Goal: Task Accomplishment & Management: Complete application form

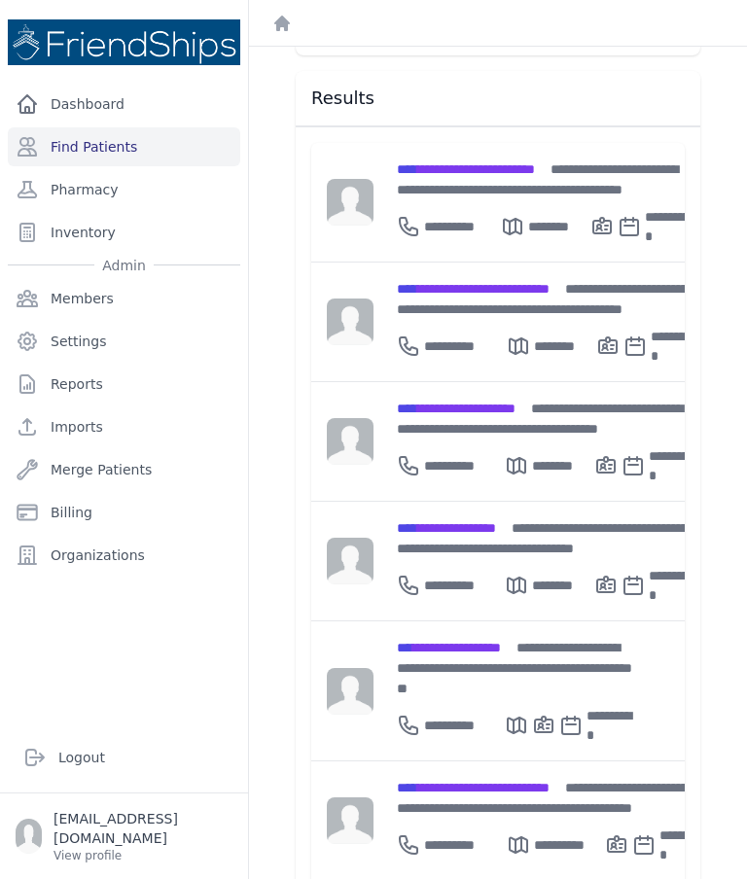
scroll to position [254, 0]
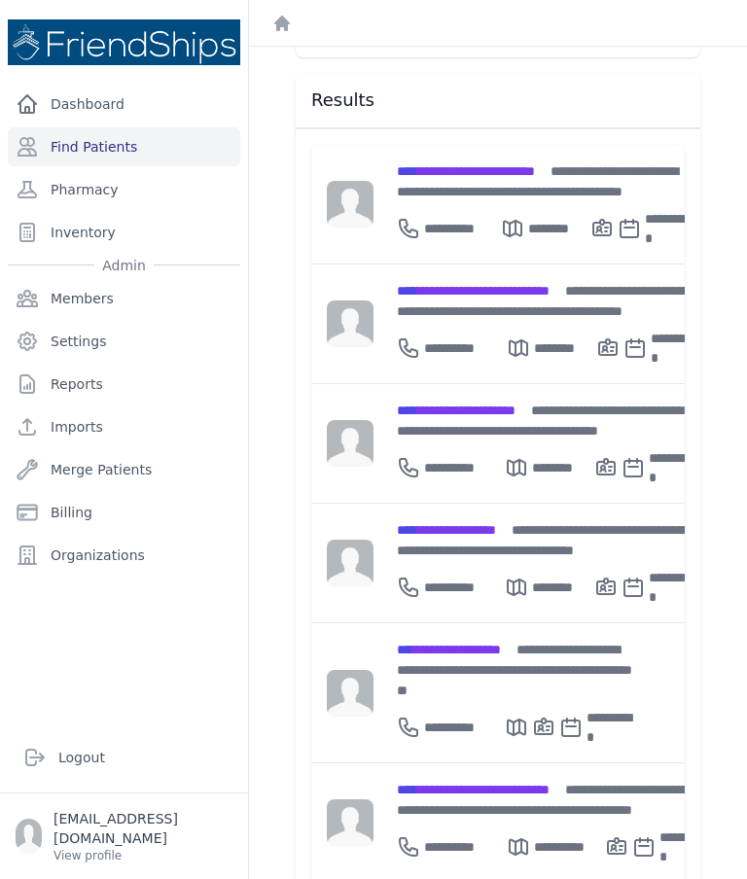
click at [474, 560] on div "**********" at bounding box center [546, 583] width 299 height 47
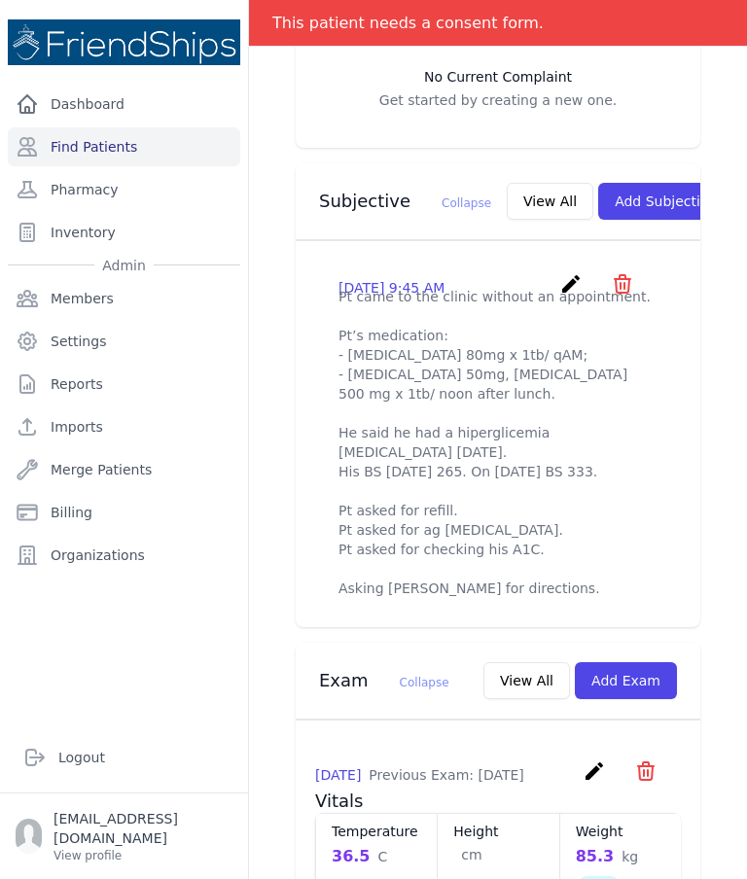
scroll to position [596, 0]
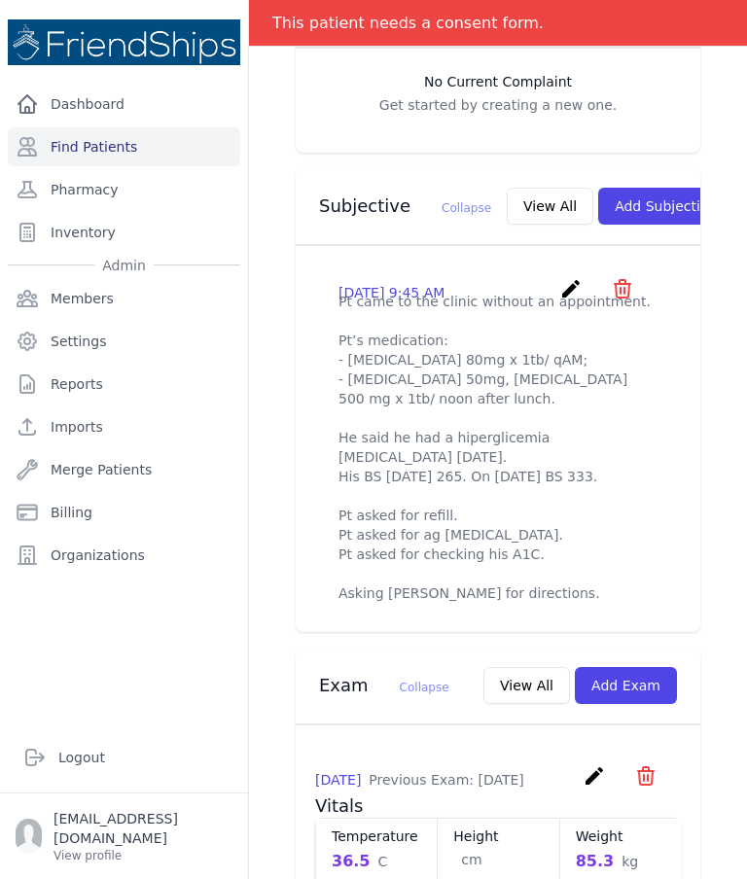
click at [566, 281] on icon "create" at bounding box center [570, 288] width 23 height 23
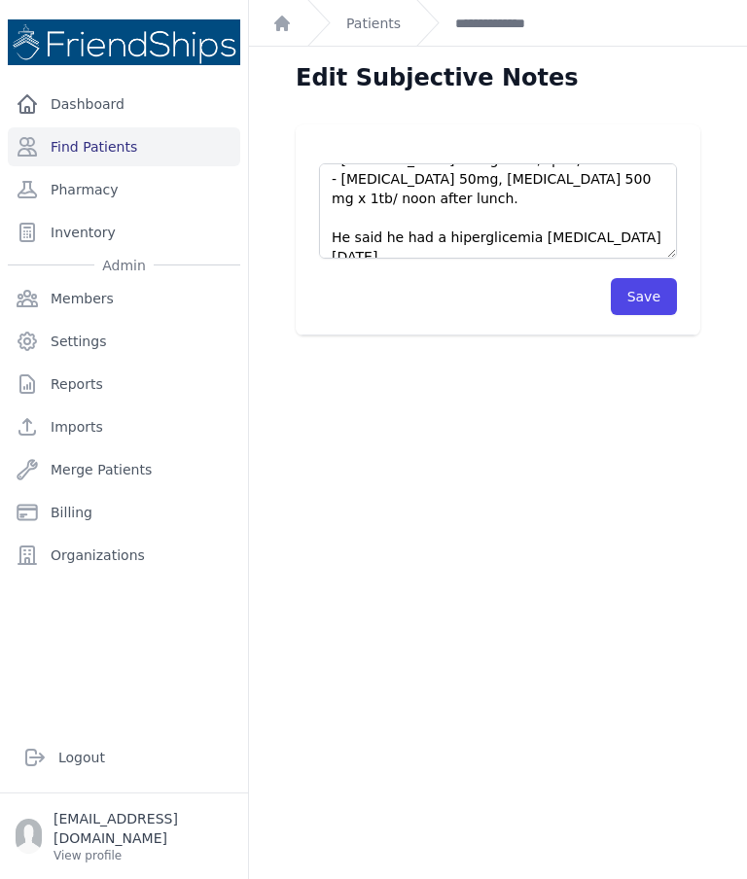
scroll to position [109, 0]
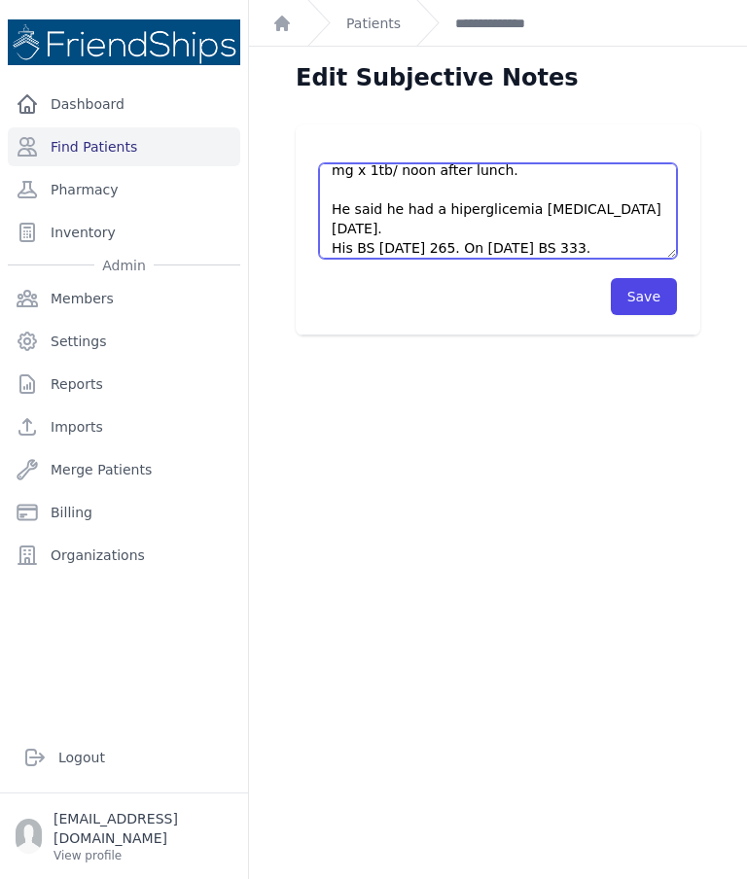
click at [641, 210] on textarea "Pt came to the clinic without an appointment. Pt’s medication: - Gliclazide 80m…" at bounding box center [498, 210] width 358 height 95
click at [642, 207] on textarea "Pt came to the clinic without an appointment. Pt’s medication: - Gliclazide 80m…" at bounding box center [498, 210] width 358 height 95
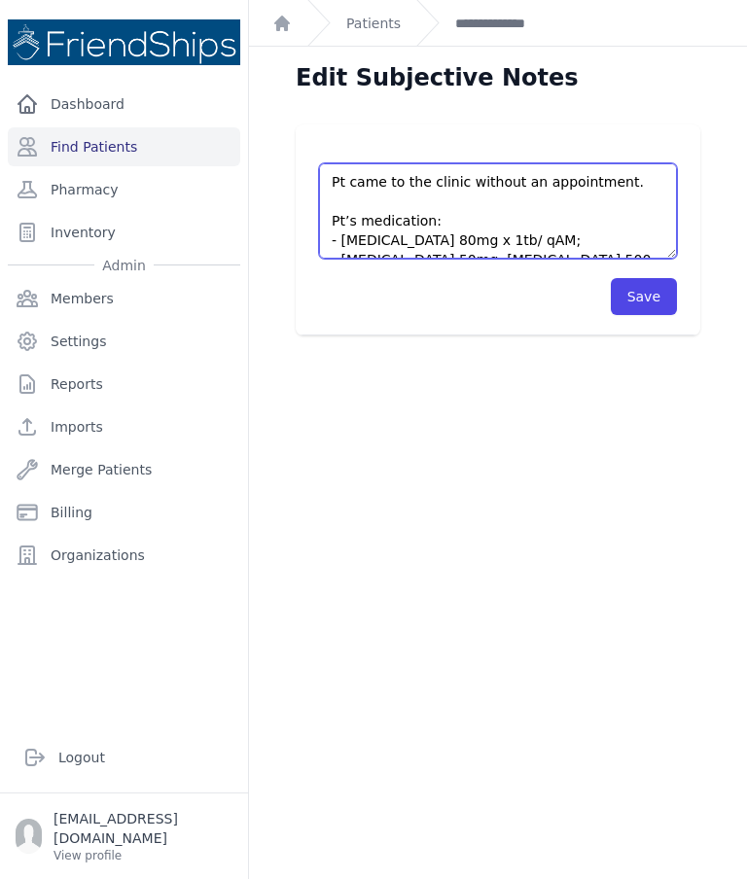
scroll to position [0, 0]
click at [632, 188] on textarea "Pt came to the clinic without an appointment. Pt’s medication: - Gliclazide 80m…" at bounding box center [498, 210] width 358 height 95
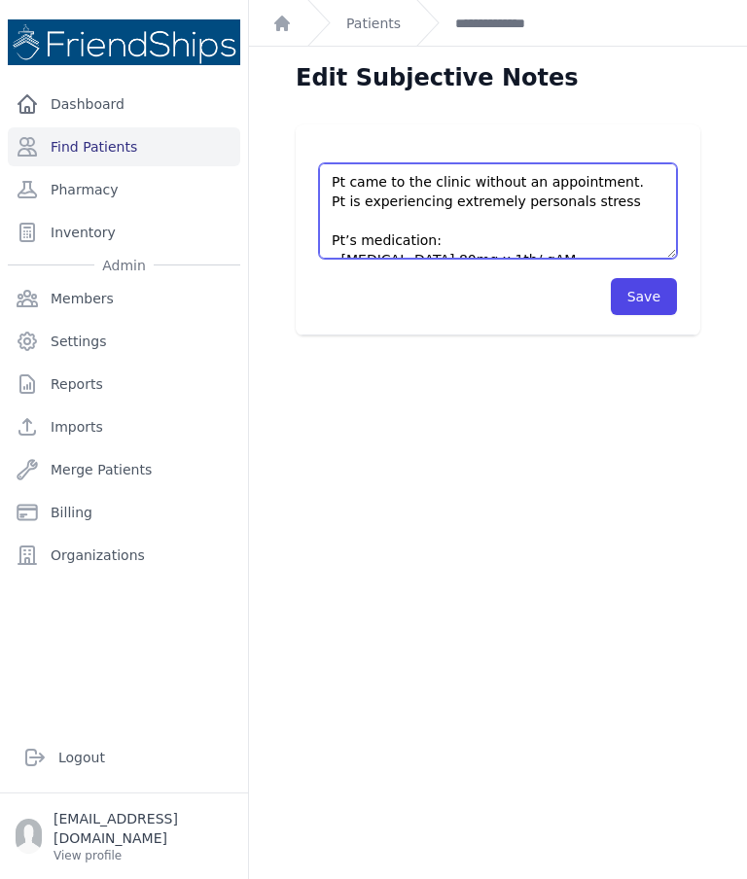
click at [574, 203] on textarea "Pt came to the clinic without an appointment. Pt’s medication: - Gliclazide 80m…" at bounding box center [498, 210] width 358 height 95
click at [641, 196] on textarea "Pt came to the clinic without an appointment. Pt’s medication: - Gliclazide 80m…" at bounding box center [498, 210] width 358 height 95
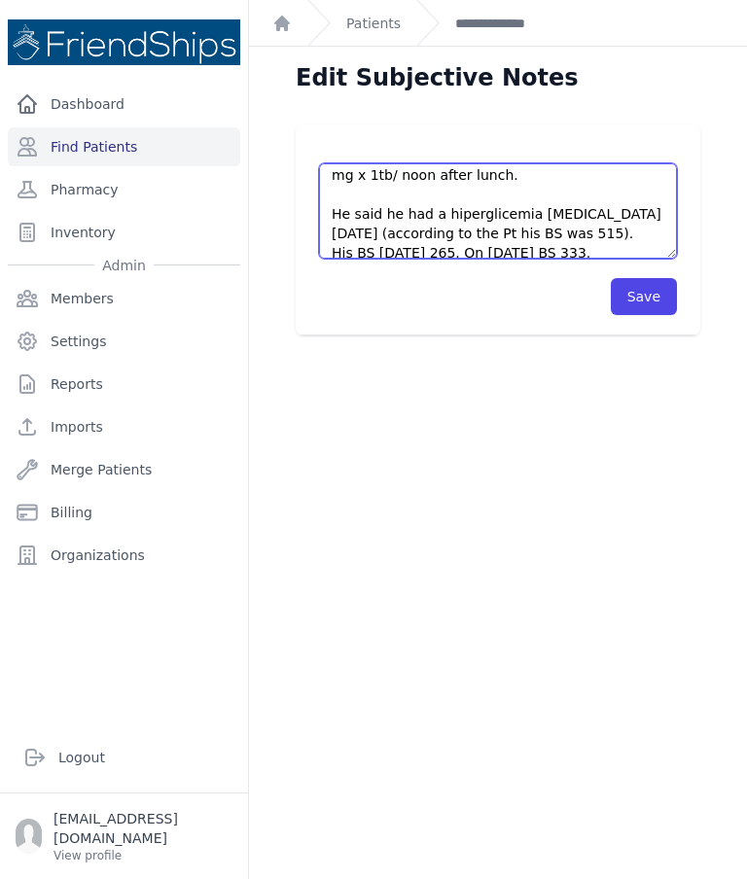
scroll to position [159, 0]
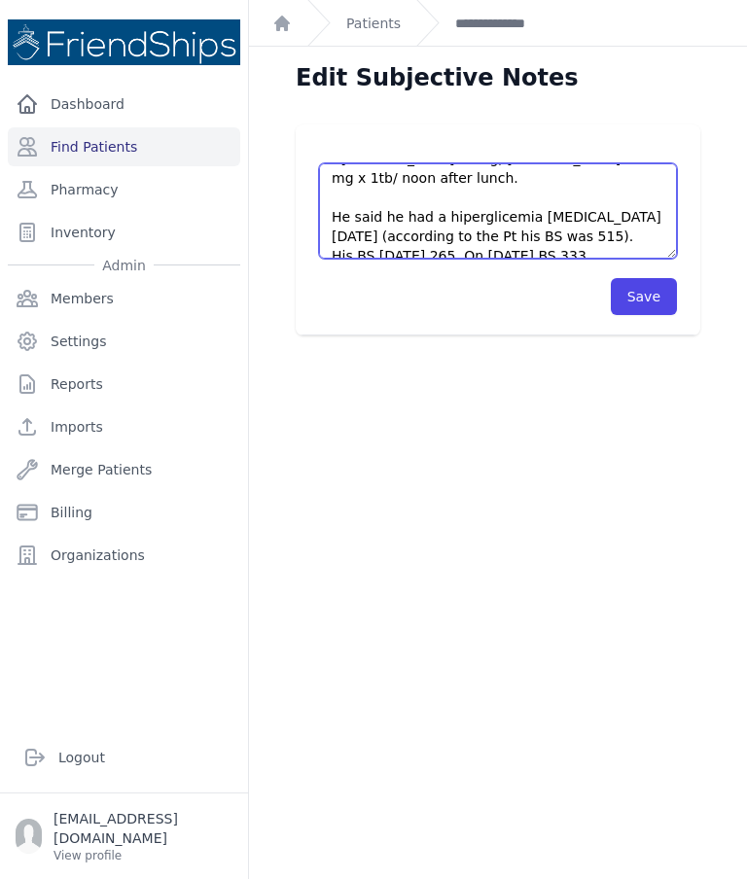
click at [458, 192] on textarea "Pt came to the clinic without an appointment. Pt’s medication: - Gliclazide 80m…" at bounding box center [498, 210] width 358 height 95
click at [342, 204] on textarea "Pt came to the clinic without an appointment. Pt’s medication: - Gliclazide 80m…" at bounding box center [498, 210] width 358 height 95
click at [341, 197] on textarea "Pt came to the clinic without an appointment. Pt’s medication: - Gliclazide 80m…" at bounding box center [498, 210] width 358 height 95
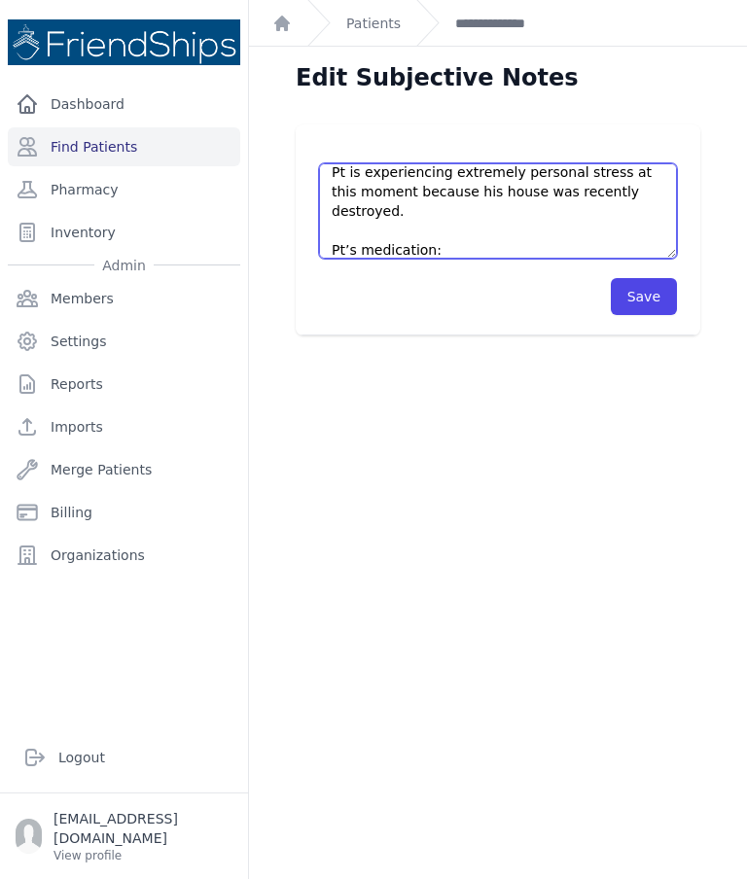
scroll to position [27, 0]
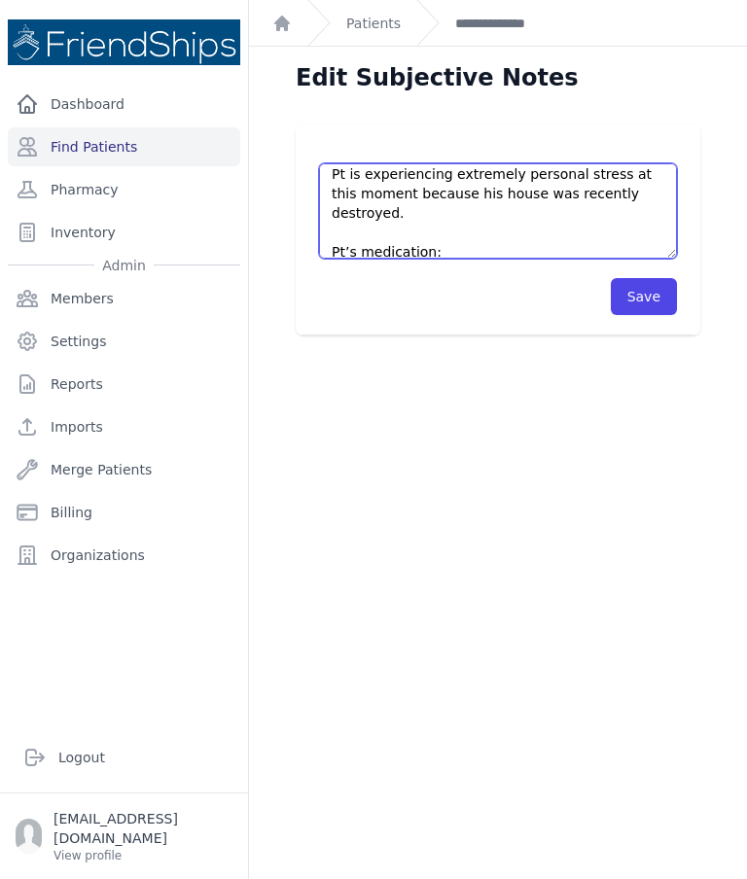
click at [410, 209] on textarea "Pt came to the clinic without an appointment. Pt’s medication: - Gliclazide 80m…" at bounding box center [498, 210] width 358 height 95
paste textarea "He said he had a hyperglycemia coma one year ago (according to the Pt his BS wa…"
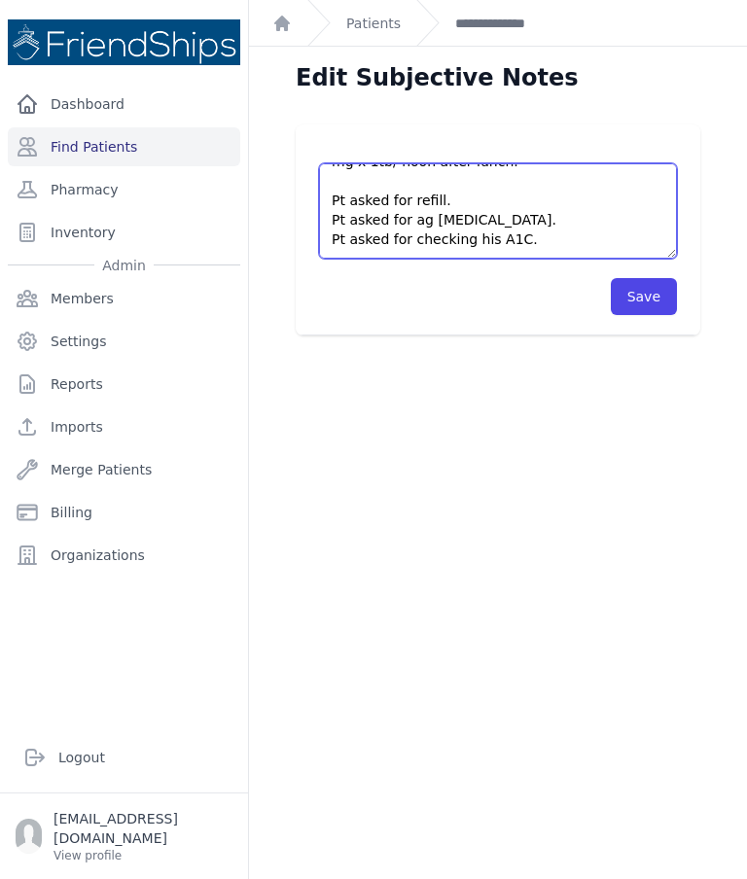
scroll to position [272, 0]
click at [417, 189] on textarea "Pt came to the clinic without an appointment. Pt’s medication: - Gliclazide 80m…" at bounding box center [498, 210] width 358 height 95
click at [567, 207] on textarea "Pt came to the clinic without an appointment. Pt’s medication: - Gliclazide 80m…" at bounding box center [498, 210] width 358 height 95
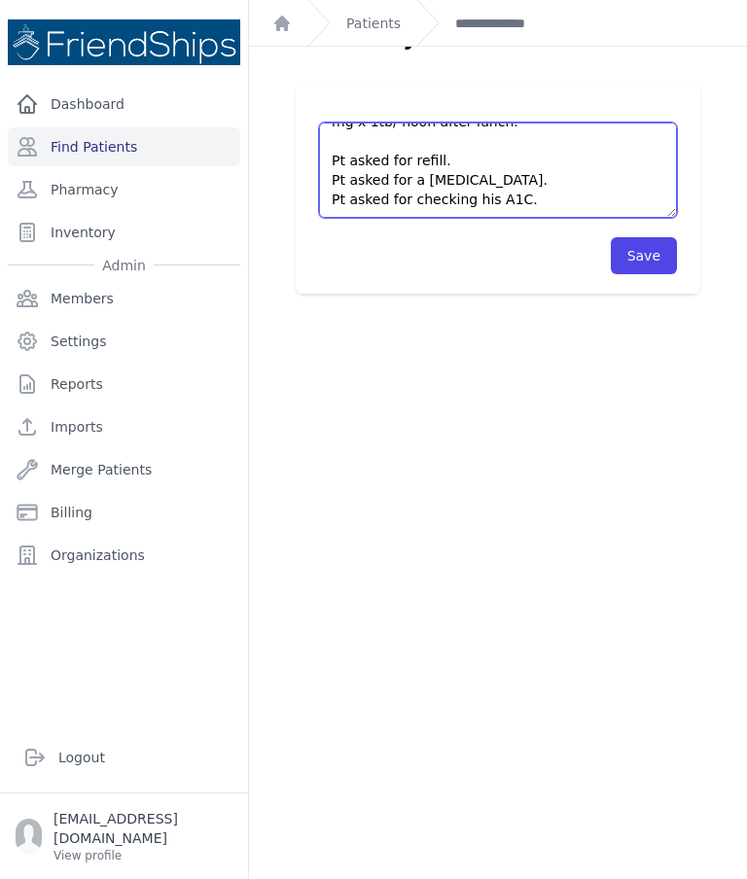
type textarea "Pt came to the clinic without an appointment. Pt is experiencing extremely pers…"
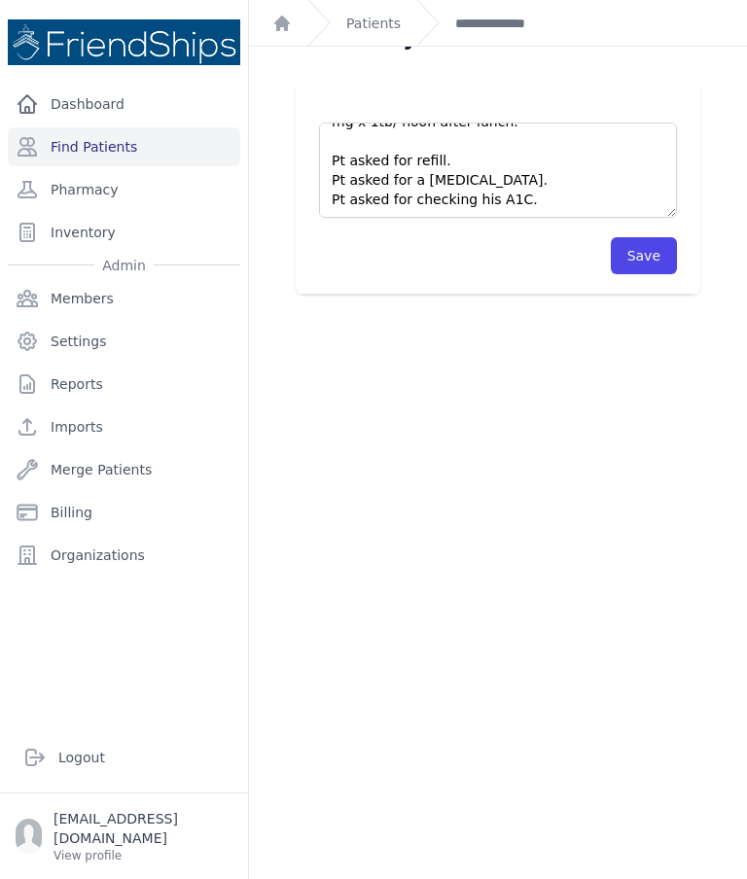
click at [647, 250] on button "Save" at bounding box center [644, 255] width 66 height 37
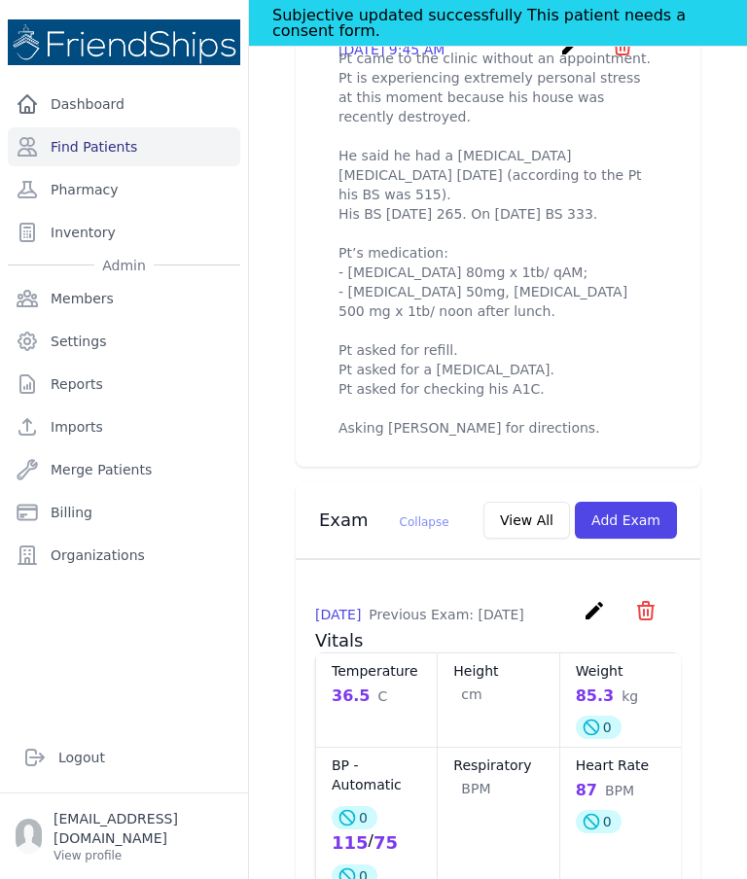
scroll to position [888, 0]
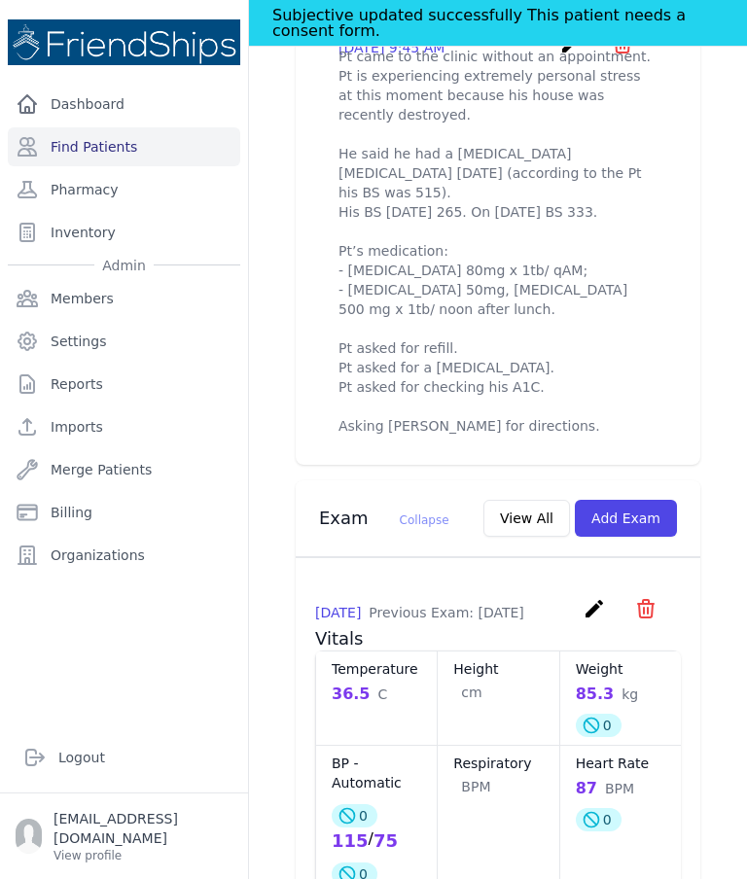
click at [102, 199] on link "Pharmacy" at bounding box center [124, 189] width 232 height 39
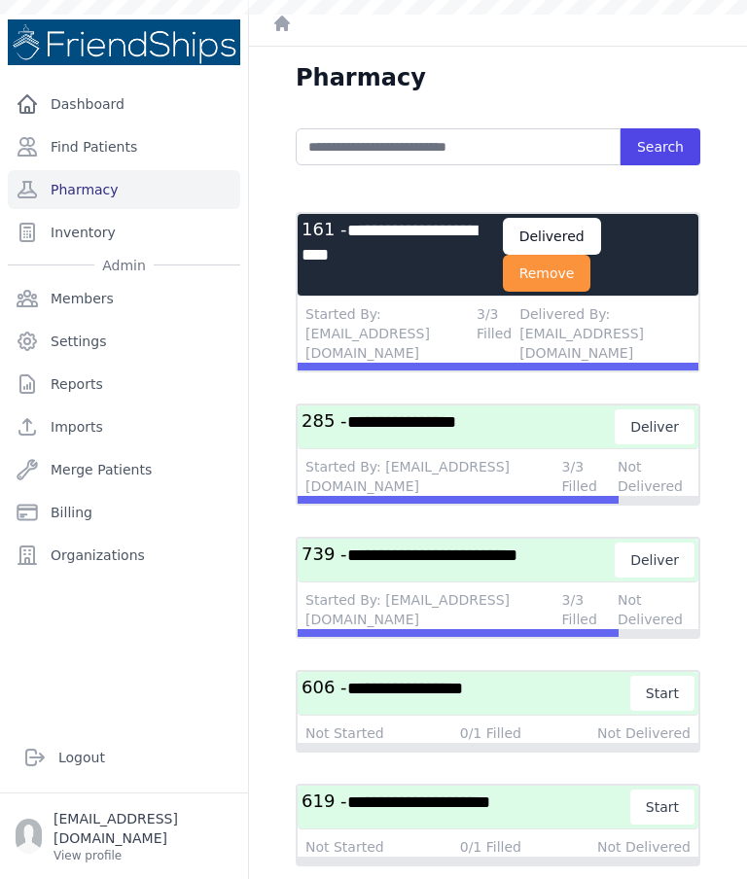
click at [82, 148] on link "Find Patients" at bounding box center [124, 146] width 232 height 39
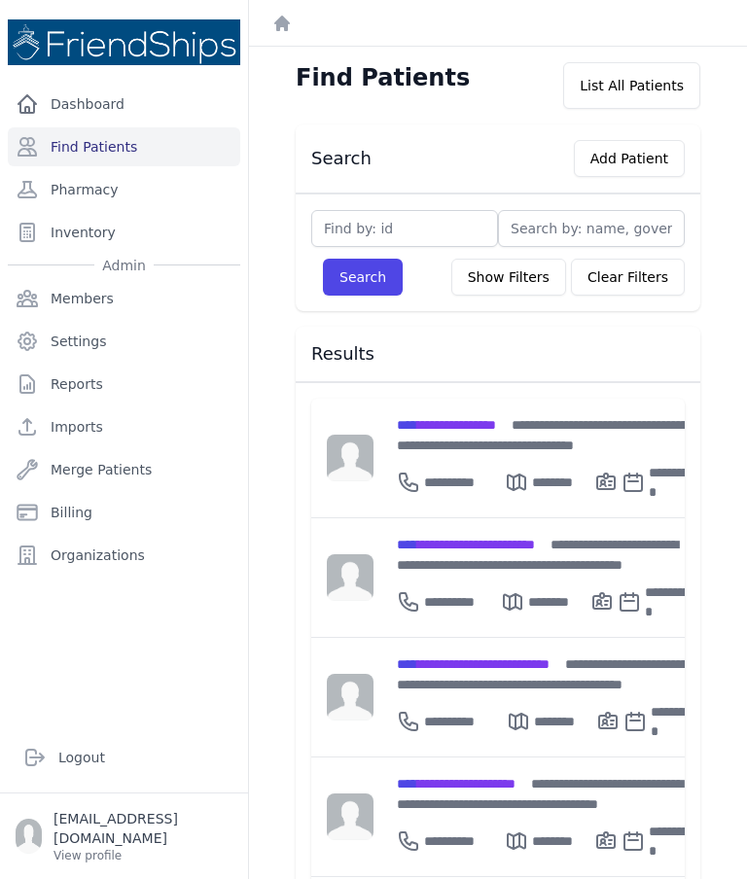
click at [490, 455] on div "**********" at bounding box center [546, 478] width 299 height 47
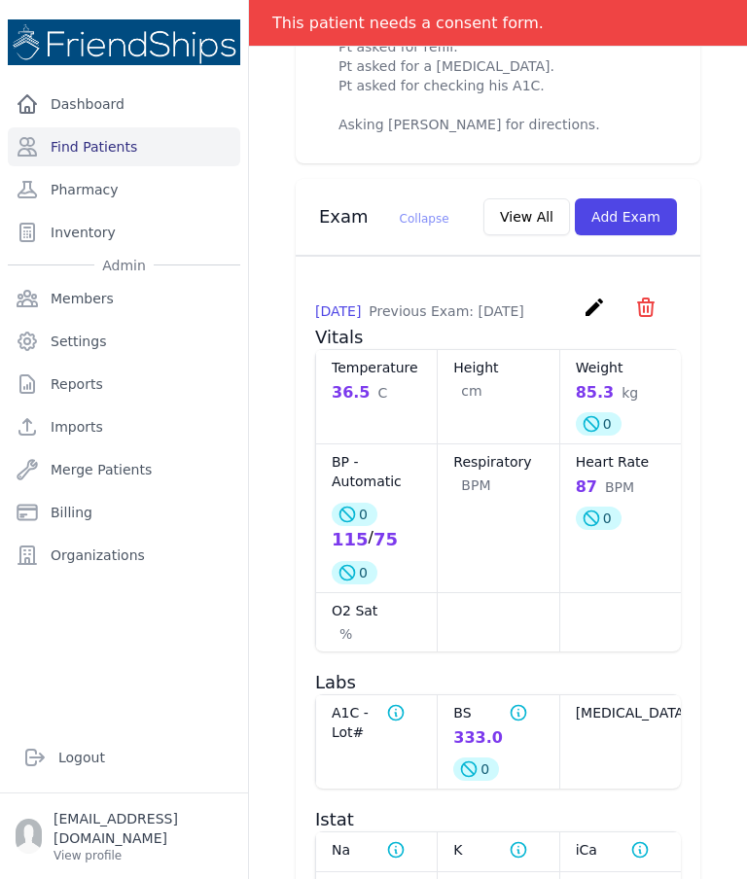
scroll to position [1143, 0]
click at [651, 205] on button "Add Exam" at bounding box center [626, 215] width 102 height 37
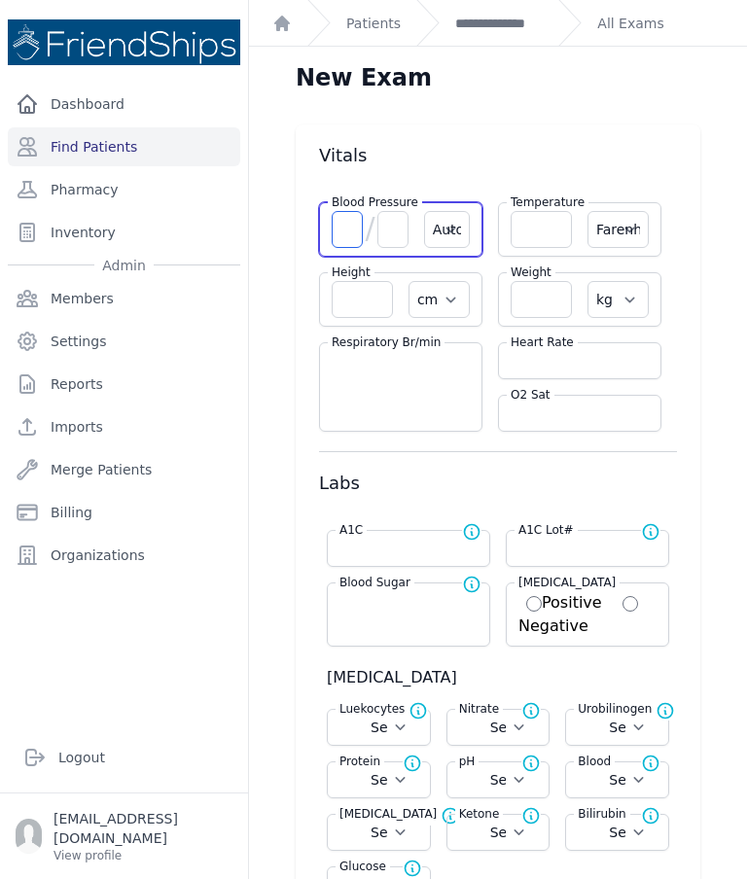
click at [353, 222] on input "number" at bounding box center [347, 229] width 31 height 37
type input "112"
click at [387, 247] on input "number" at bounding box center [392, 229] width 31 height 37
select select "Automatic"
select select "F"
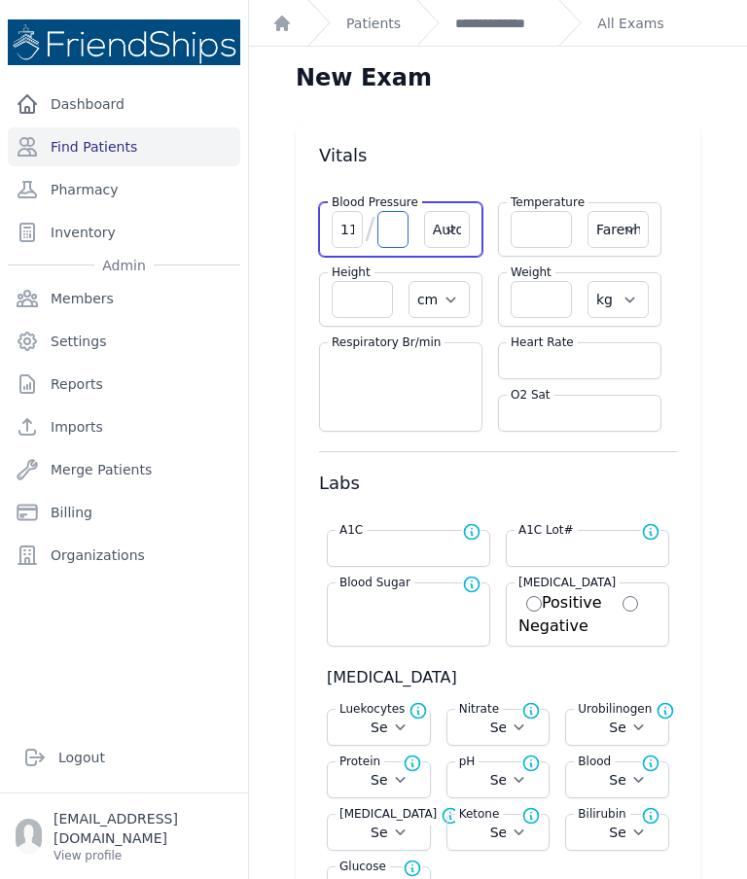
select select "cm"
select select "kg"
select select
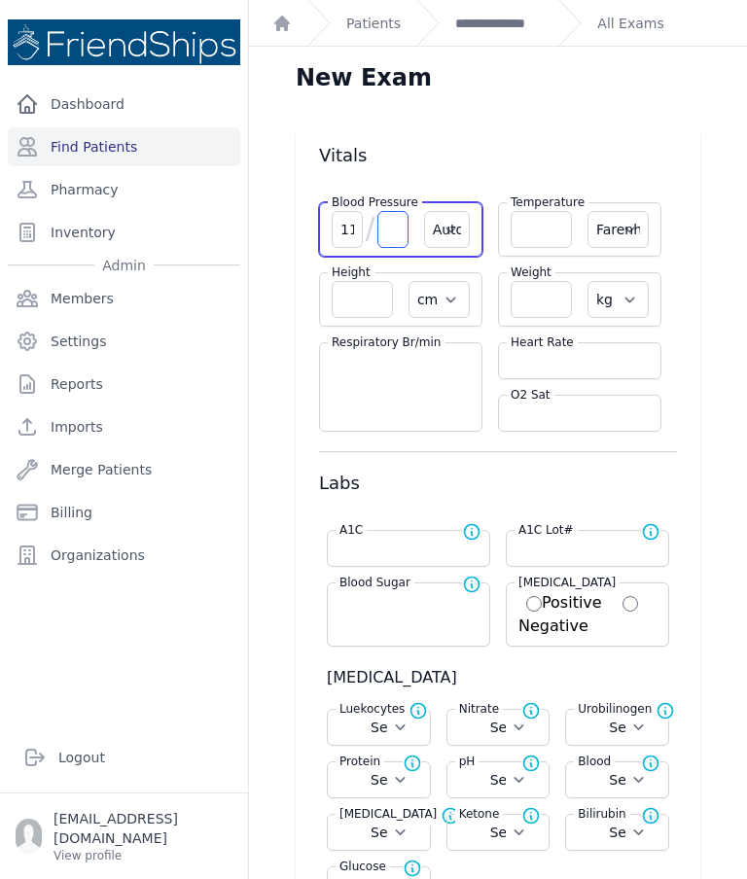
select select
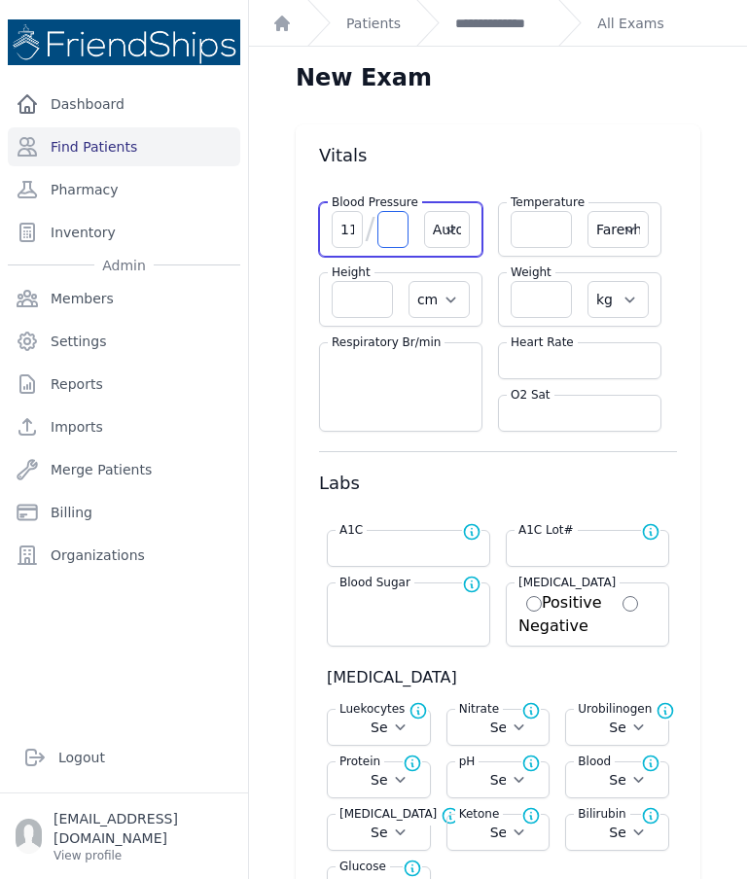
select select
type input "79"
click at [567, 364] on input "number" at bounding box center [579, 360] width 138 height 19
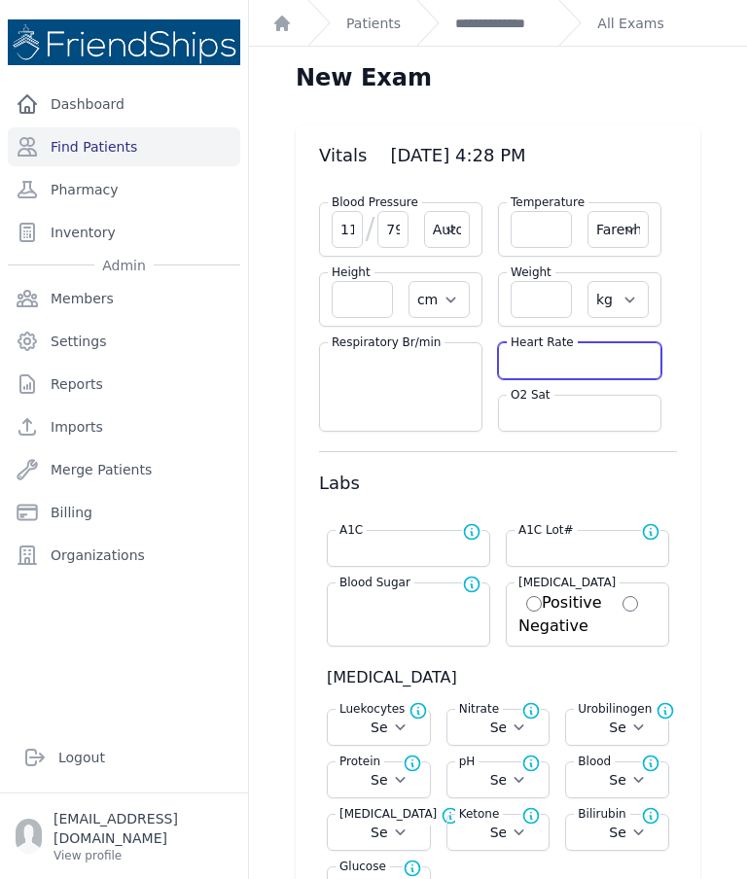
select select "Automatic"
select select "F"
select select "cm"
select select "kg"
select select
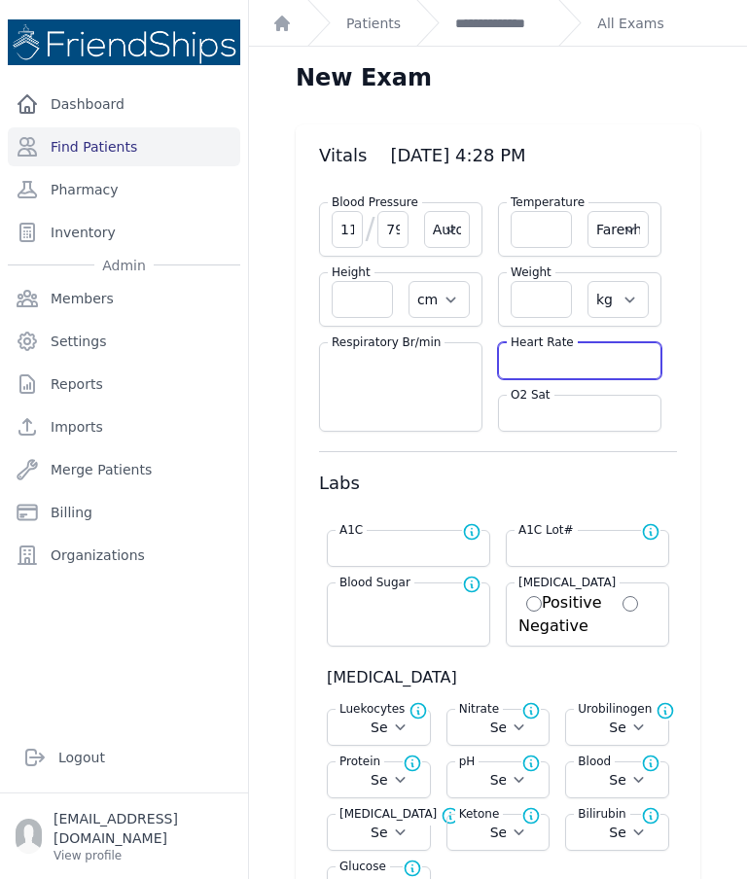
select select
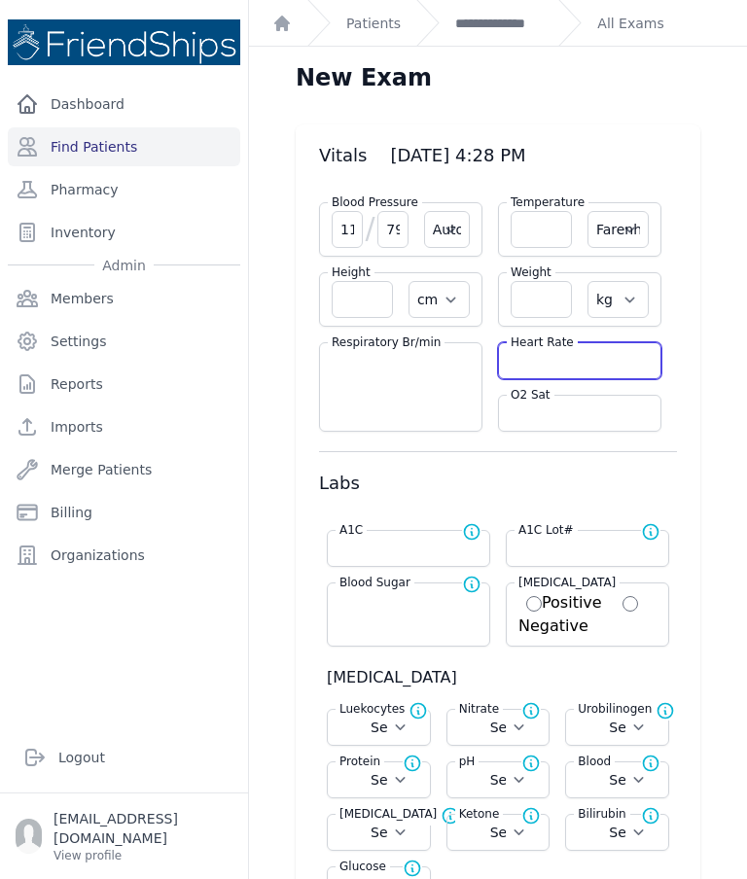
select select
type input "97"
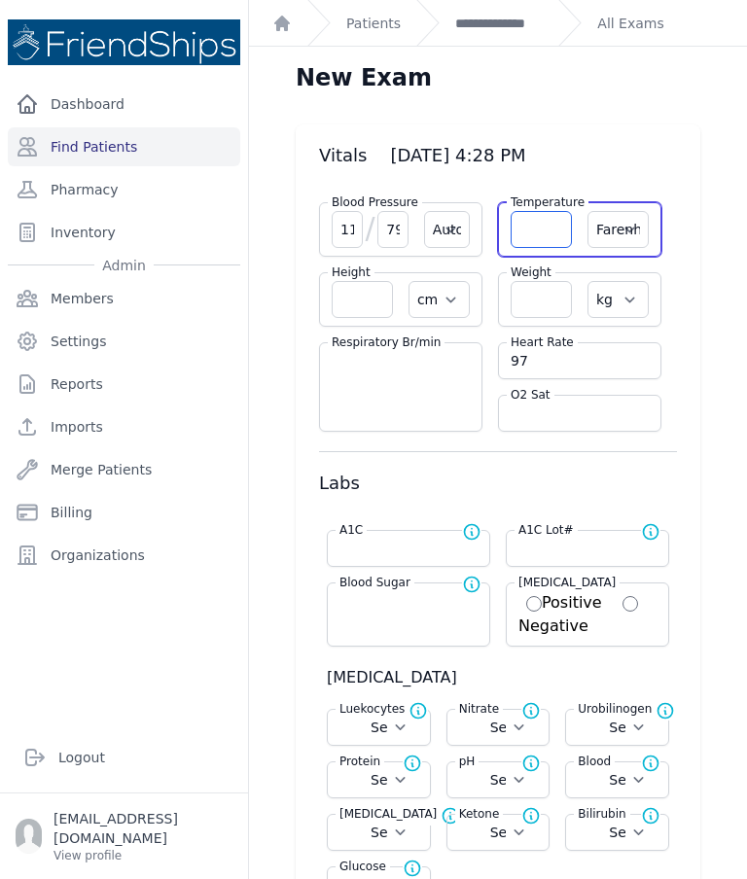
click at [546, 229] on input "number" at bounding box center [540, 229] width 61 height 37
select select "Automatic"
select select "F"
select select "cm"
select select "kg"
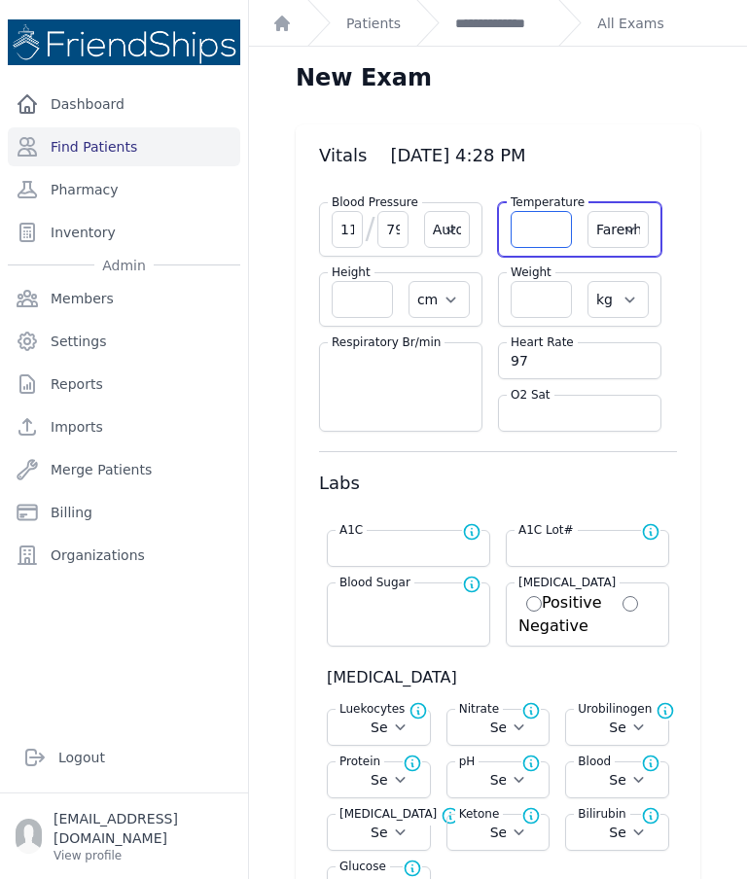
select select
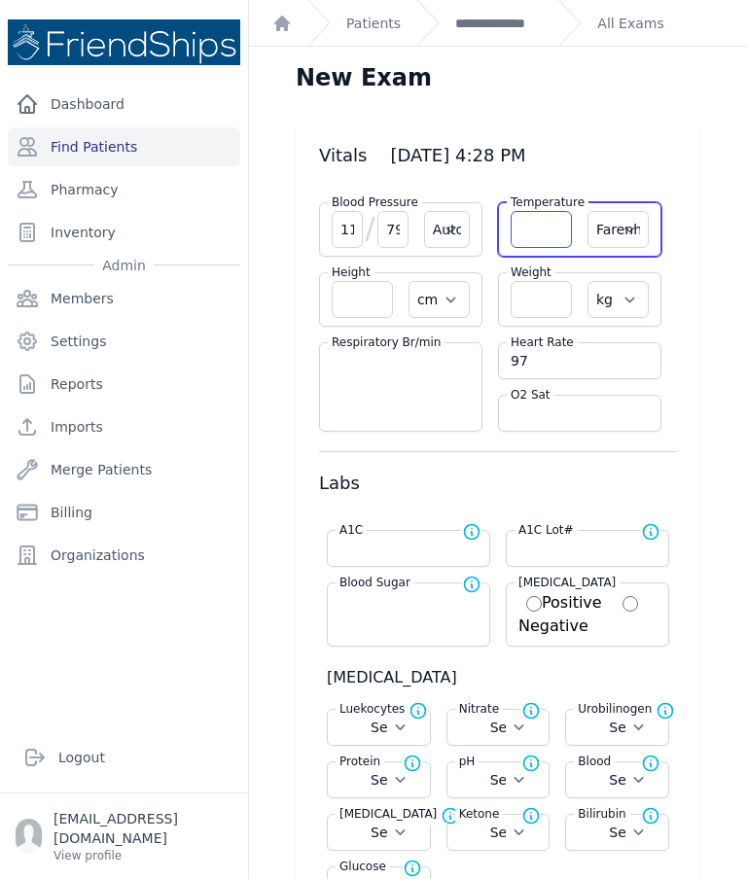
select select
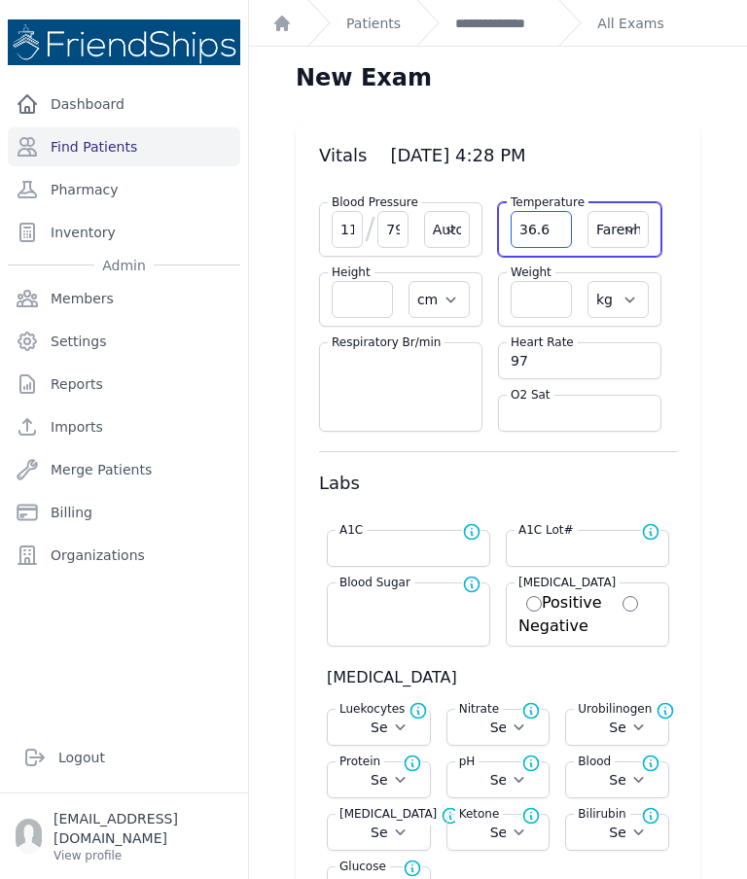
type input "36.6"
click at [615, 227] on select "Farenheit Celcius" at bounding box center [617, 229] width 61 height 37
select select "Automatic"
select select "cm"
select select "kg"
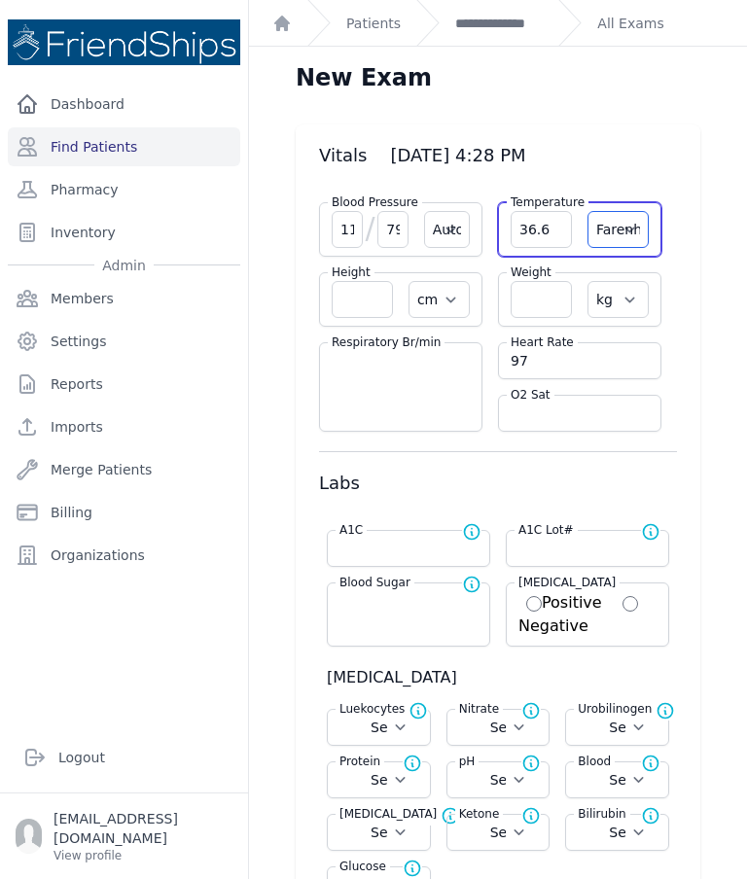
select select
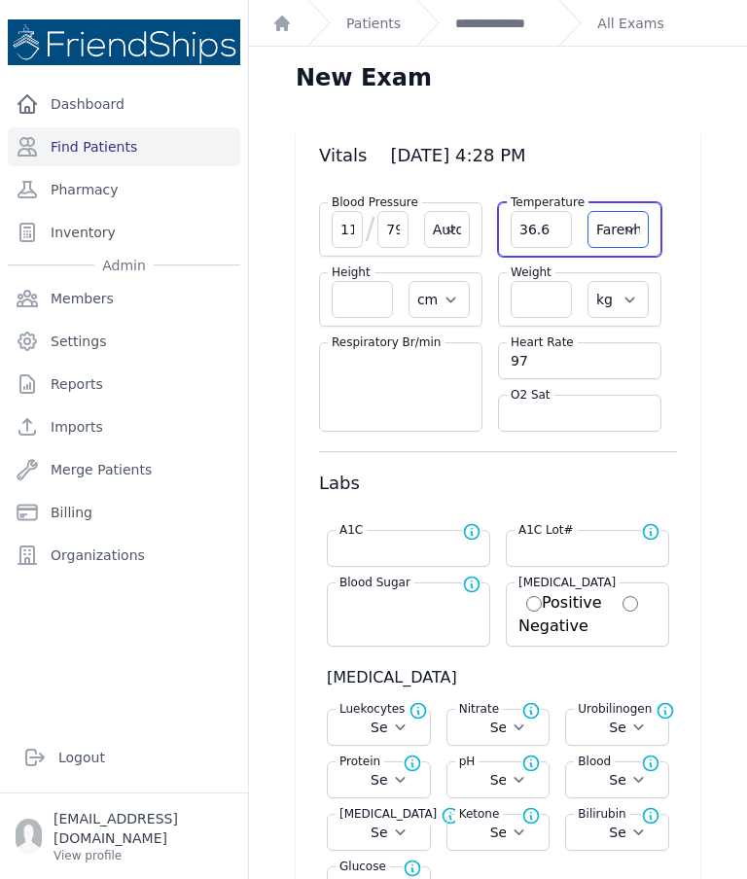
select select
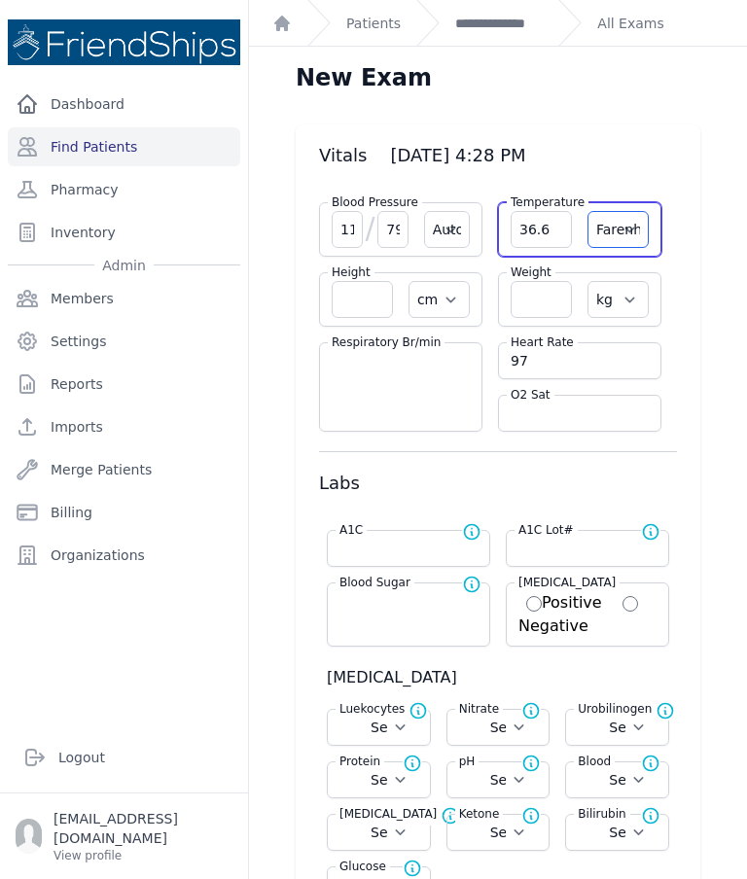
select select "C"
select select "Automatic"
select select "cm"
select select "kg"
select select
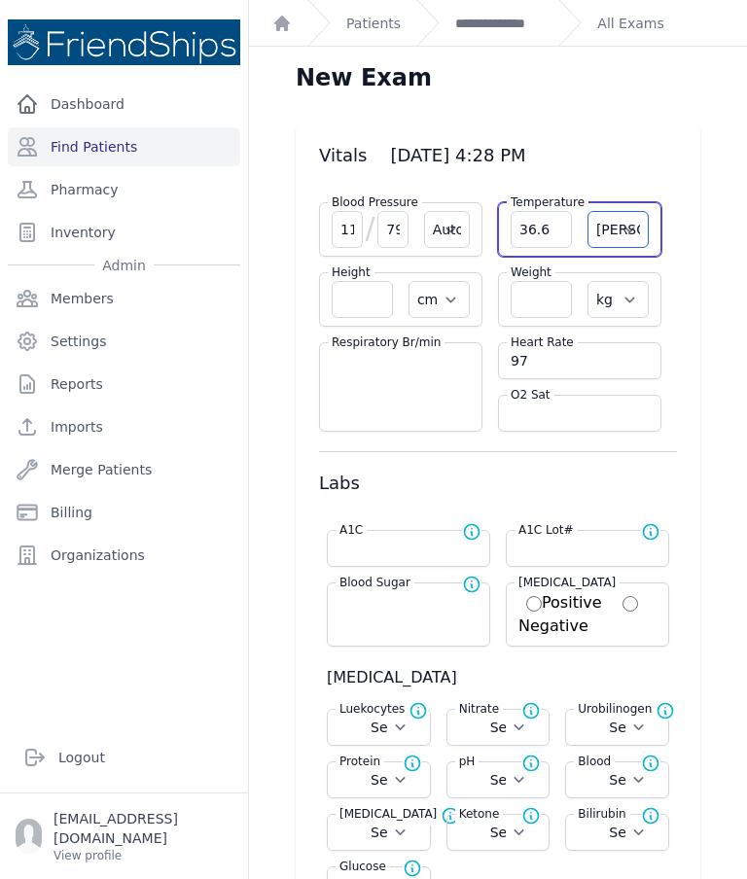
select select
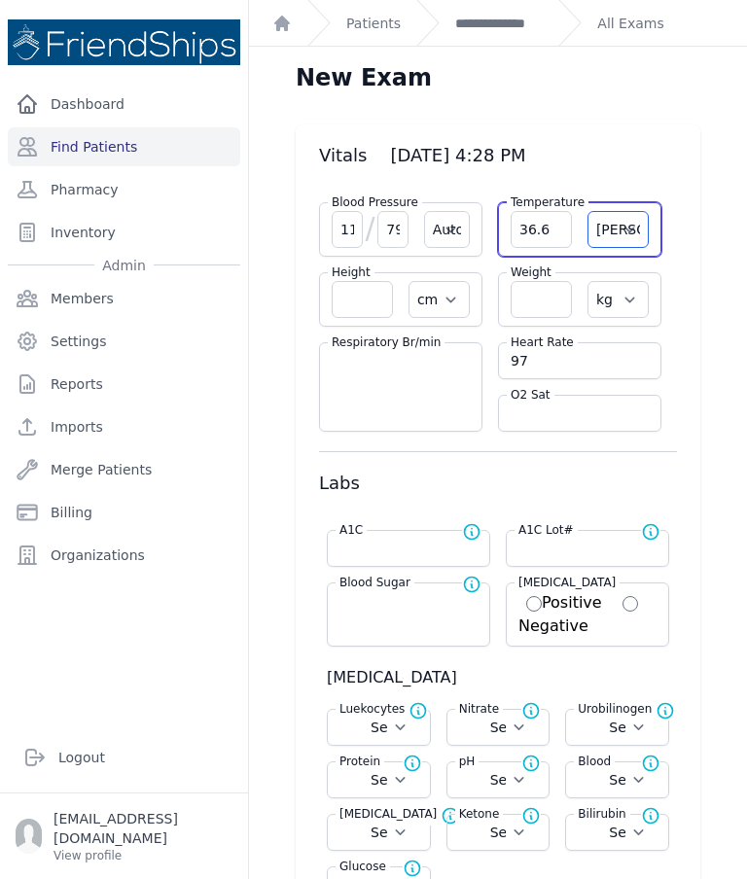
select select
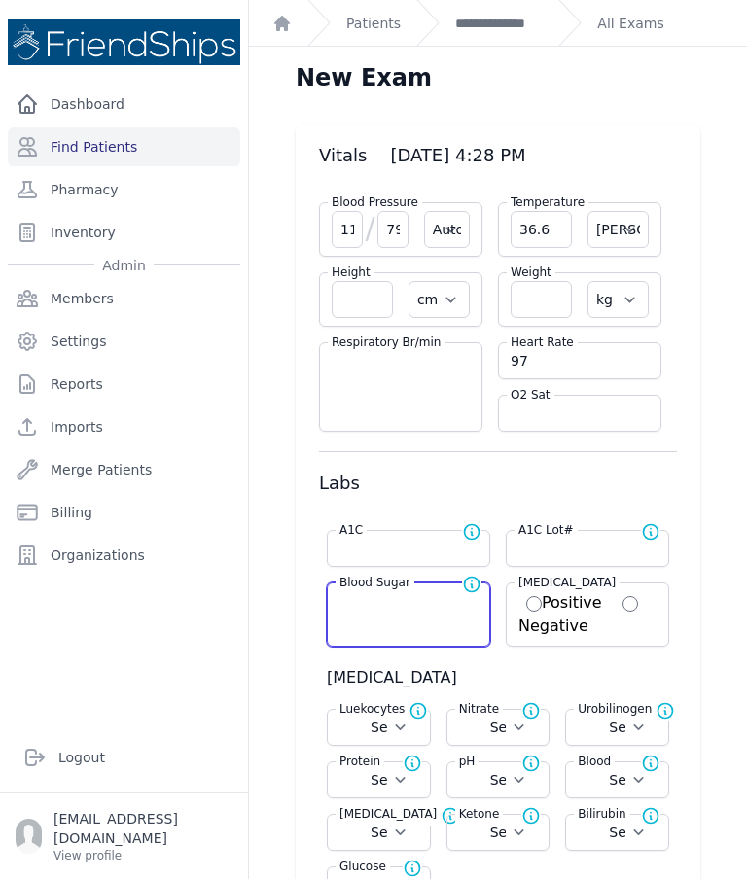
click at [411, 609] on input "number" at bounding box center [408, 600] width 138 height 19
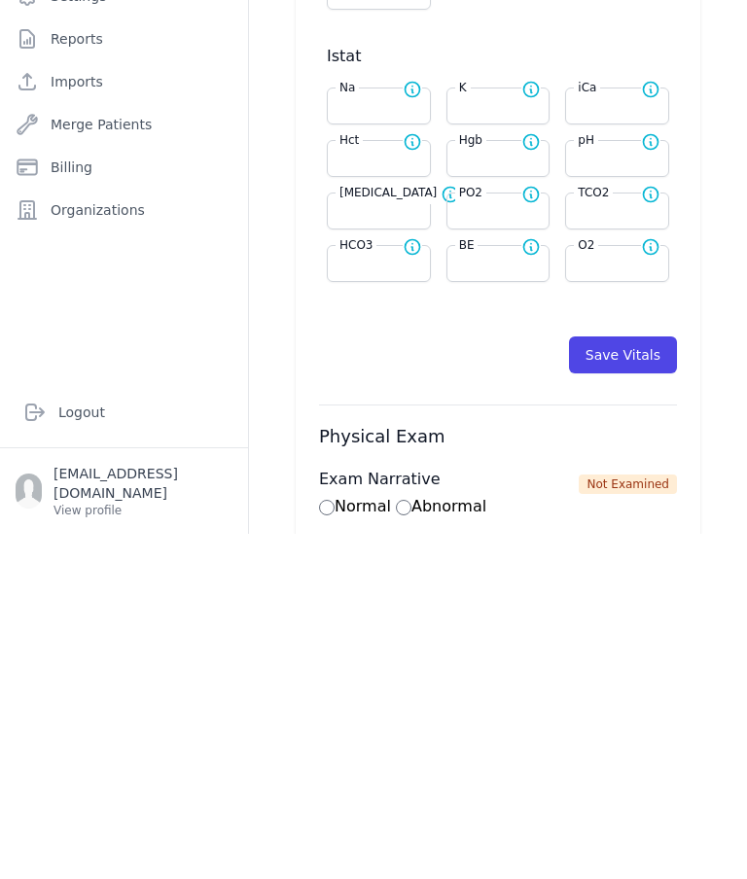
scroll to position [575, 0]
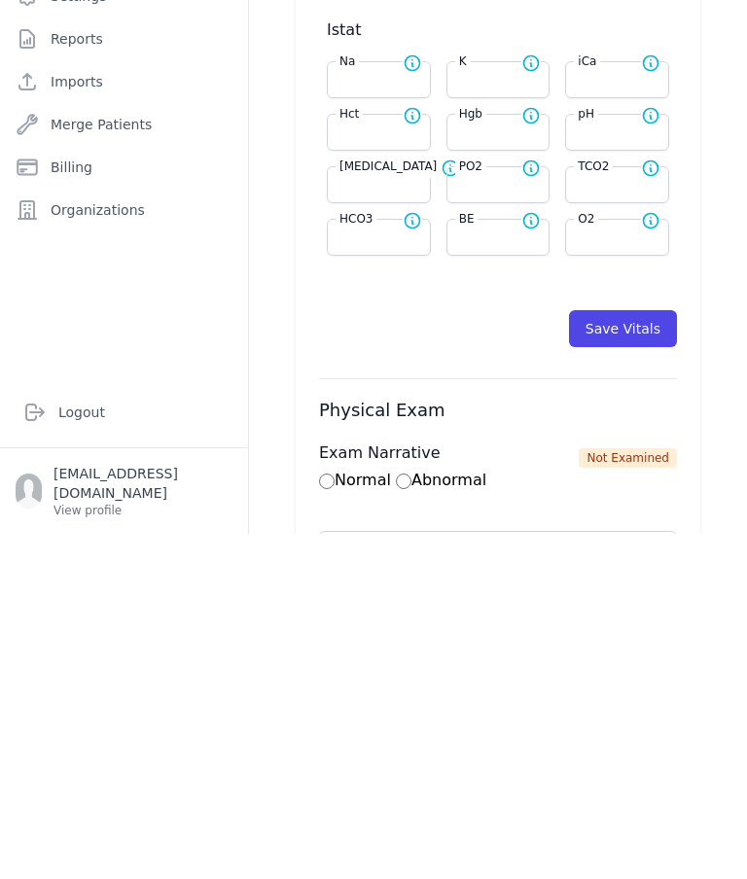
type input "265"
click at [637, 655] on button "Save Vitals" at bounding box center [623, 673] width 108 height 37
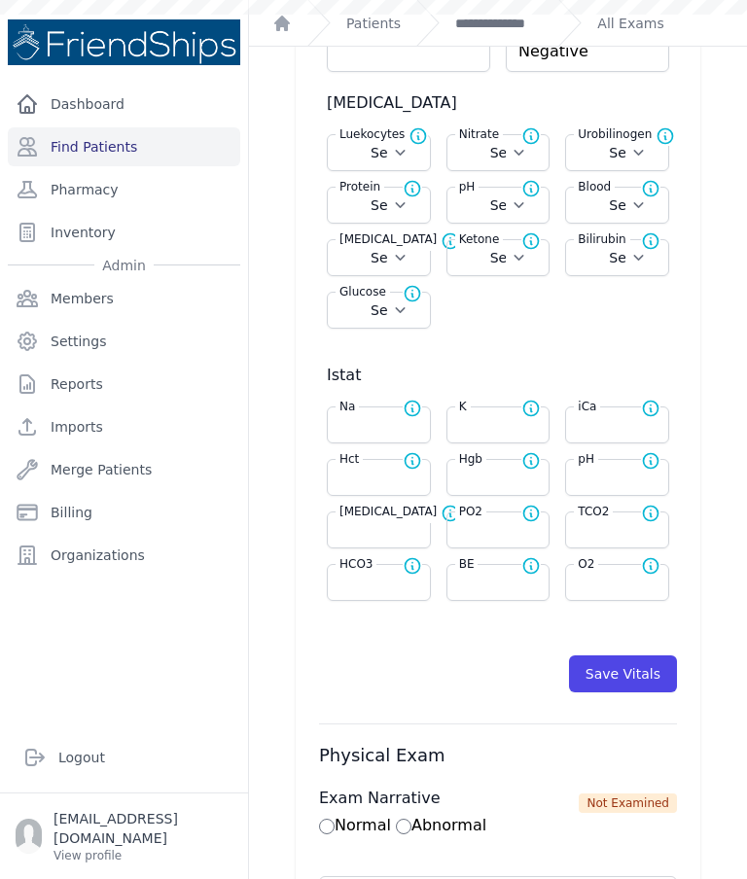
select select "Automatic"
select select "cm"
select select "kg"
type input "265.0"
select select
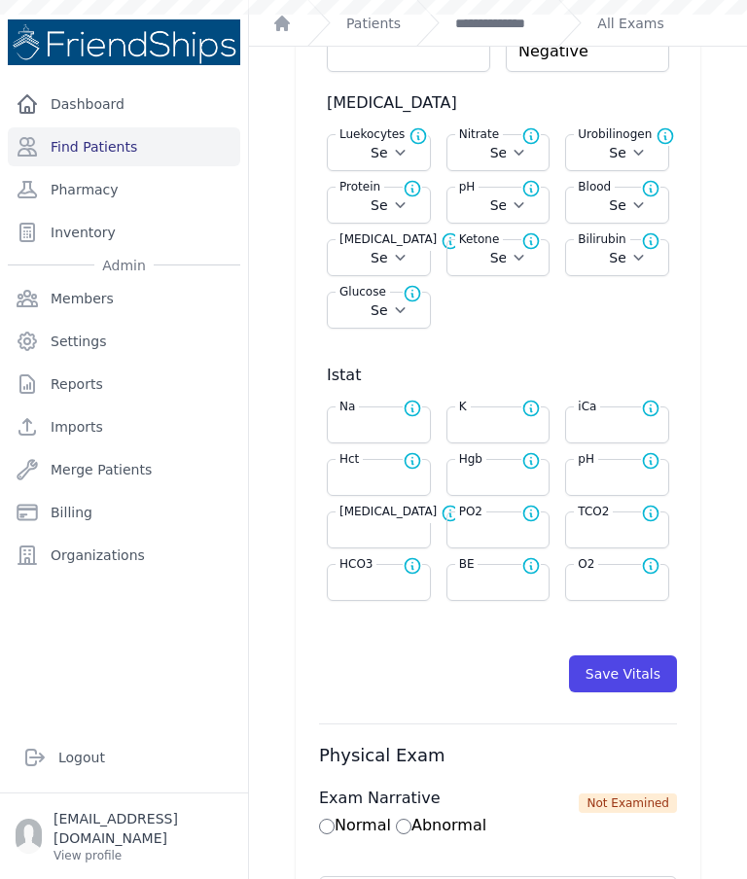
select select
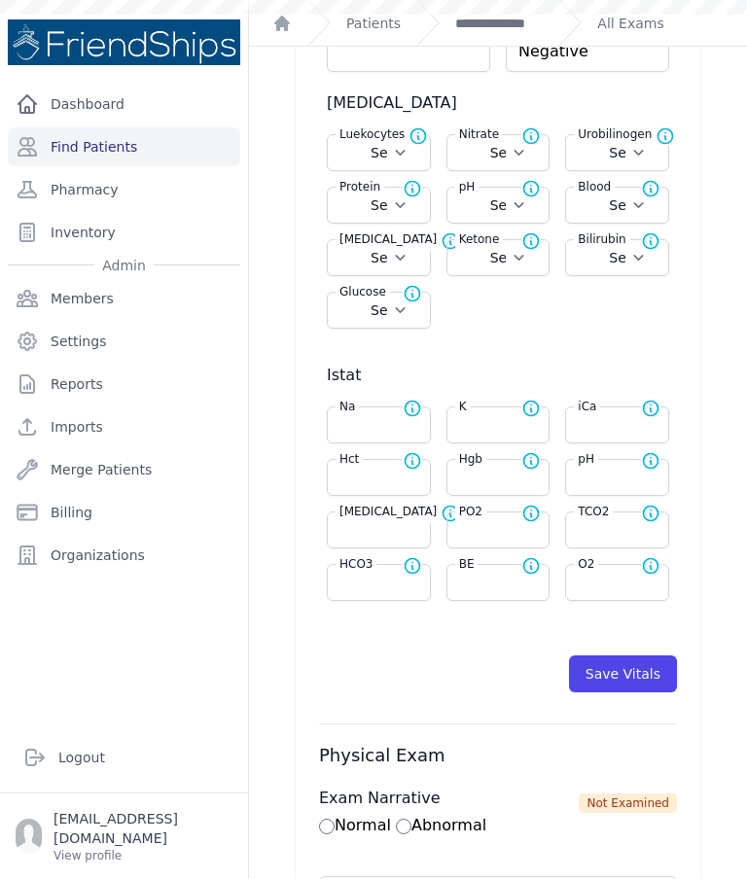
select select
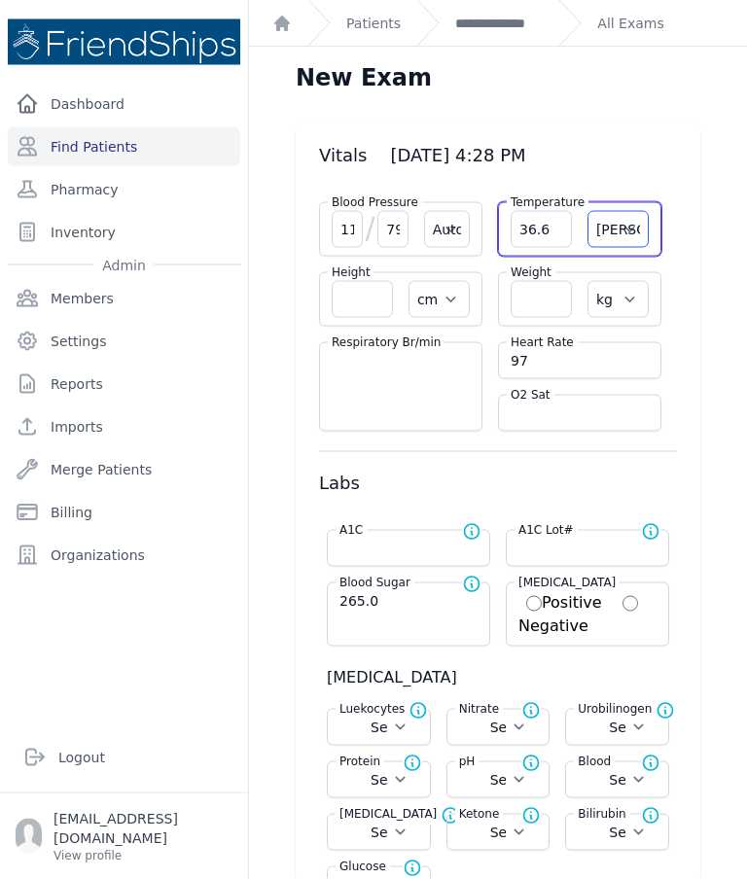
scroll to position [0, 0]
click at [500, 20] on link "**********" at bounding box center [499, 23] width 88 height 19
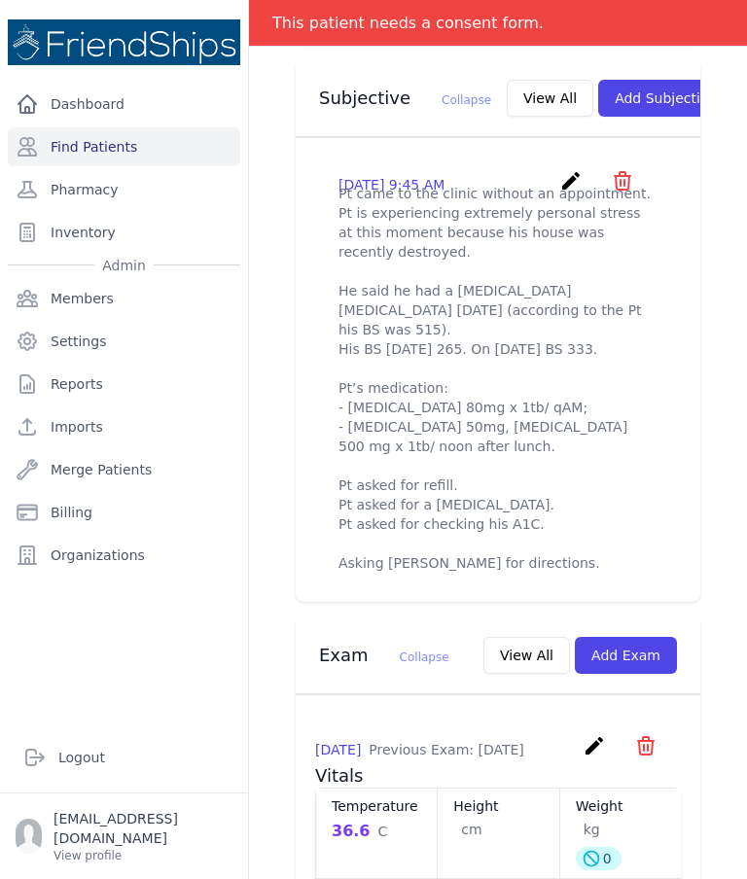
scroll to position [701, 0]
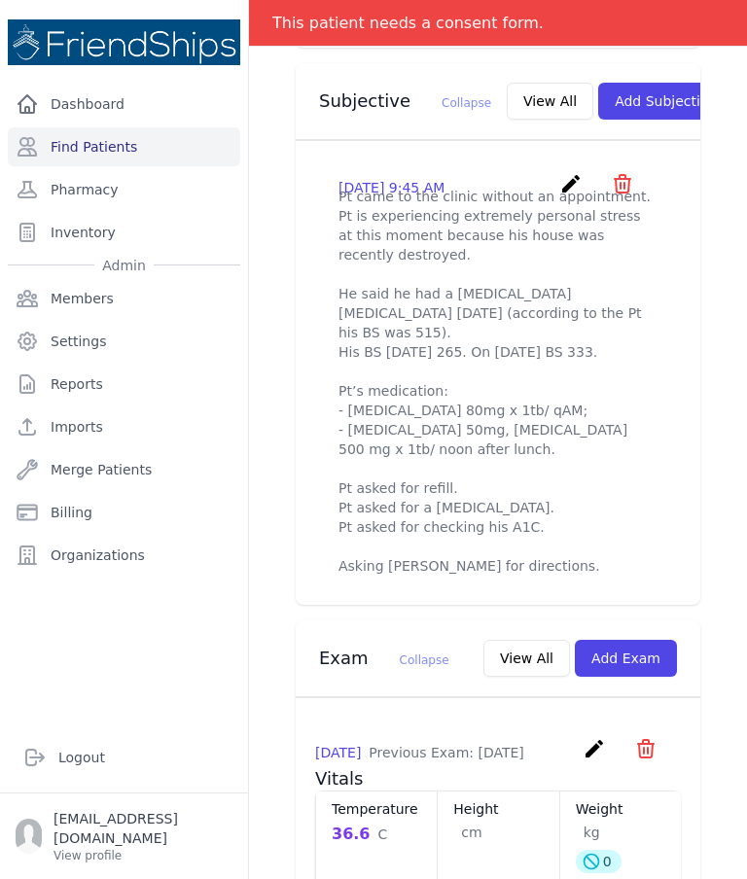
click at [565, 172] on icon "create" at bounding box center [570, 183] width 23 height 23
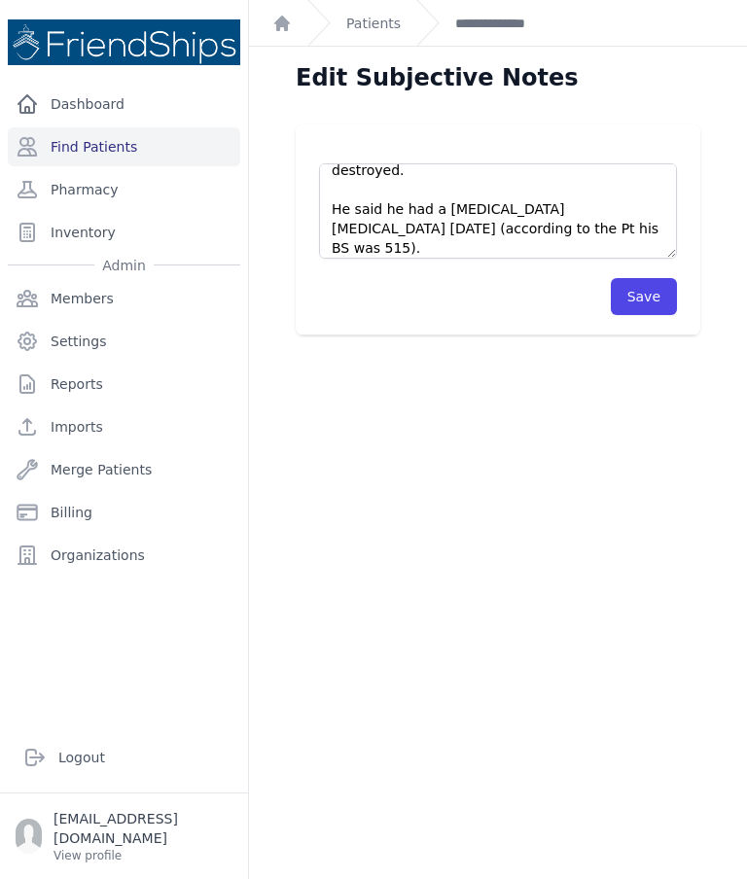
scroll to position [86, 0]
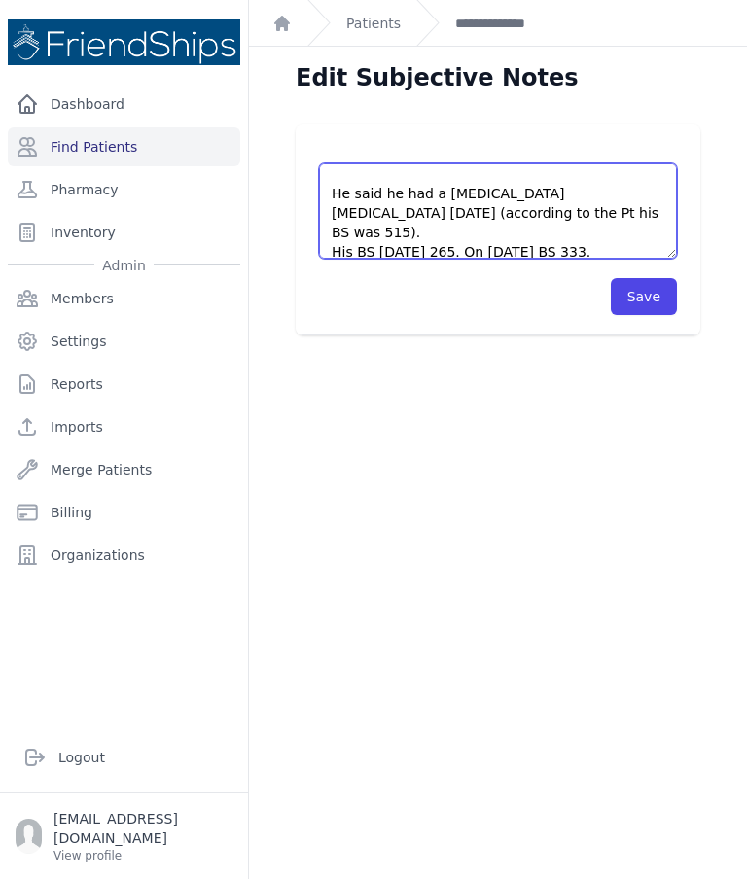
click at [351, 203] on textarea "Pt came to the clinic without an appointment. Pt is experiencing extremely pers…" at bounding box center [498, 210] width 358 height 95
click at [345, 210] on textarea "Pt came to the clinic without an appointment. Pt is experiencing extremely pers…" at bounding box center [498, 210] width 358 height 95
click at [334, 214] on textarea "Pt came to the clinic without an appointment. Pt is experiencing extremely pers…" at bounding box center [498, 210] width 358 height 95
type textarea "Pt came to the clinic without an appointment. Pt is experiencing extremely pers…"
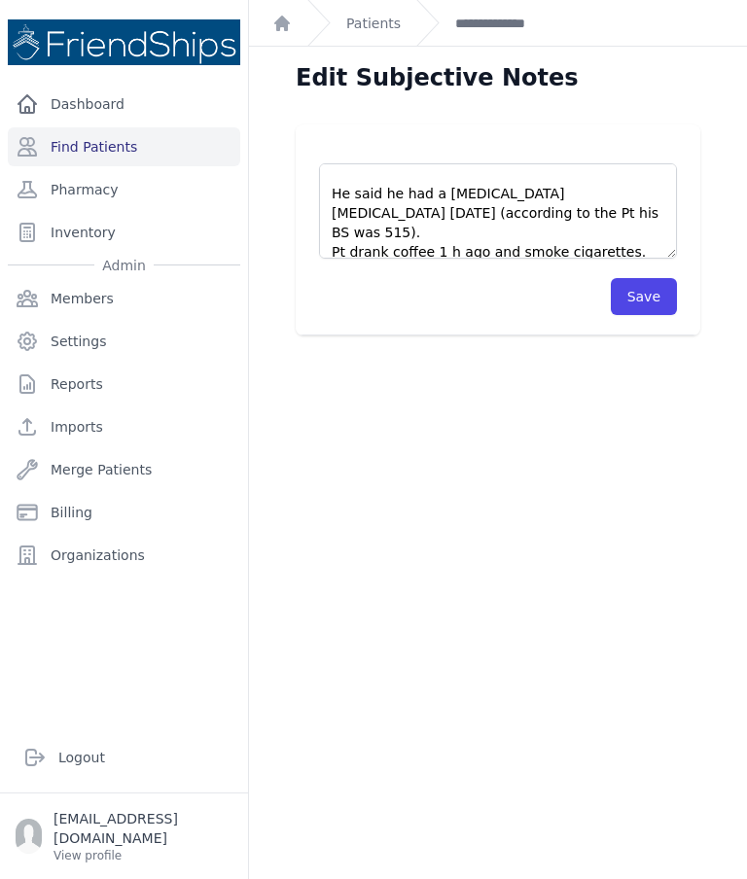
click at [638, 290] on button "Save" at bounding box center [644, 296] width 66 height 37
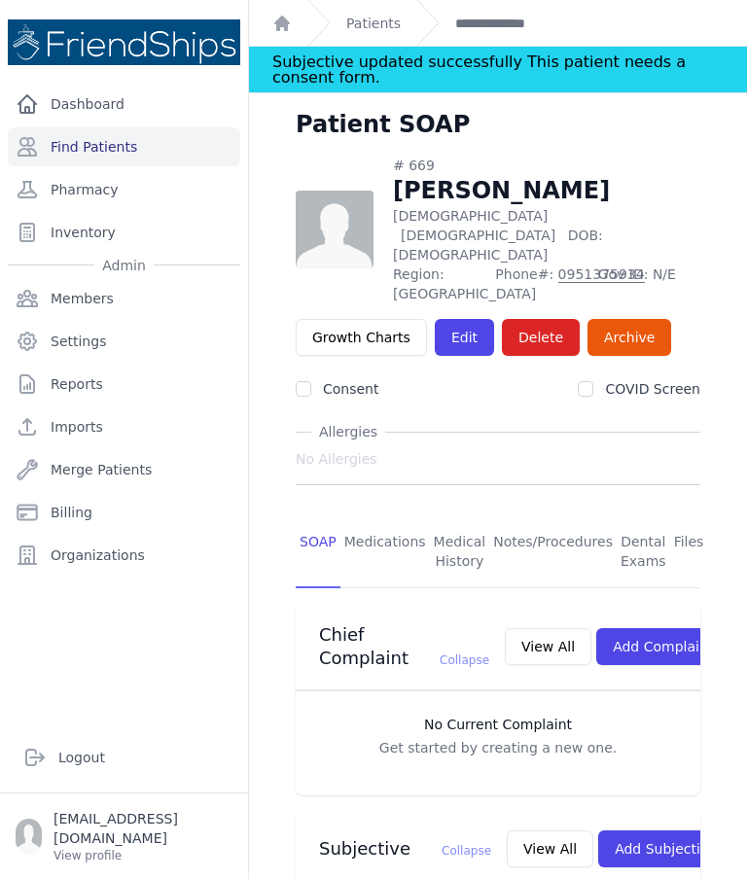
click at [380, 18] on link "Patients" at bounding box center [373, 23] width 54 height 19
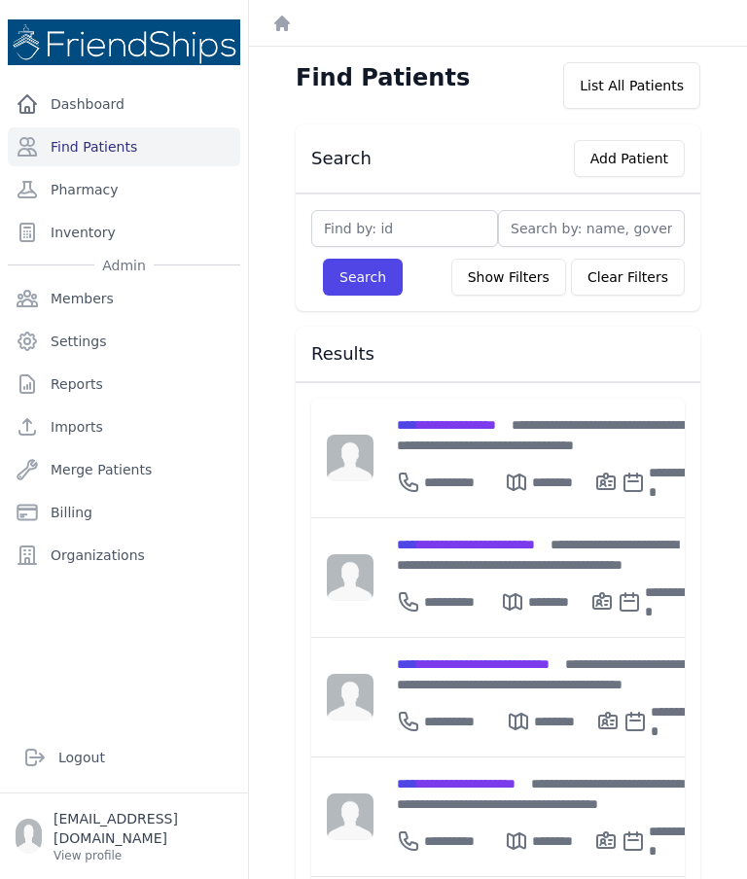
click at [504, 777] on span "**********" at bounding box center [456, 784] width 119 height 14
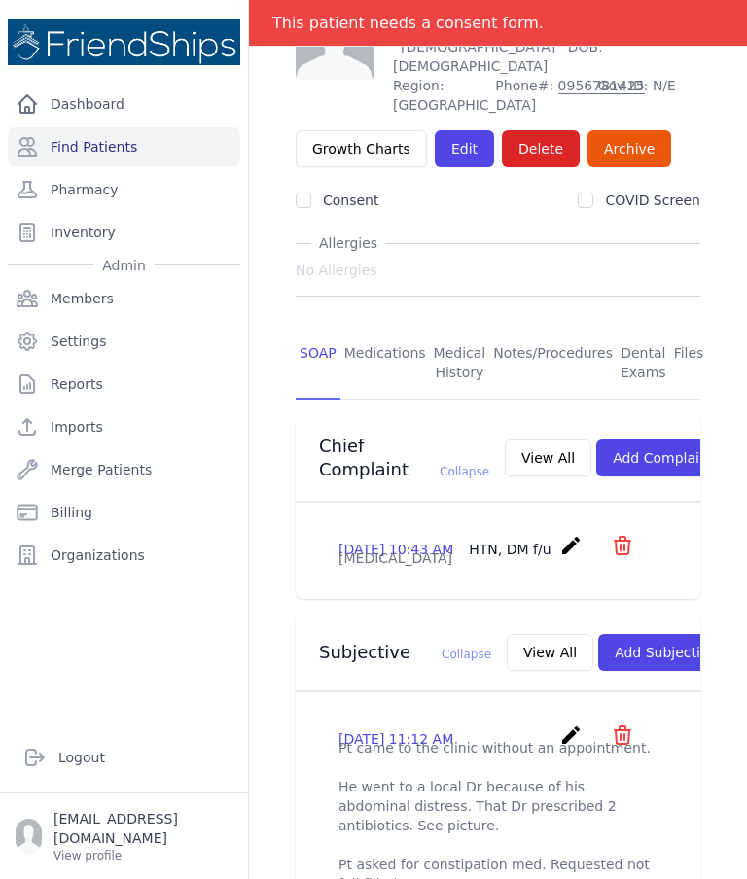
scroll to position [152, 0]
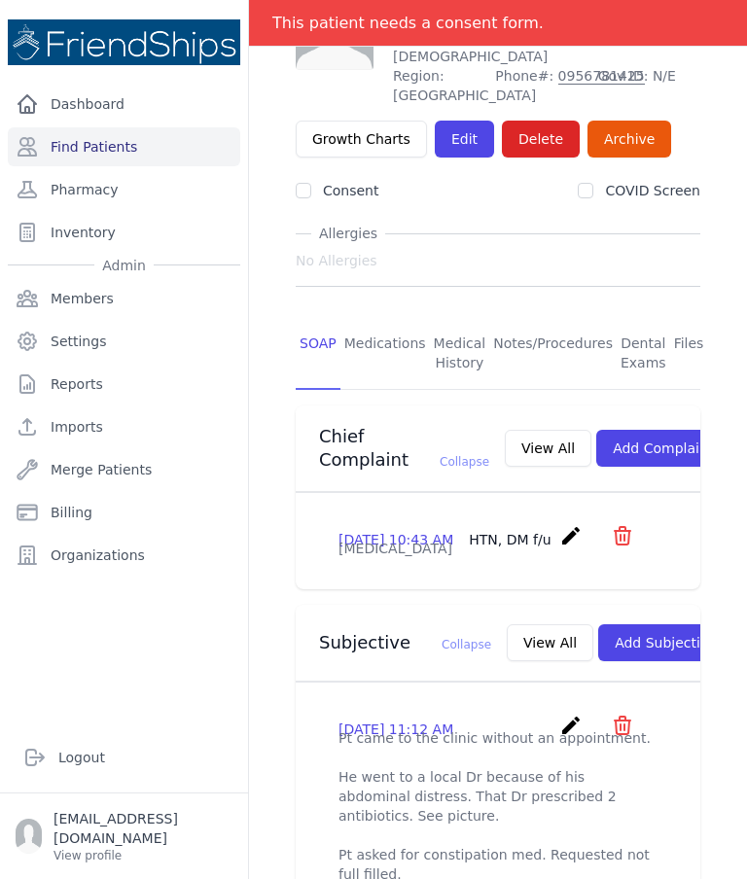
click at [680, 318] on link "Files" at bounding box center [689, 354] width 38 height 72
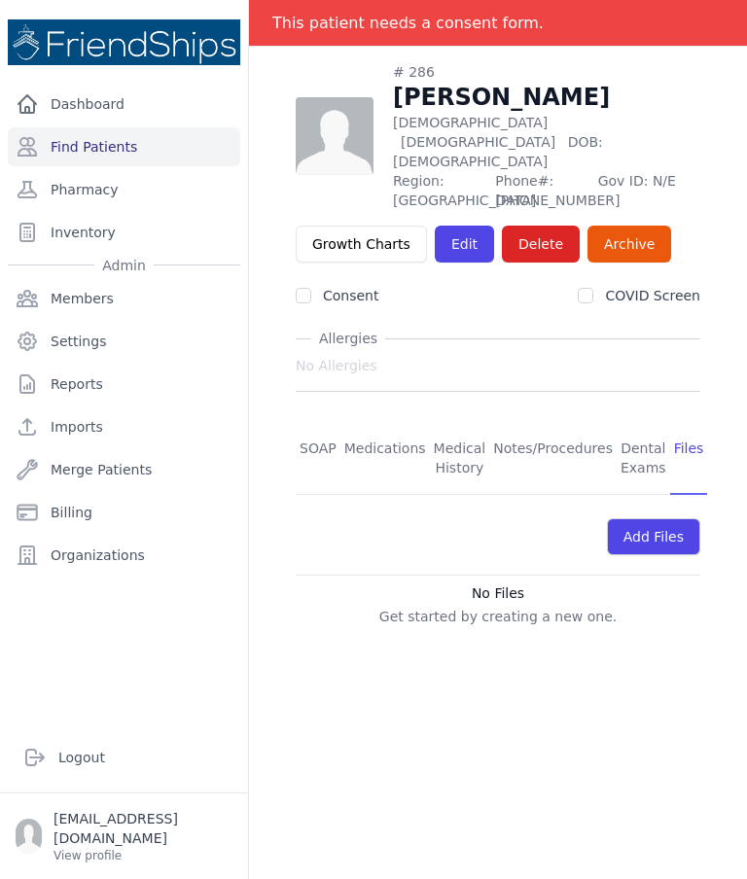
scroll to position [93, 0]
click at [321, 423] on link "SOAP" at bounding box center [318, 459] width 45 height 72
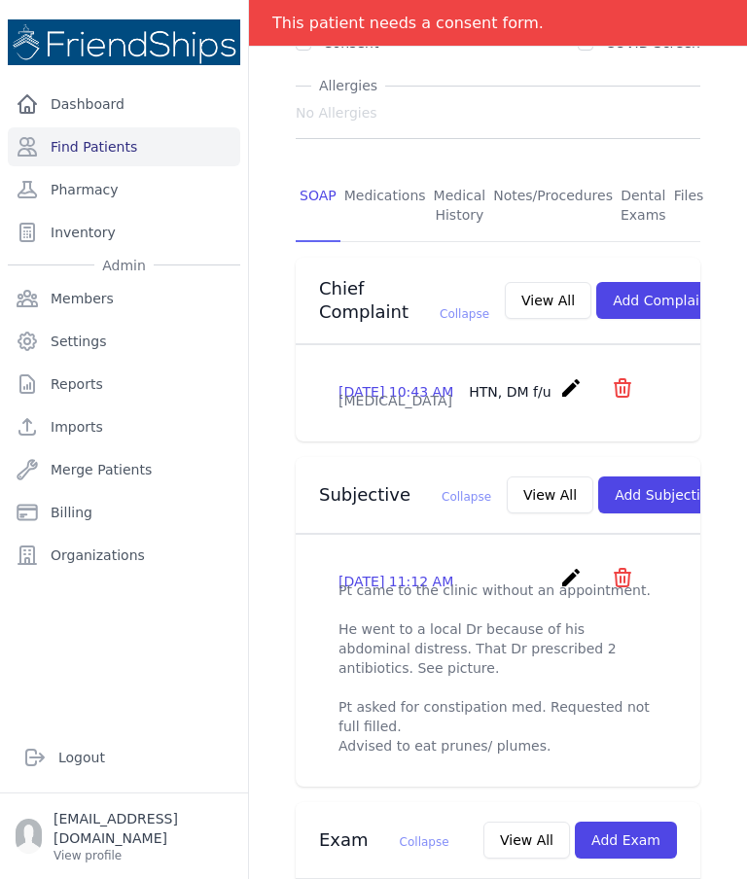
scroll to position [372, 0]
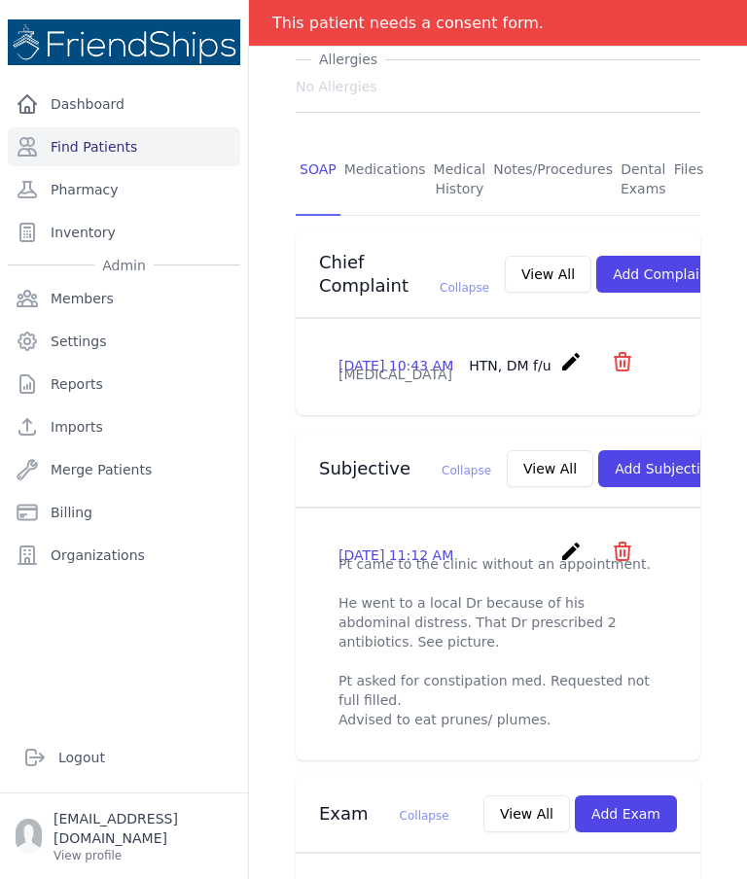
click at [561, 563] on icon "create" at bounding box center [570, 551] width 23 height 23
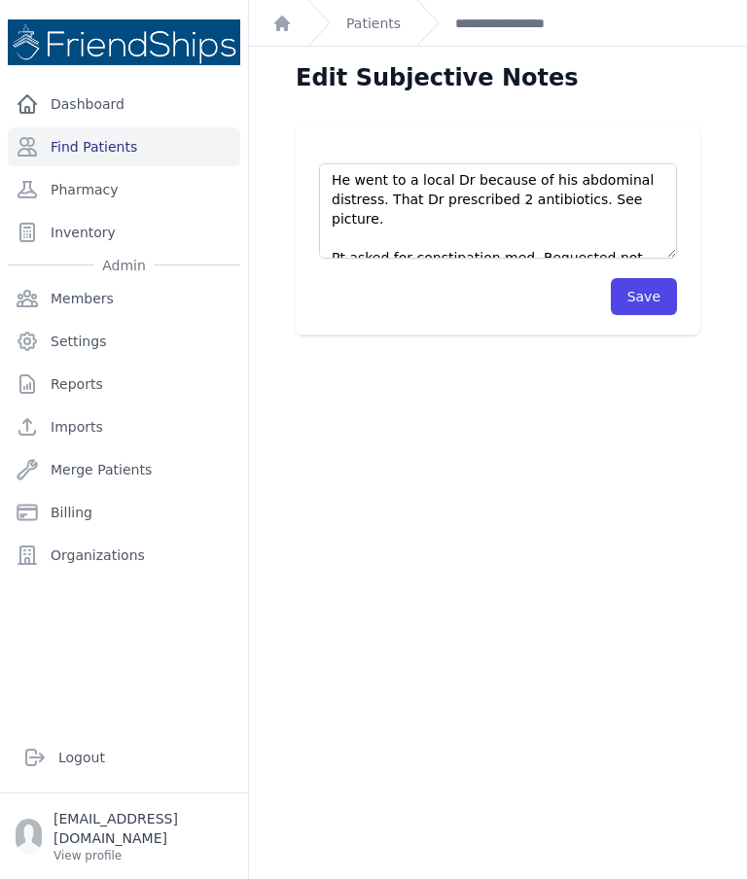
scroll to position [41, 0]
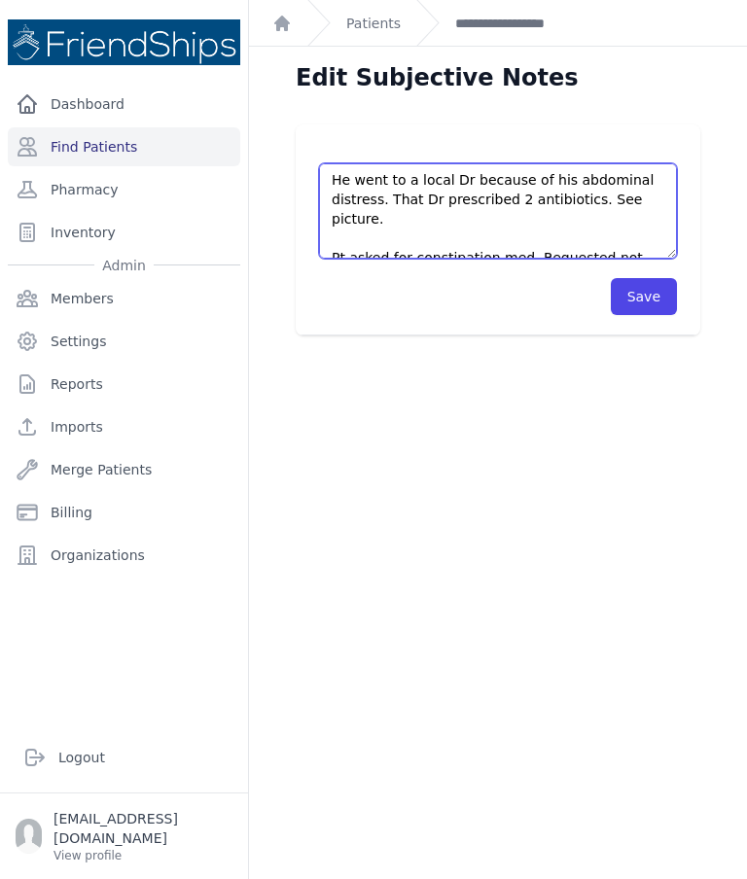
click at [371, 204] on textarea "Pt came to the clinic without an appointment. He went to a local Dr because of …" at bounding box center [498, 210] width 358 height 95
click at [457, 202] on textarea "Pt came to the clinic without an appointment. He went to a local Dr because of …" at bounding box center [498, 210] width 358 height 95
click at [534, 198] on textarea "Pt came to the clinic without an appointment. He went to a local Dr because of …" at bounding box center [498, 210] width 358 height 95
click at [553, 194] on textarea "Pt came to the clinic without an appointment. He went to a local Dr because of …" at bounding box center [498, 210] width 358 height 95
click at [555, 193] on textarea "Pt came to the clinic without an appointment. He went to a local Dr because of …" at bounding box center [498, 210] width 358 height 95
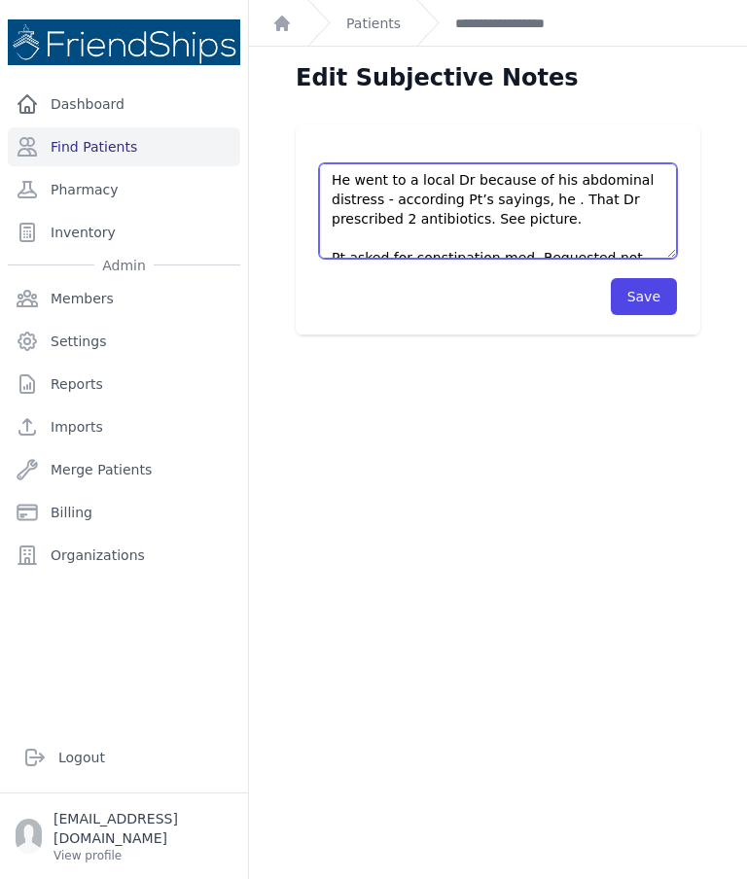
click at [560, 198] on textarea "Pt came to the clinic without an appointment. He went to a local Dr because of …" at bounding box center [498, 210] width 358 height 95
click at [564, 196] on textarea "Pt came to the clinic without an appointment. He went to a local Dr because of …" at bounding box center [498, 210] width 358 height 95
click at [453, 193] on textarea "Pt came to the clinic without an appointment. He went to a local Dr because of …" at bounding box center [498, 210] width 358 height 95
click at [472, 206] on textarea "Pt came to the clinic without an appointment. He went to a local Dr because of …" at bounding box center [498, 210] width 358 height 95
click at [574, 198] on textarea "Pt came to the clinic without an appointment. He went to a local Dr because of …" at bounding box center [498, 210] width 358 height 95
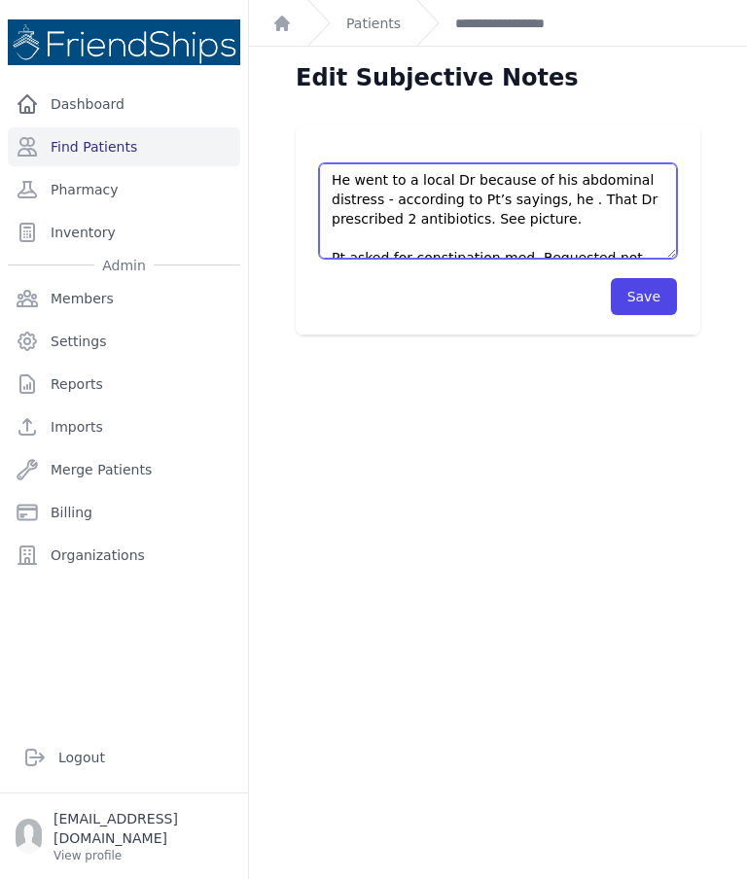
click at [579, 206] on textarea "Pt came to the clinic without an appointment. He went to a local Dr because of …" at bounding box center [498, 210] width 358 height 95
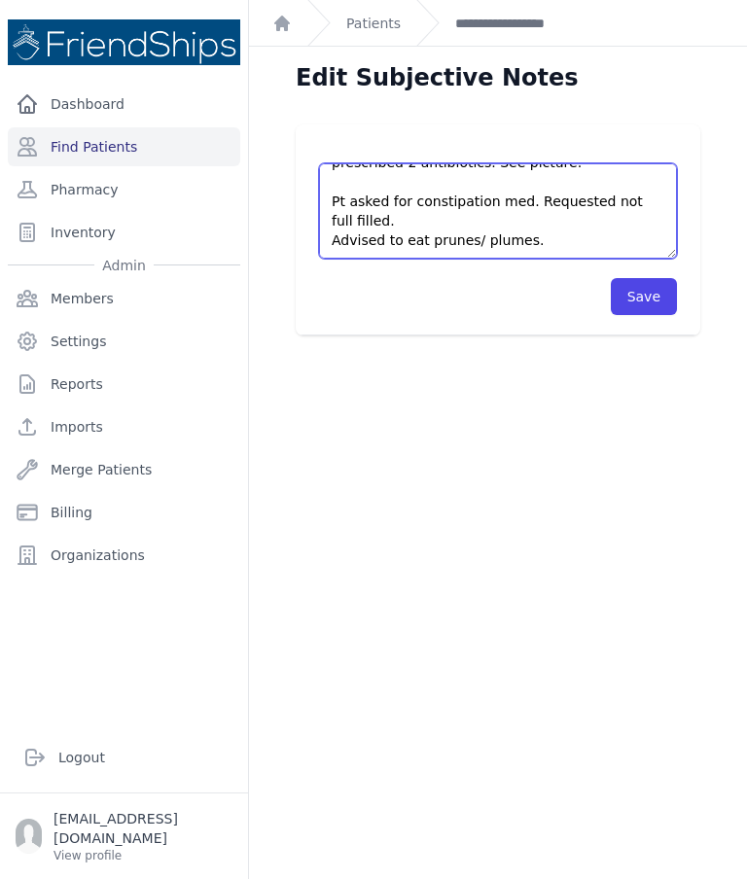
scroll to position [117, 0]
click at [638, 198] on textarea "Pt came to the clinic without an appointment. He went to a local Dr because of …" at bounding box center [498, 210] width 358 height 95
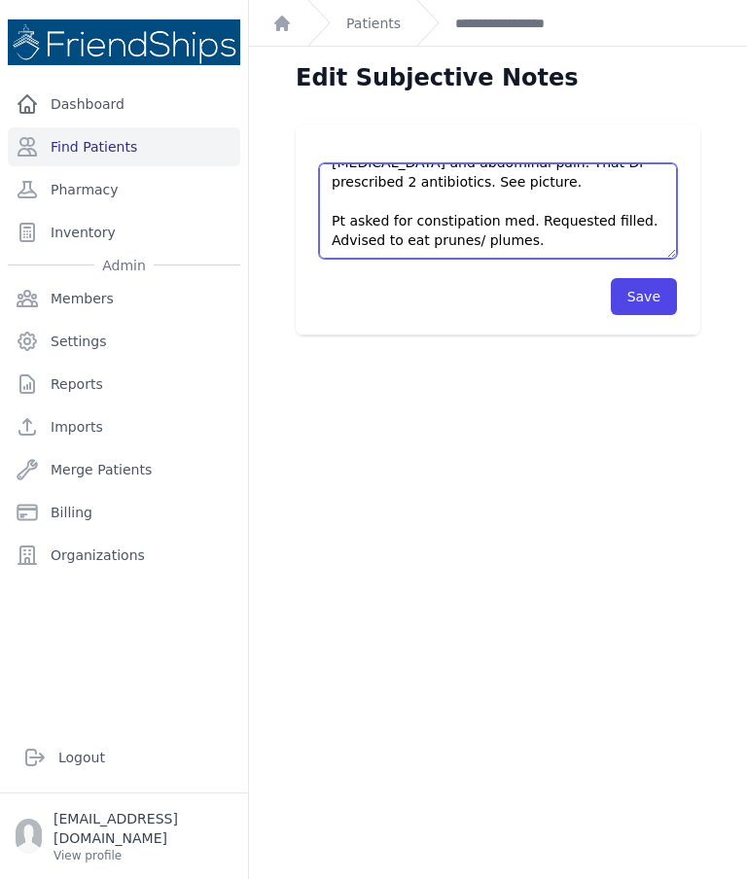
click at [635, 217] on textarea "Pt came to the clinic without an appointment. He went to a local Dr because of …" at bounding box center [498, 210] width 358 height 95
click at [563, 245] on textarea "Pt came to the clinic without an appointment. He went to a local Dr because of …" at bounding box center [498, 210] width 358 height 95
click at [400, 233] on textarea "Pt came to the clinic without an appointment. He went to a local Dr because of …" at bounding box center [498, 210] width 358 height 95
click at [596, 236] on textarea "Pt came to the clinic without an appointment. He went to a local Dr because of …" at bounding box center [498, 210] width 358 height 95
click at [632, 233] on textarea "Pt came to the clinic without an appointment. He went to a local Dr because of …" at bounding box center [498, 210] width 358 height 95
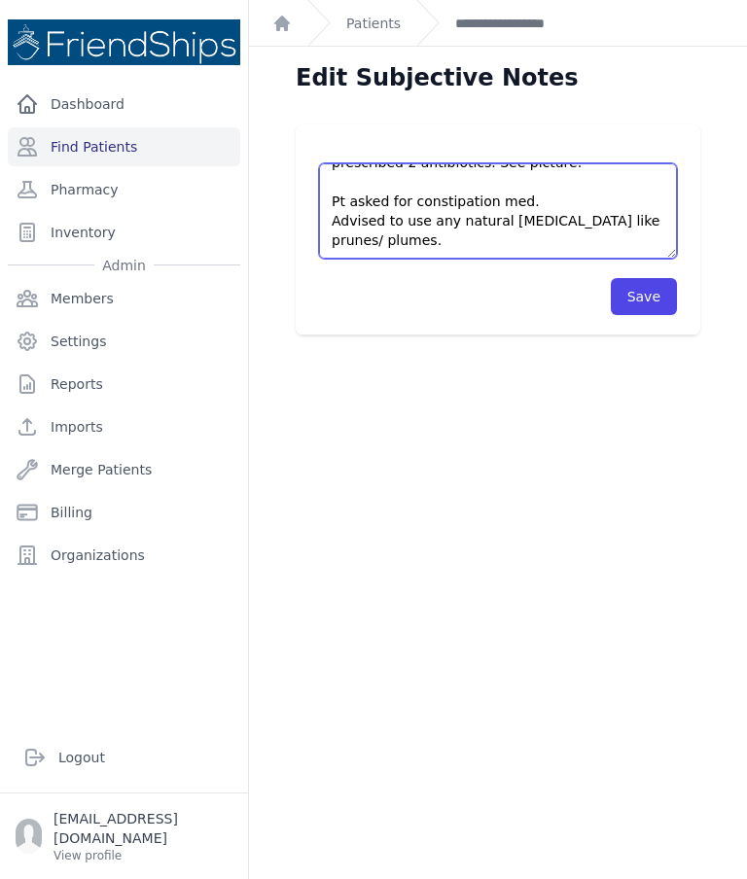
click at [474, 233] on textarea "Pt came to the clinic without an appointment. He went to a local Dr because of …" at bounding box center [498, 210] width 358 height 95
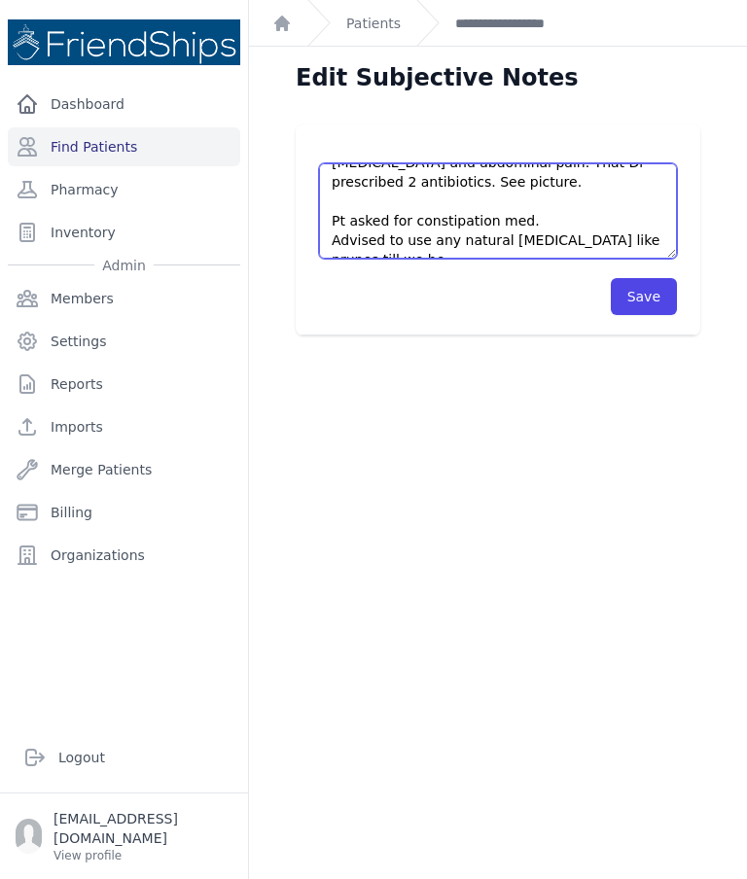
scroll to position [108, 0]
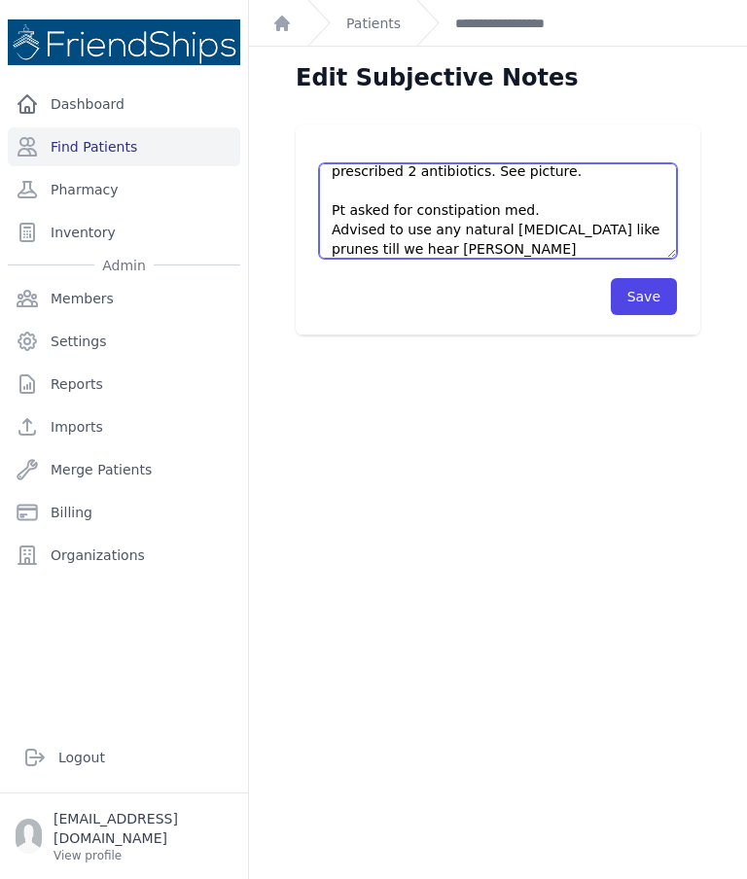
click at [407, 250] on textarea "Pt came to the clinic without an appointment. He went to a local Dr because of …" at bounding box center [498, 210] width 358 height 95
click at [446, 256] on textarea "Pt came to the clinic without an appointment. He went to a local Dr because of …" at bounding box center [498, 210] width 358 height 95
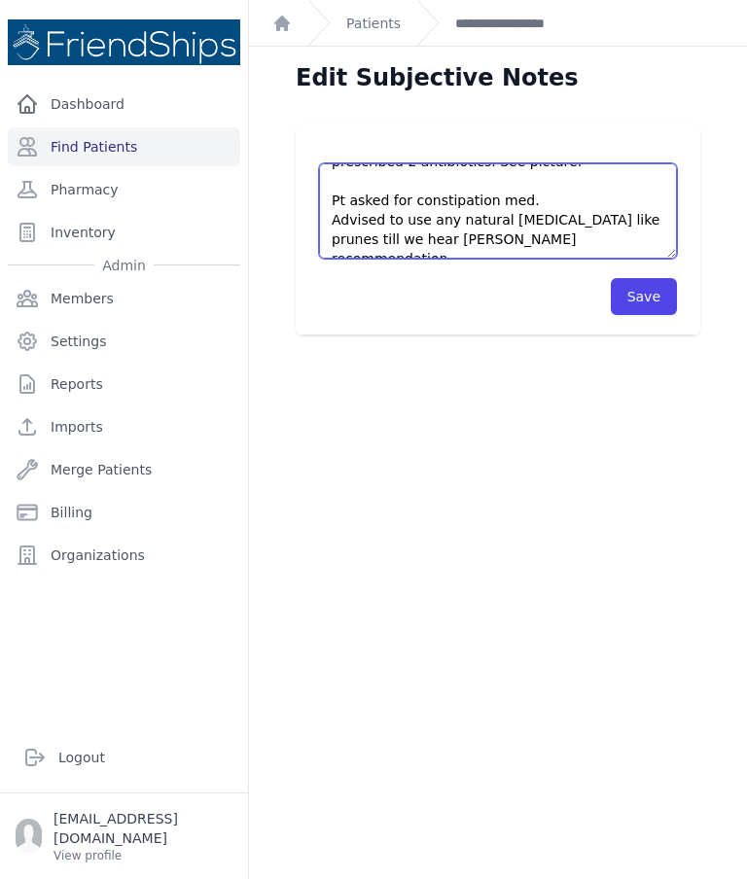
scroll to position [117, 0]
click at [563, 210] on textarea "Pt came to the clinic without an appointment. He went to a local Dr because of …" at bounding box center [498, 210] width 358 height 95
click at [564, 211] on textarea "Pt came to the clinic without an appointment. He went to a local Dr because of …" at bounding box center [498, 210] width 358 height 95
click at [563, 219] on textarea "Pt came to the clinic without an appointment. He went to a local Dr because of …" at bounding box center [498, 210] width 358 height 95
type textarea "Pt came to the clinic without an appointment. He went to a local Dr because of …"
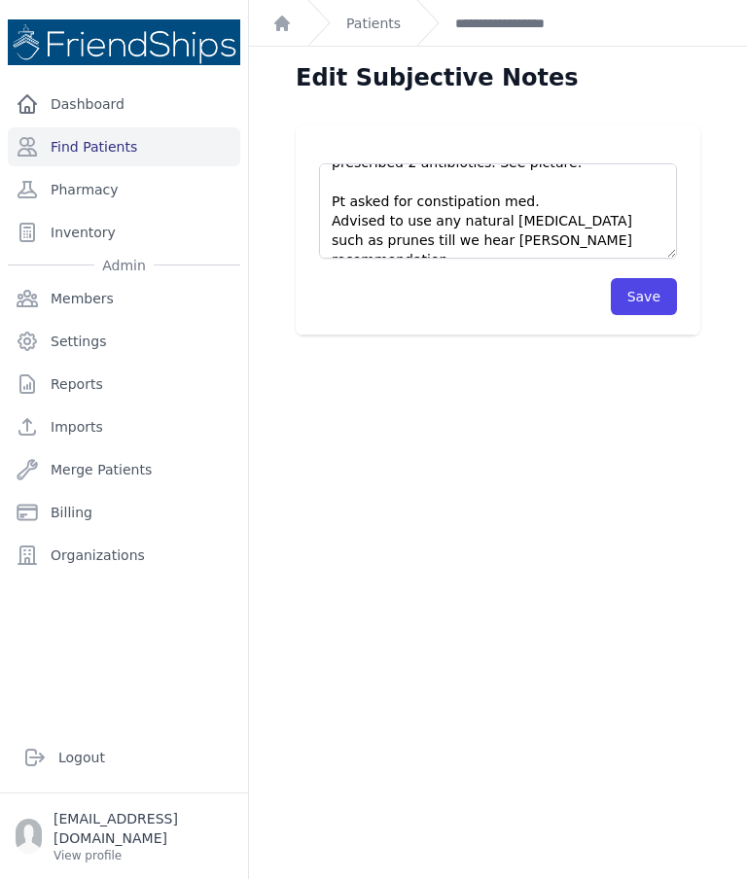
click at [667, 298] on button "Save" at bounding box center [644, 296] width 66 height 37
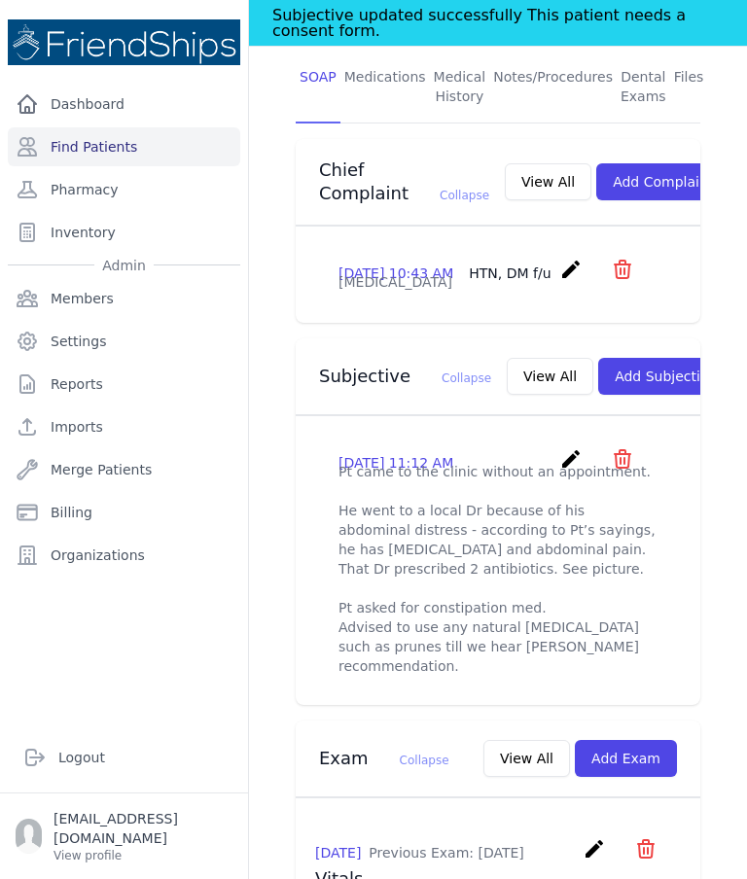
scroll to position [463, 0]
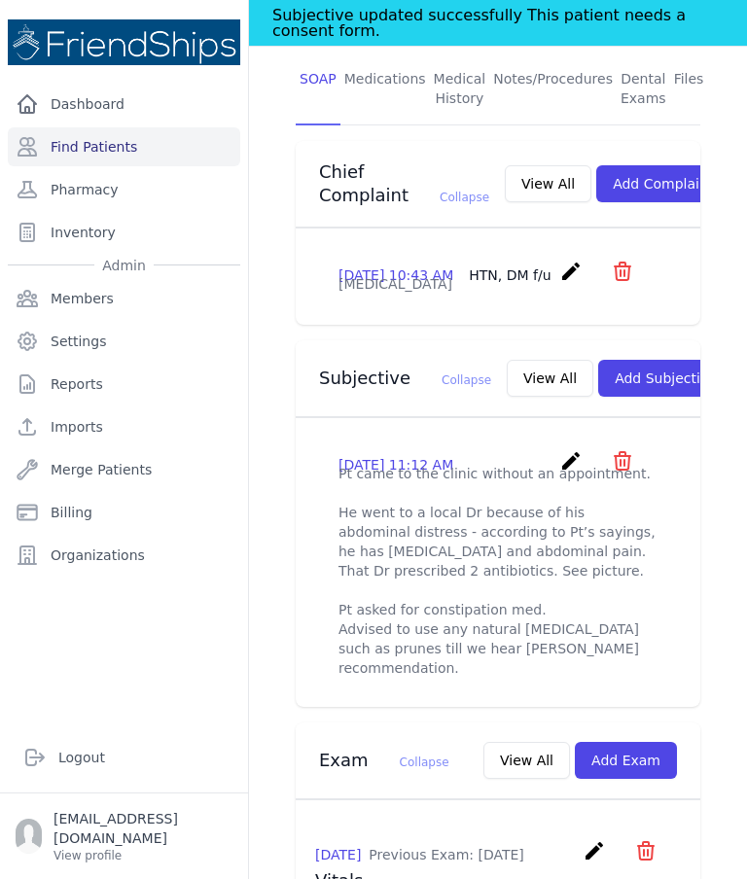
click at [155, 154] on link "Find Patients" at bounding box center [124, 146] width 232 height 39
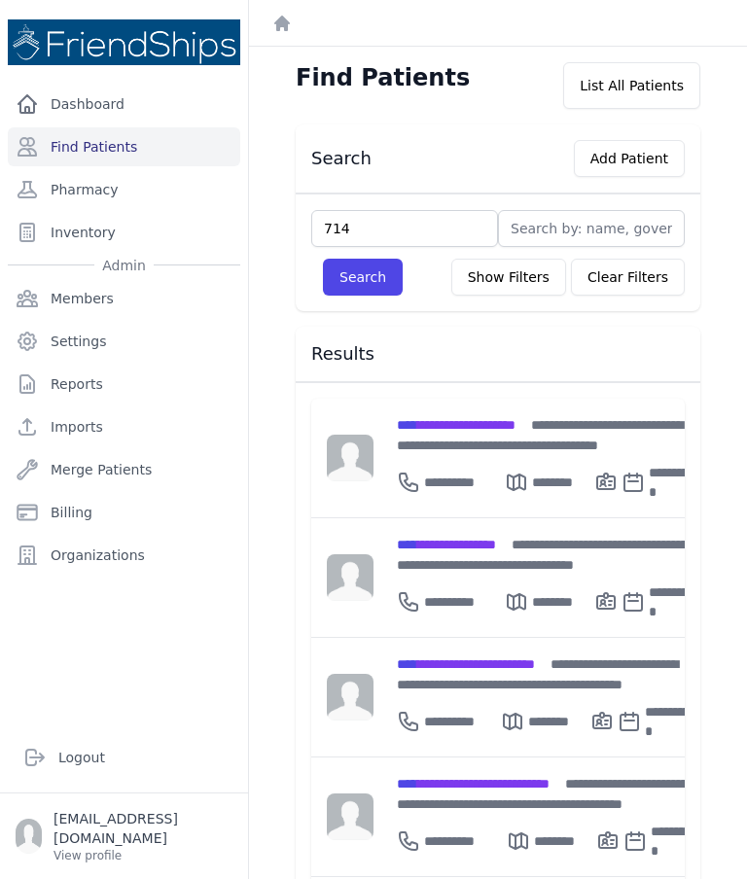
type input "714"
click at [365, 291] on button "Search" at bounding box center [363, 277] width 80 height 37
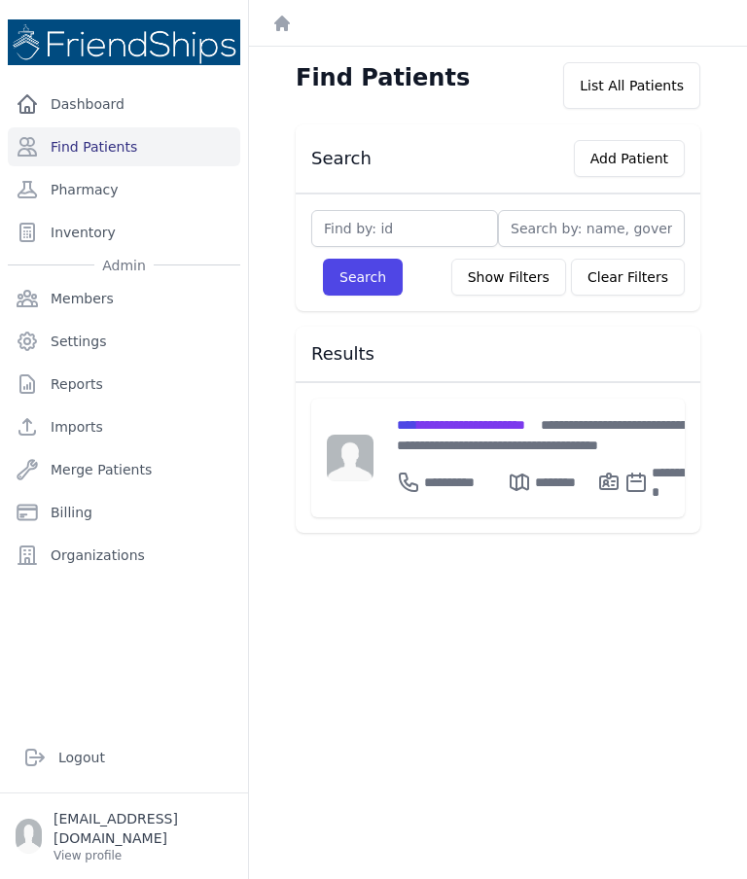
click at [515, 422] on span "**********" at bounding box center [461, 425] width 128 height 14
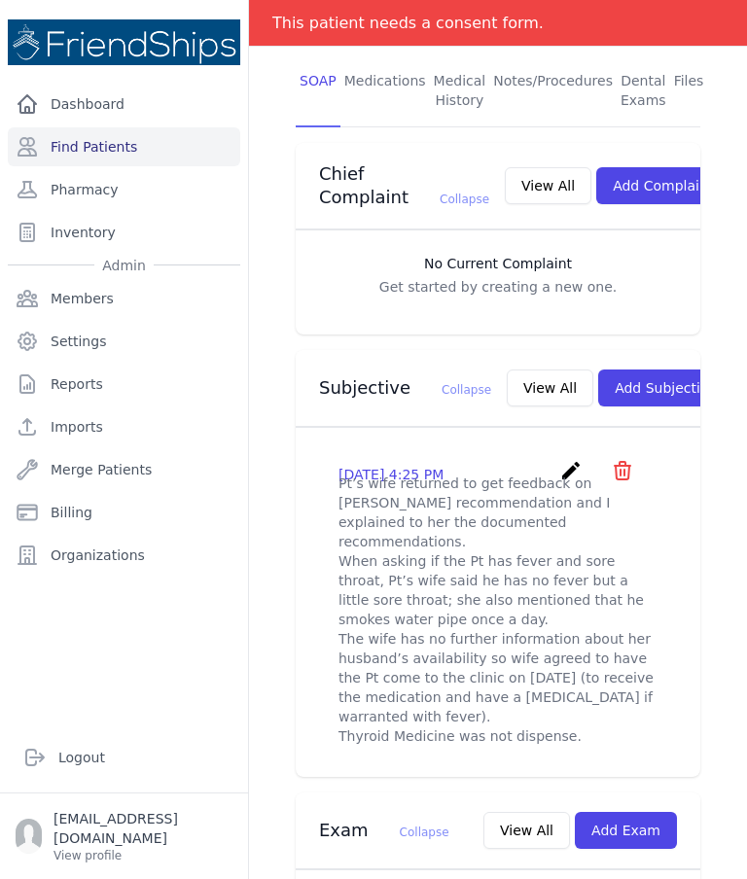
scroll to position [480, 0]
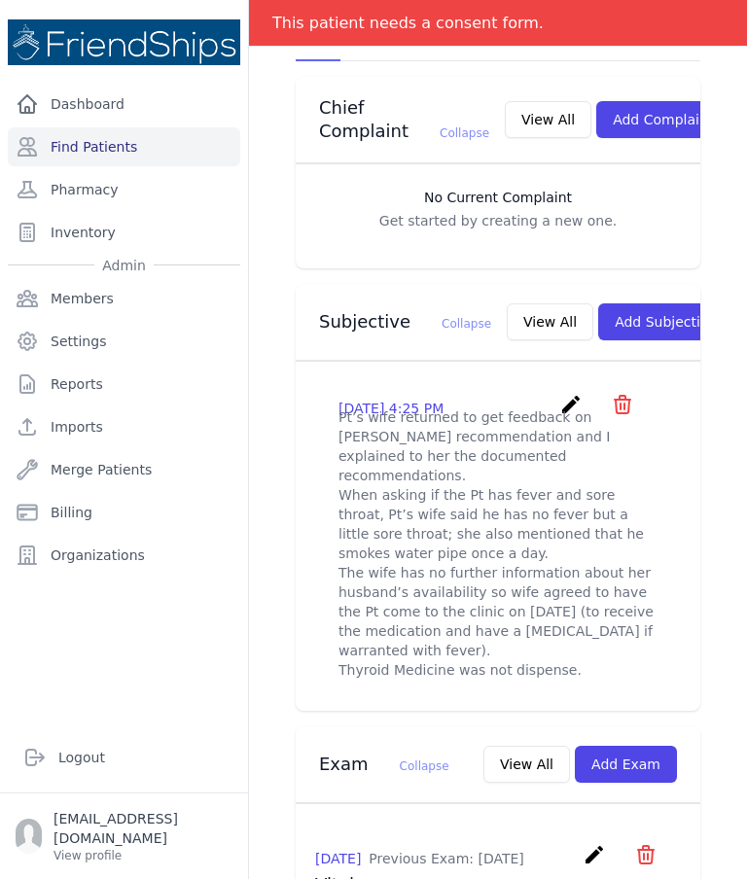
click at [600, 314] on button "Add Subjective" at bounding box center [665, 321] width 135 height 37
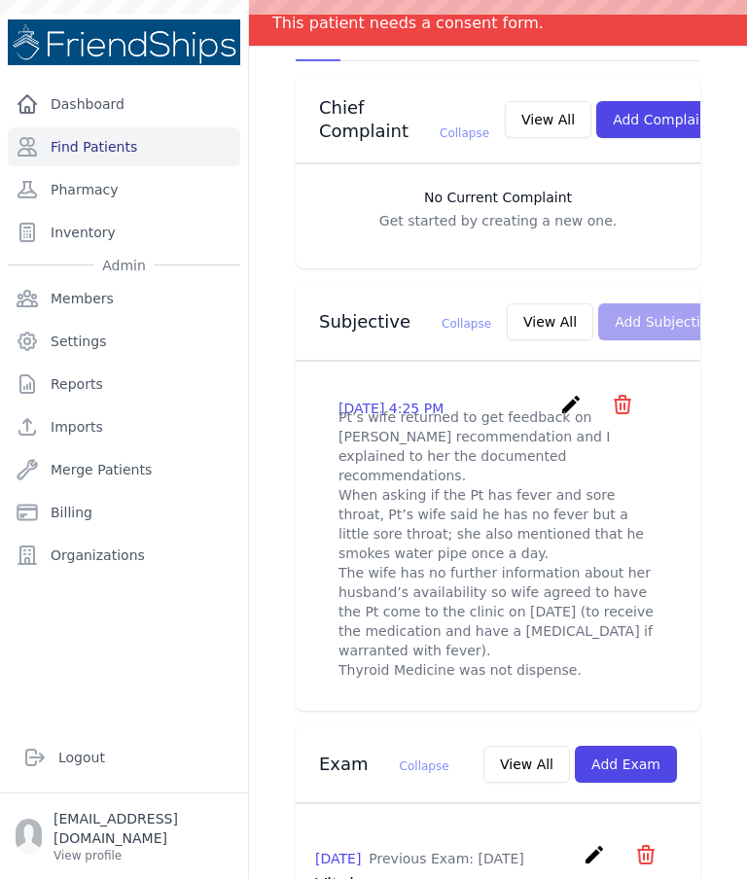
scroll to position [0, 0]
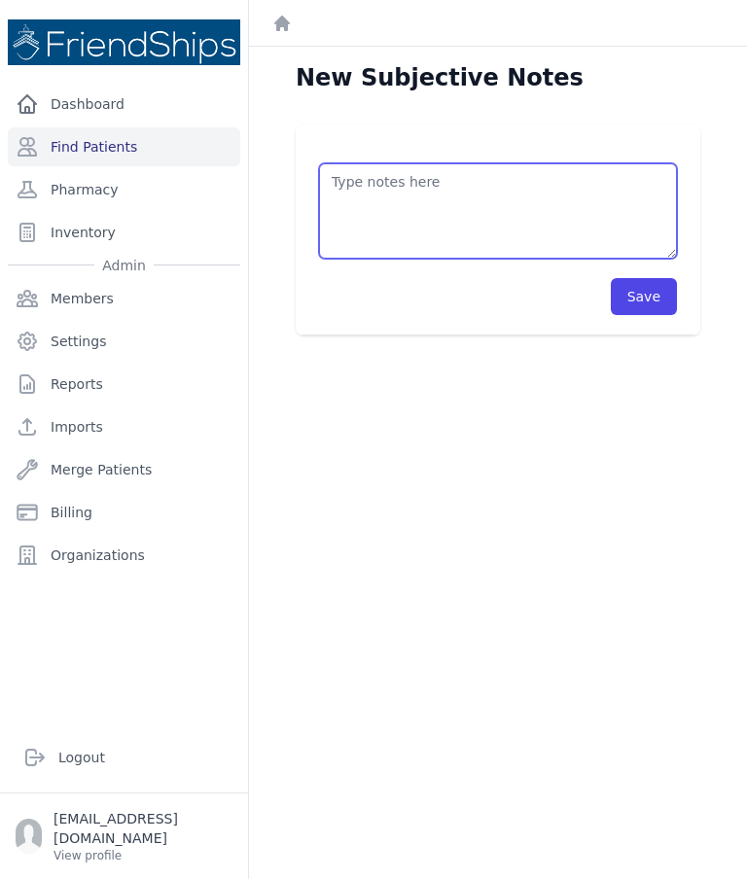
click at [543, 200] on textarea at bounding box center [498, 210] width 358 height 95
type textarea "P"
type textarea "W"
click at [616, 185] on textarea "Pt was no show. He was requested" at bounding box center [498, 210] width 358 height 95
click at [510, 203] on textarea "Pt was no show. We still have an outstanding request for" at bounding box center [498, 210] width 358 height 95
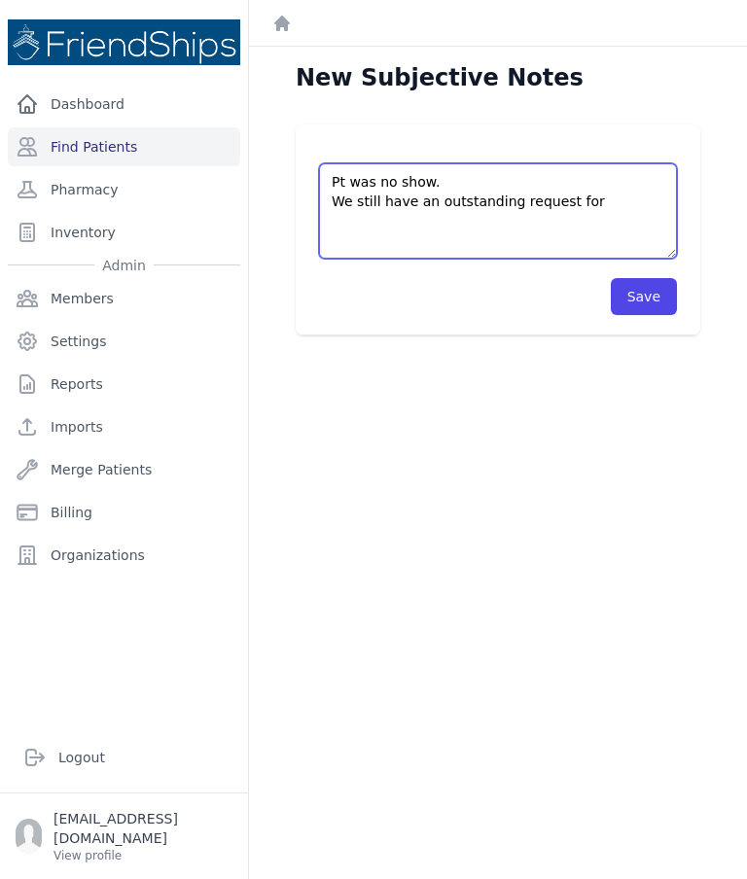
click at [612, 214] on textarea "Pt was no show. We still have an outstanding request for" at bounding box center [498, 210] width 358 height 95
type textarea "Pt was no show. We still have an outstanding request for him of strep test."
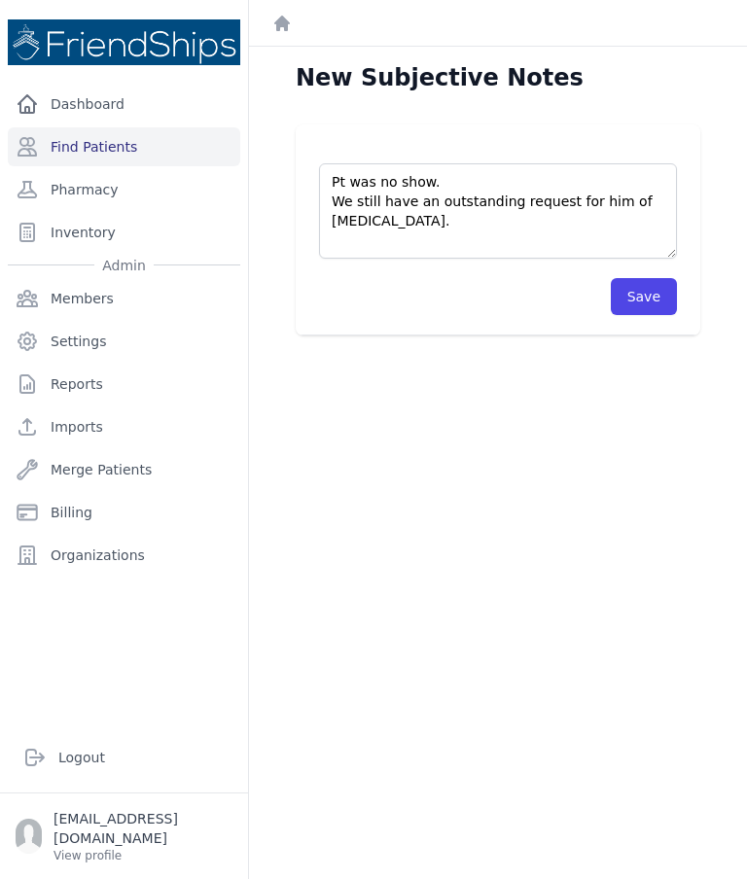
click at [663, 299] on button "Save" at bounding box center [644, 296] width 66 height 37
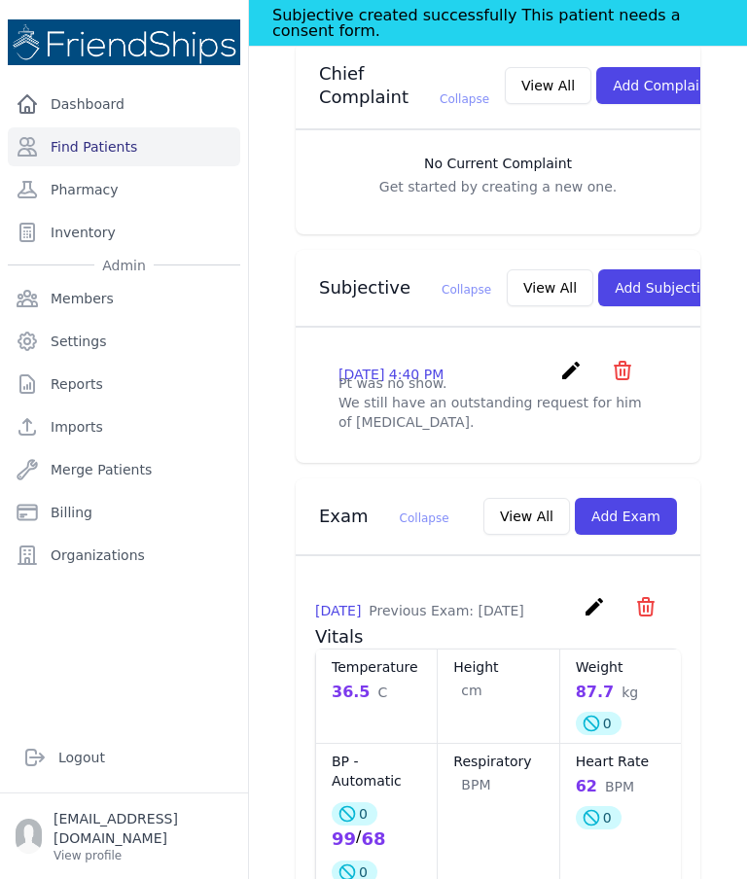
scroll to position [560, 0]
click at [581, 363] on icon "create" at bounding box center [570, 371] width 23 height 23
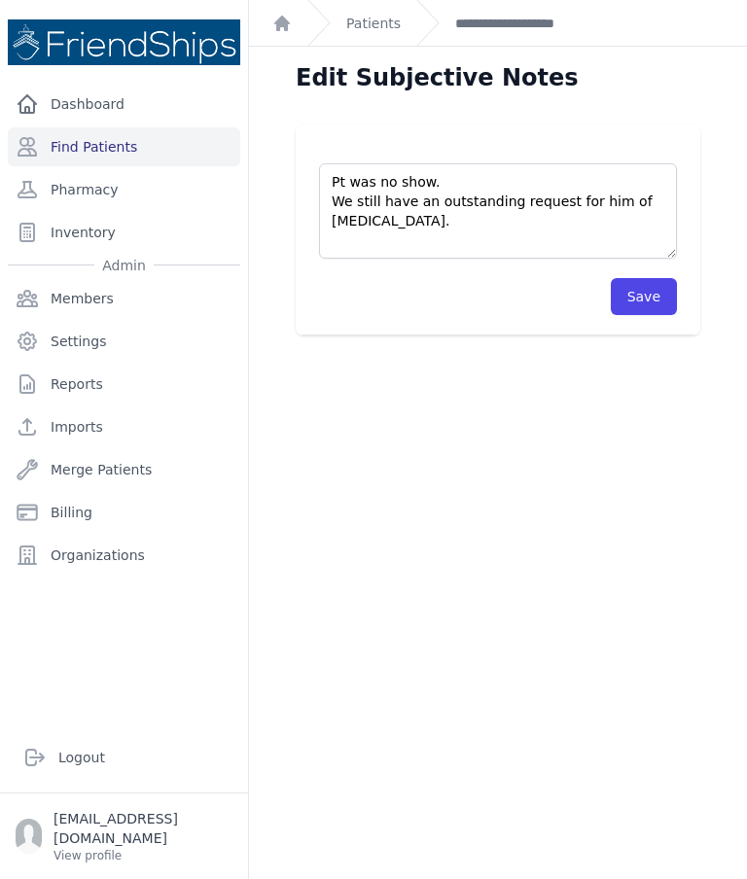
click at [668, 290] on button "Save" at bounding box center [644, 296] width 66 height 37
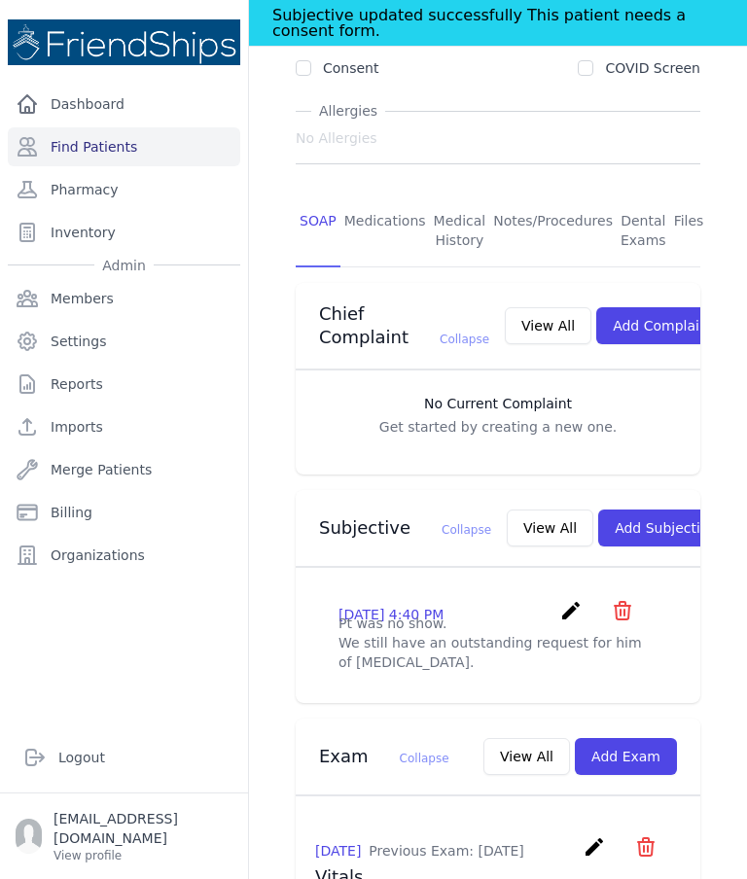
scroll to position [336, 0]
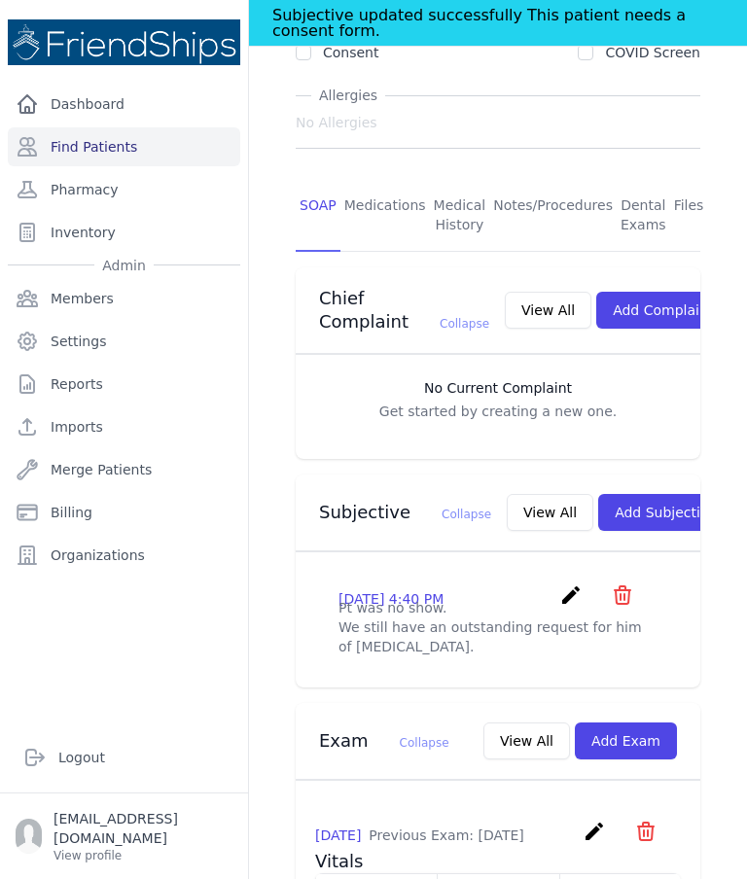
click at [125, 144] on link "Find Patients" at bounding box center [124, 146] width 232 height 39
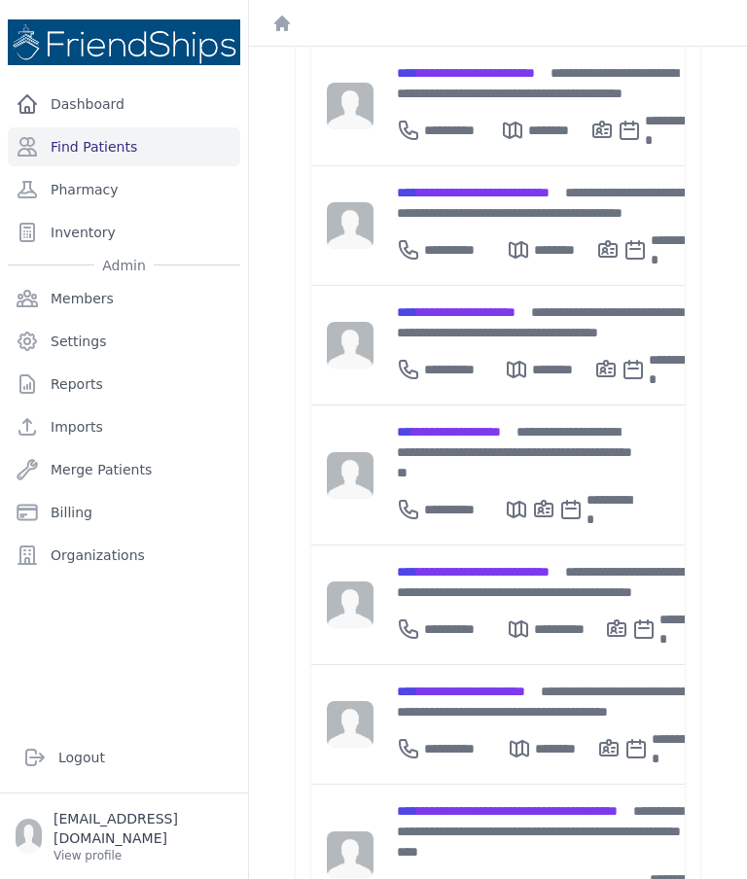
scroll to position [590, 0]
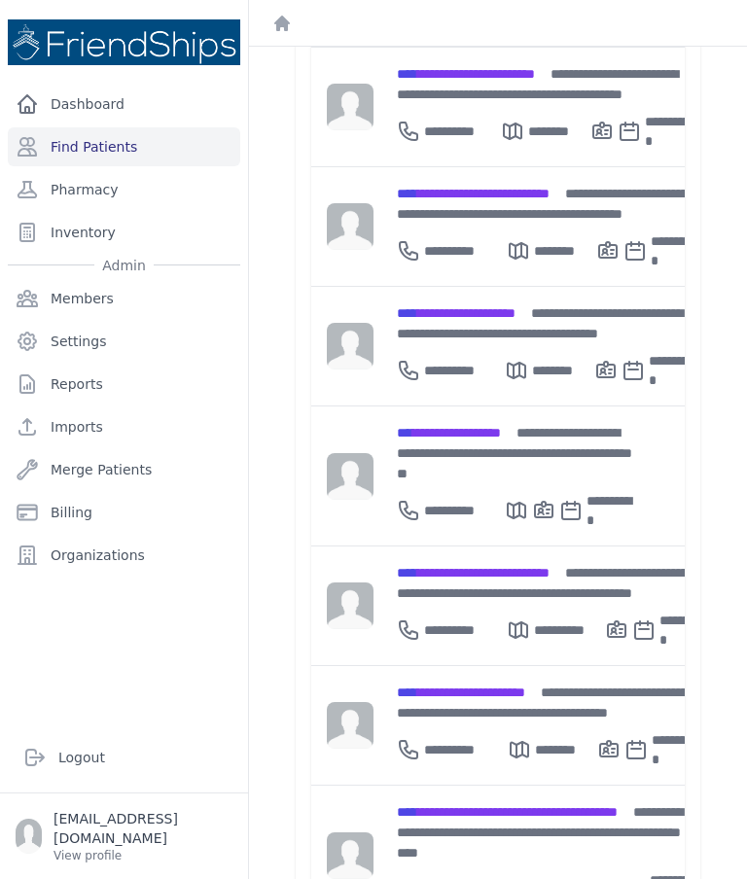
click at [542, 805] on span "**********" at bounding box center [540, 832] width 286 height 54
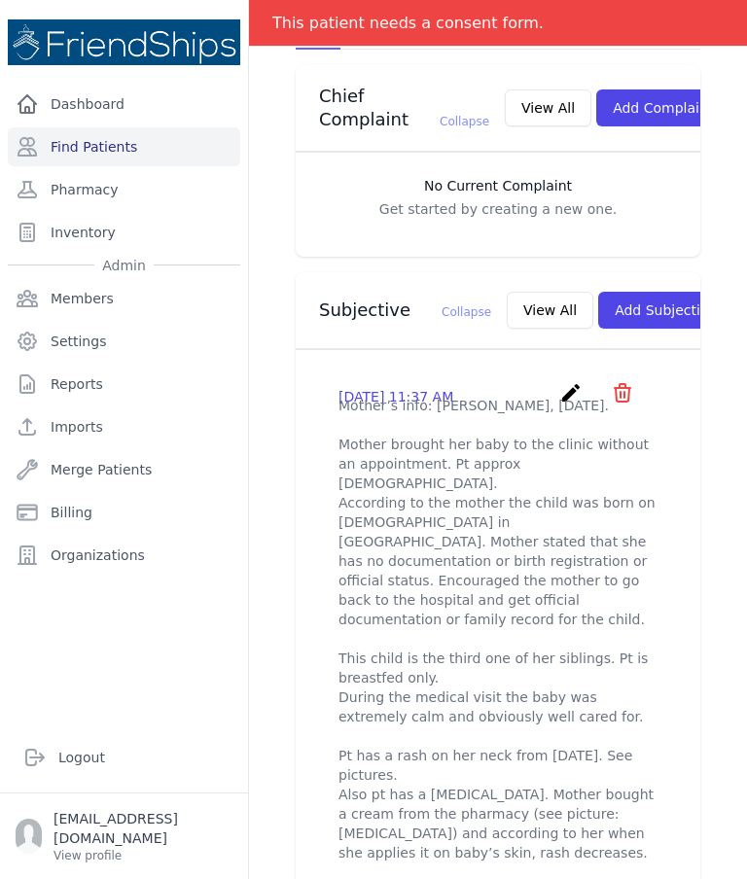
scroll to position [587, 0]
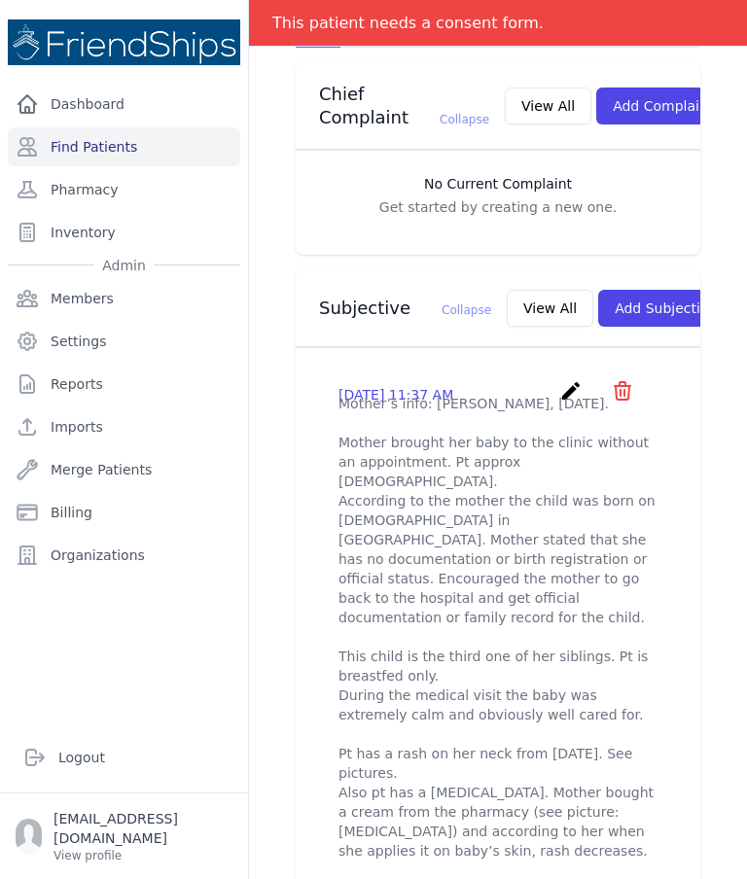
click at [662, 290] on button "Add Subjective" at bounding box center [665, 308] width 135 height 37
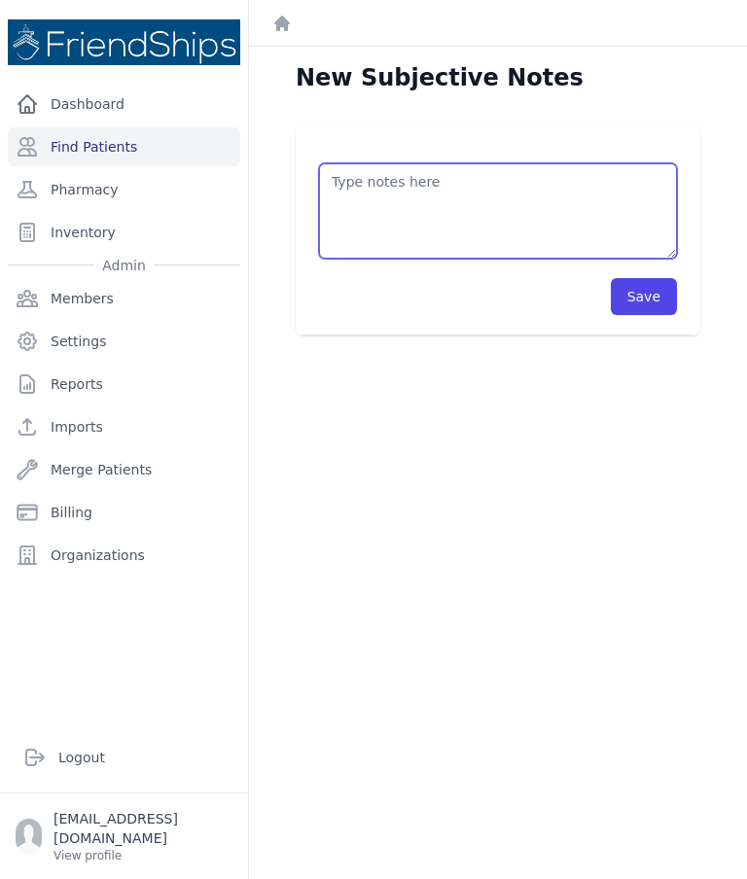
click at [562, 182] on textarea at bounding box center [498, 210] width 358 height 95
click at [412, 194] on textarea "Mother no show. Still waiting from response" at bounding box center [498, 210] width 358 height 95
click at [437, 199] on textarea "Mother no show. Still waiting from response" at bounding box center [498, 210] width 358 height 95
click at [518, 197] on textarea "Mother no show. Still waiting for response" at bounding box center [498, 210] width 358 height 95
type textarea "Mother no show. Follow up pending."
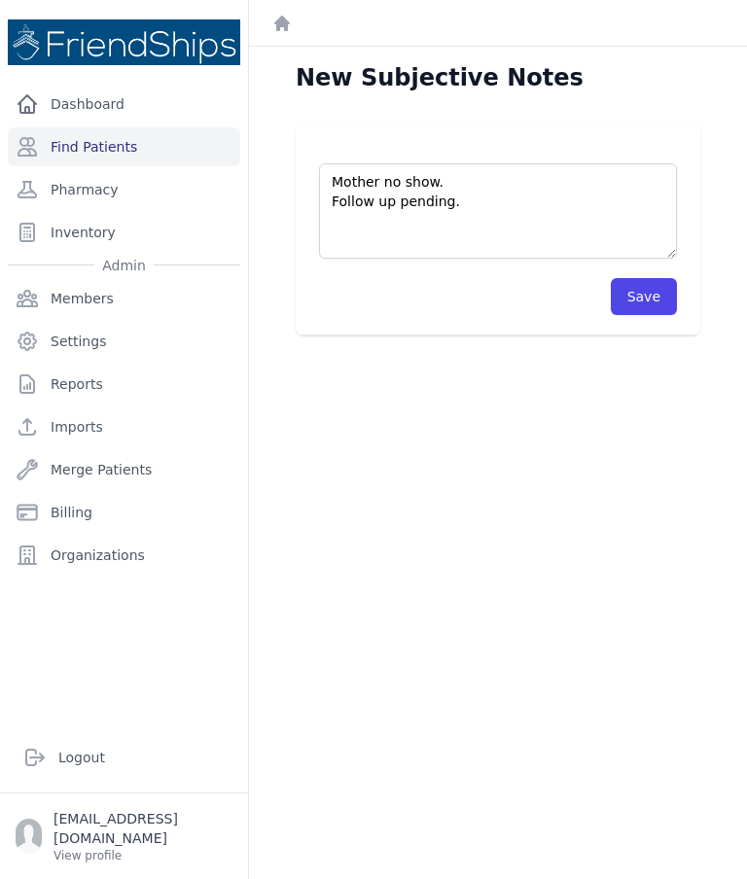
click at [658, 298] on button "Save" at bounding box center [644, 296] width 66 height 37
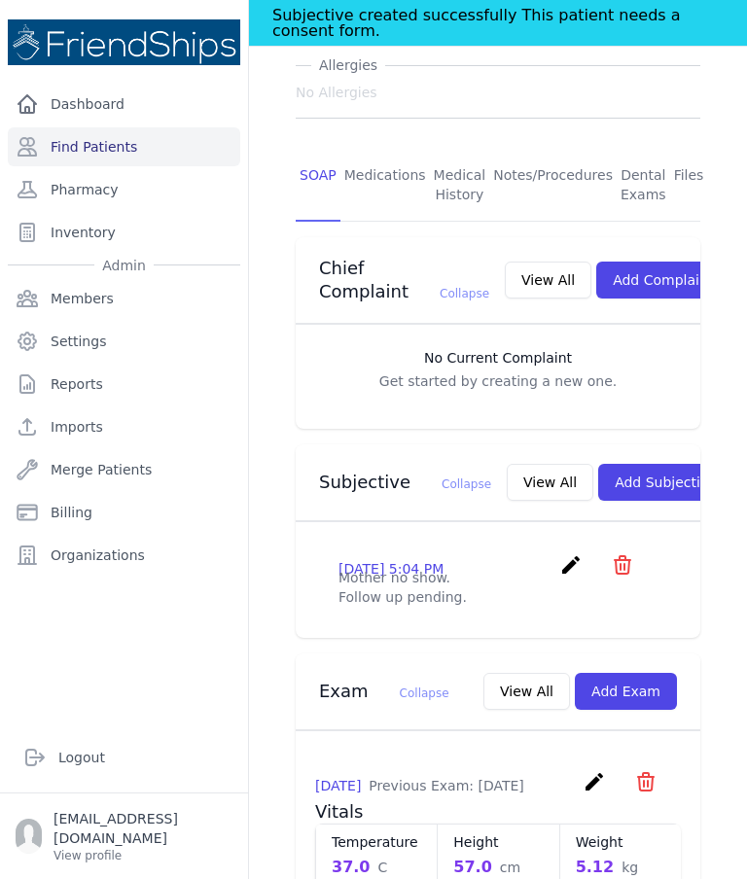
scroll to position [470, 0]
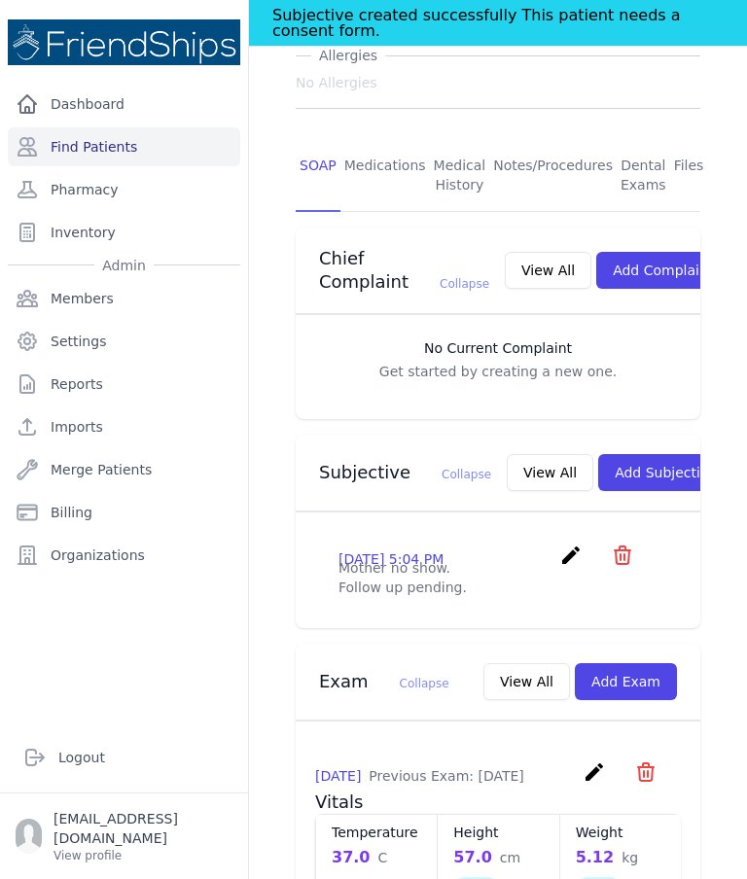
click at [507, 454] on button "View All" at bounding box center [550, 472] width 87 height 37
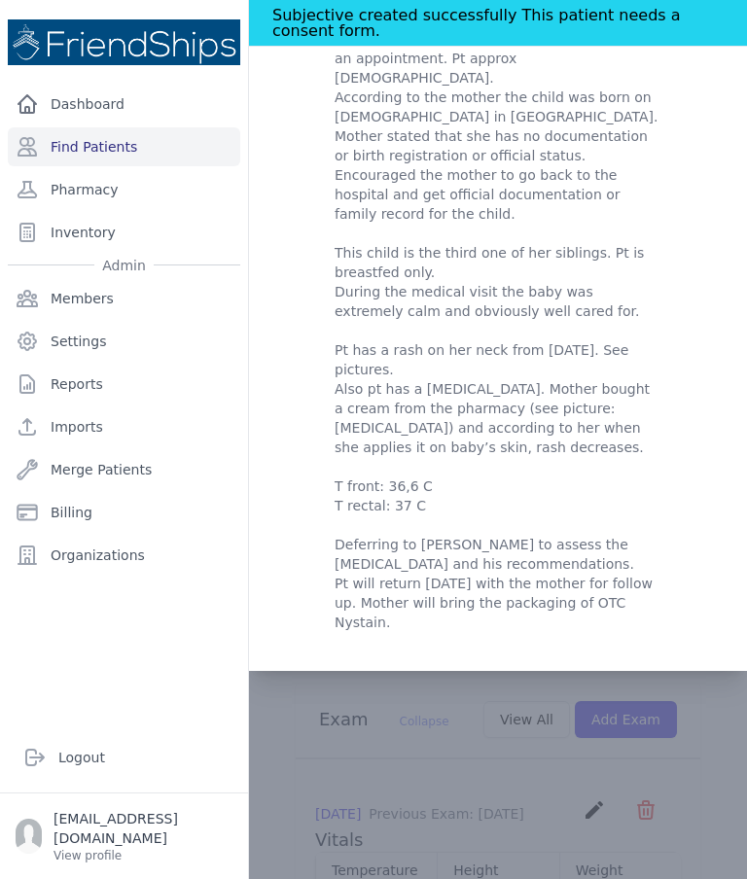
scroll to position [434, 0]
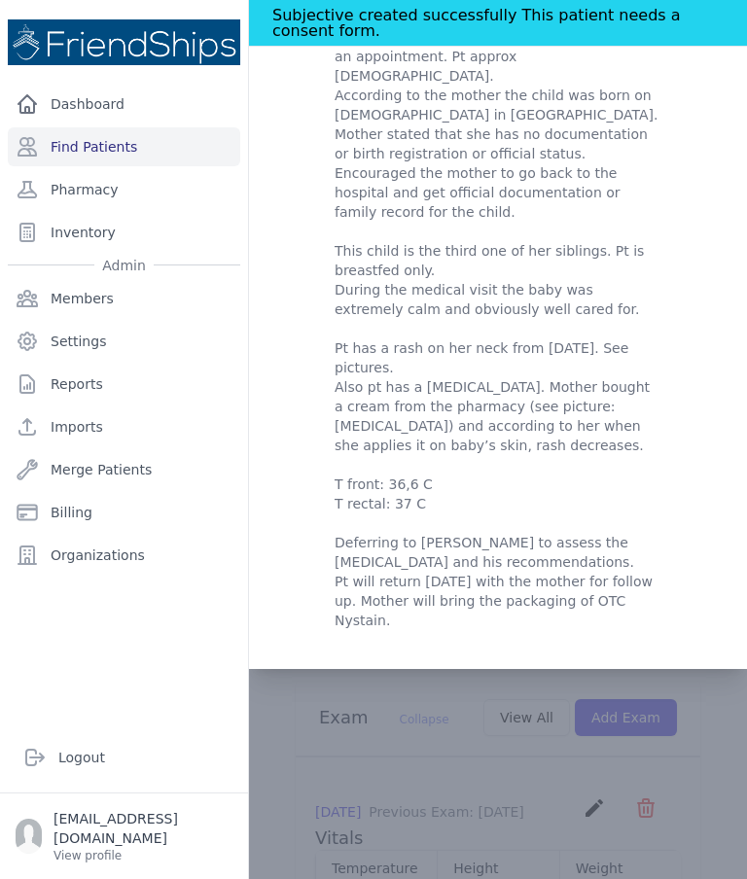
click at [741, 189] on div "Amal Wael Abdullah/Baby (Mother Hamdah) - Subjectives 2025-Aug-14 5:04 PM creat…" at bounding box center [498, 164] width 498 height 1009
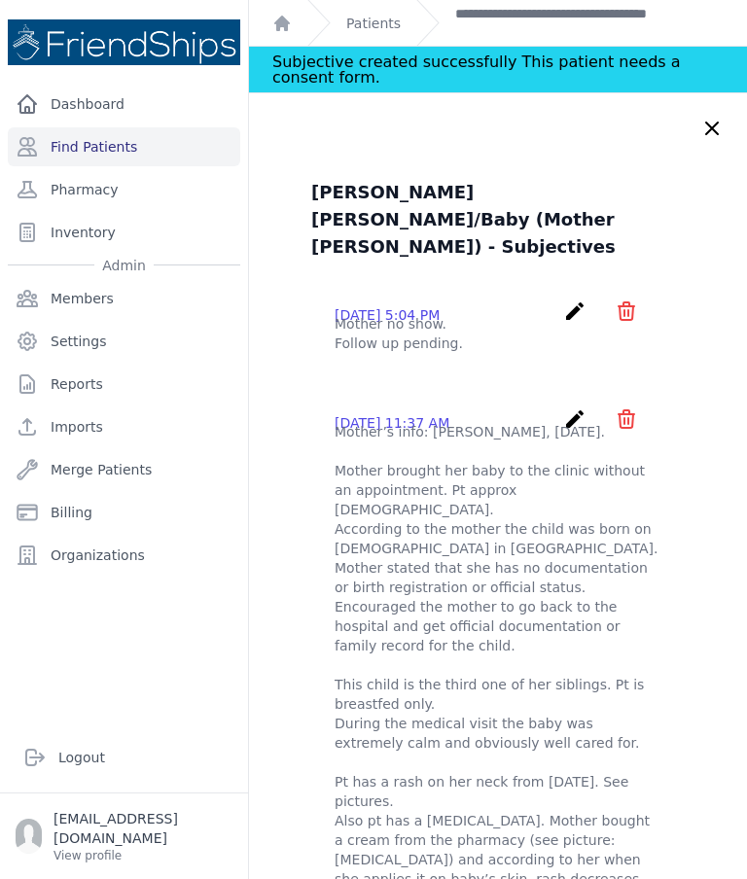
scroll to position [0, 0]
click at [476, 337] on p "Mother no show. Follow up pending." at bounding box center [497, 333] width 327 height 39
click at [467, 333] on p "Mother no show. Follow up pending." at bounding box center [497, 333] width 327 height 39
click at [555, 284] on div "2025-Aug-14 5:04 PM create ​ Delete subjective - Mother no show. Follow up pend…" at bounding box center [497, 326] width 373 height 85
click at [463, 335] on p "Mother no show. Follow up pending." at bounding box center [497, 333] width 327 height 39
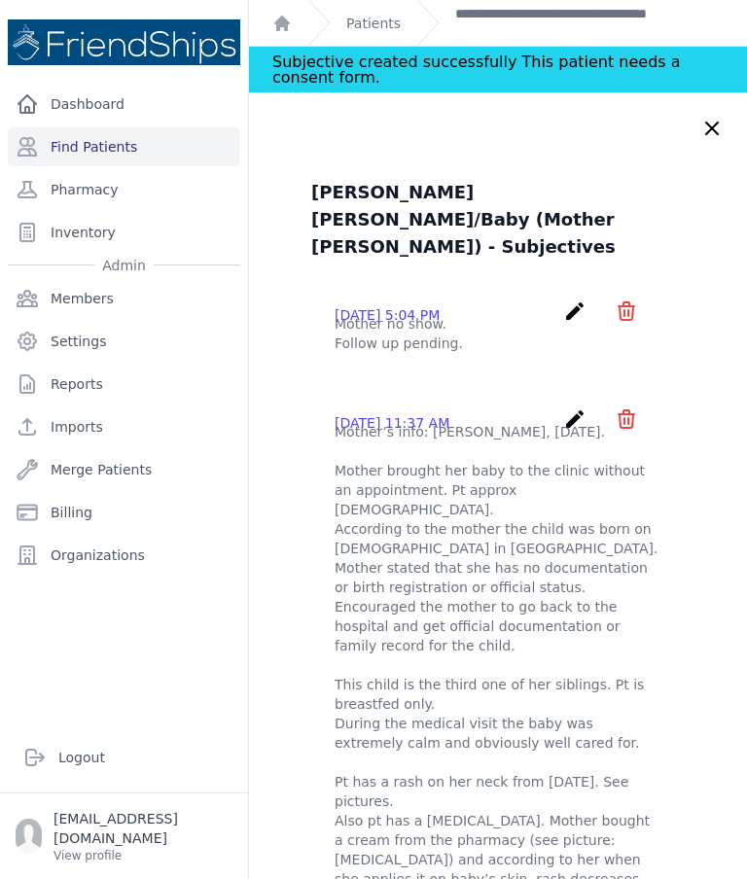
click at [564, 299] on icon "create" at bounding box center [574, 310] width 23 height 23
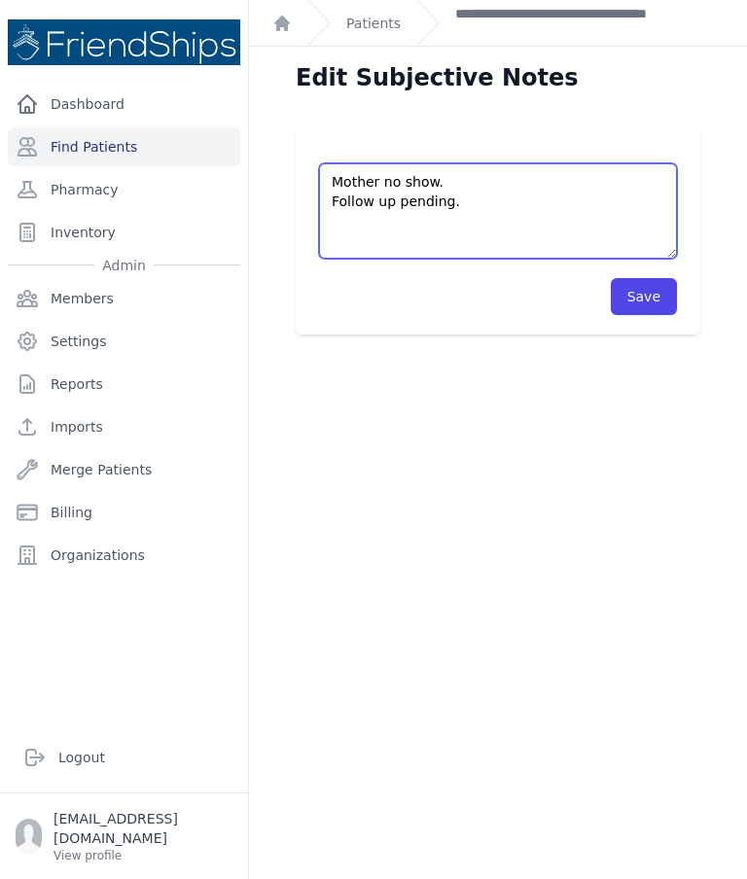
click at [482, 201] on textarea "Mother no show. Follow up pending." at bounding box center [498, 210] width 358 height 95
type textarea "Mother no show. Following up with Dr.Tolar"
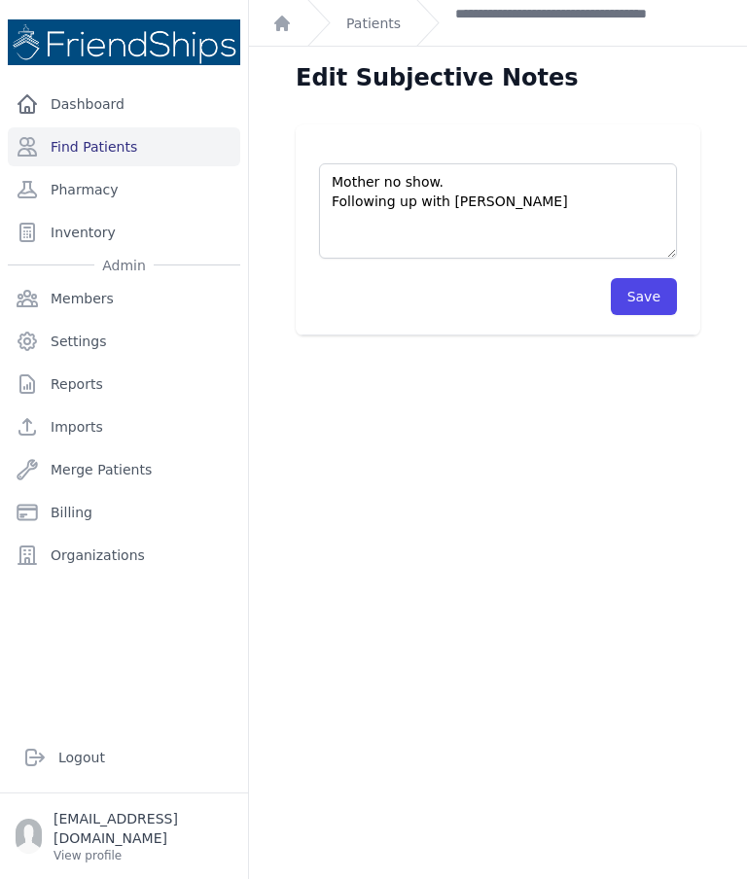
click at [651, 287] on button "Save" at bounding box center [644, 296] width 66 height 37
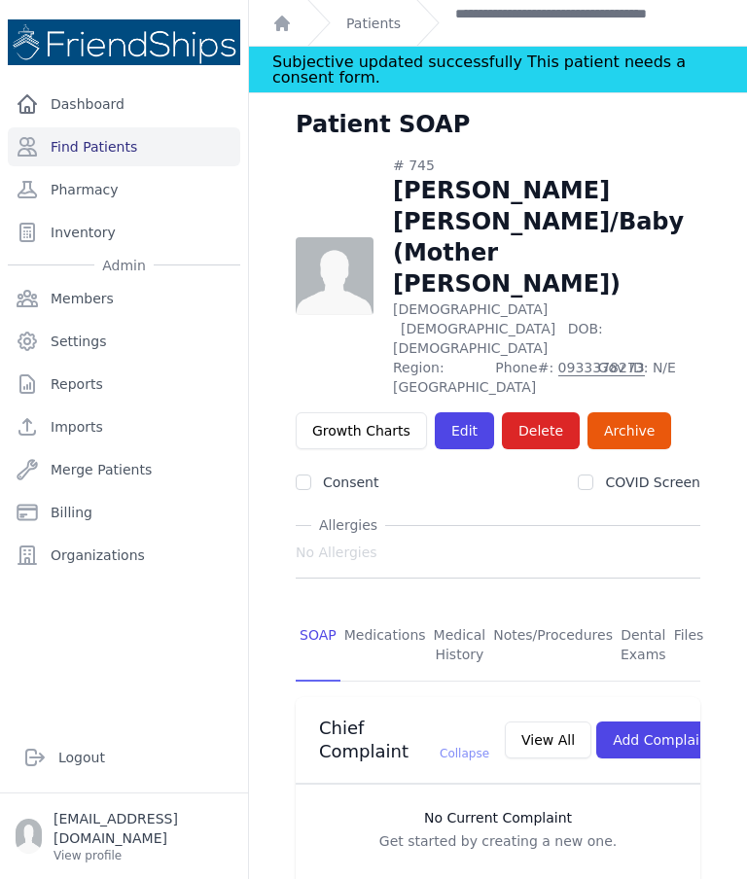
click at [589, 15] on link "**********" at bounding box center [590, 23] width 270 height 39
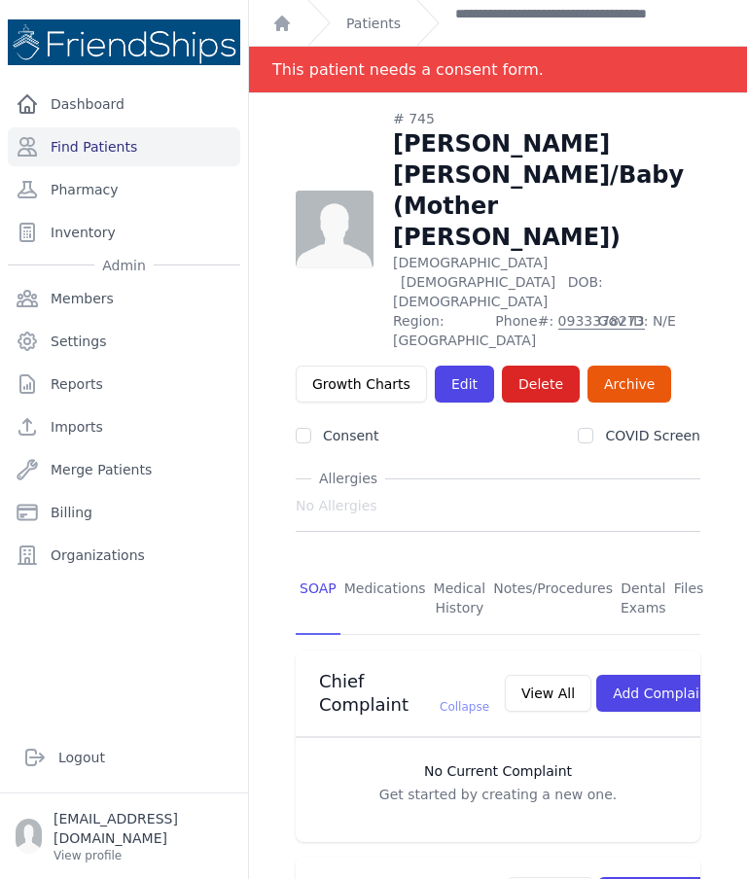
click at [145, 138] on link "Find Patients" at bounding box center [124, 146] width 232 height 39
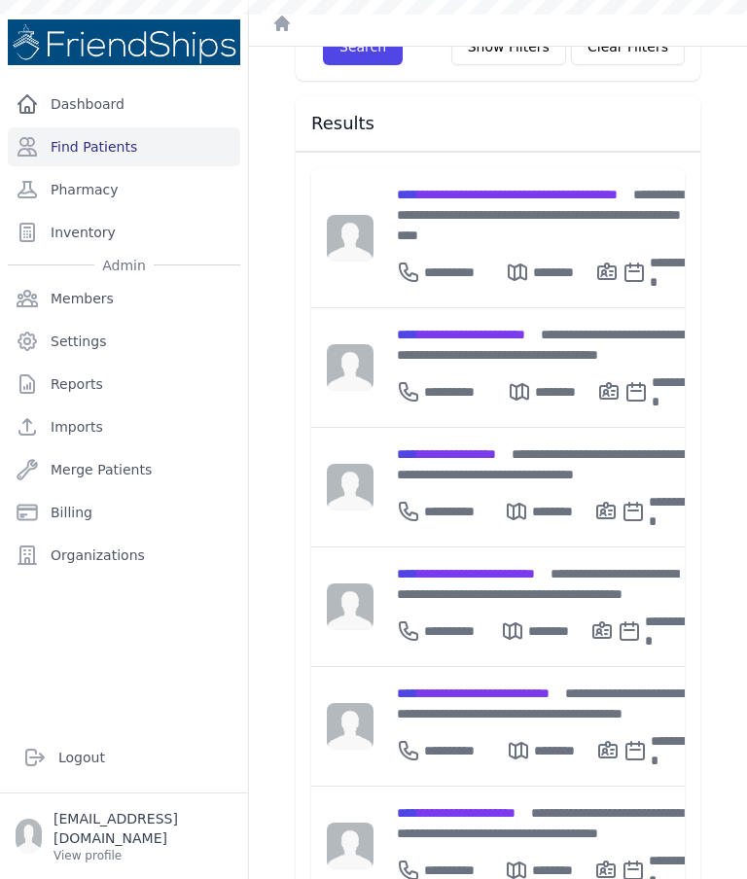
scroll to position [229, 0]
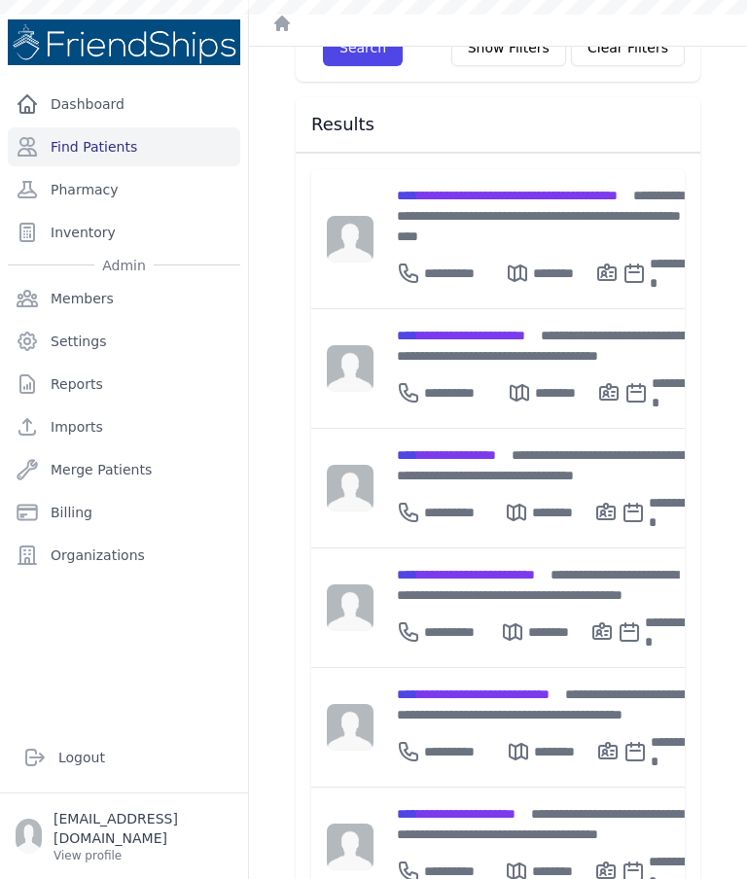
click at [525, 329] on span "**********" at bounding box center [461, 336] width 128 height 14
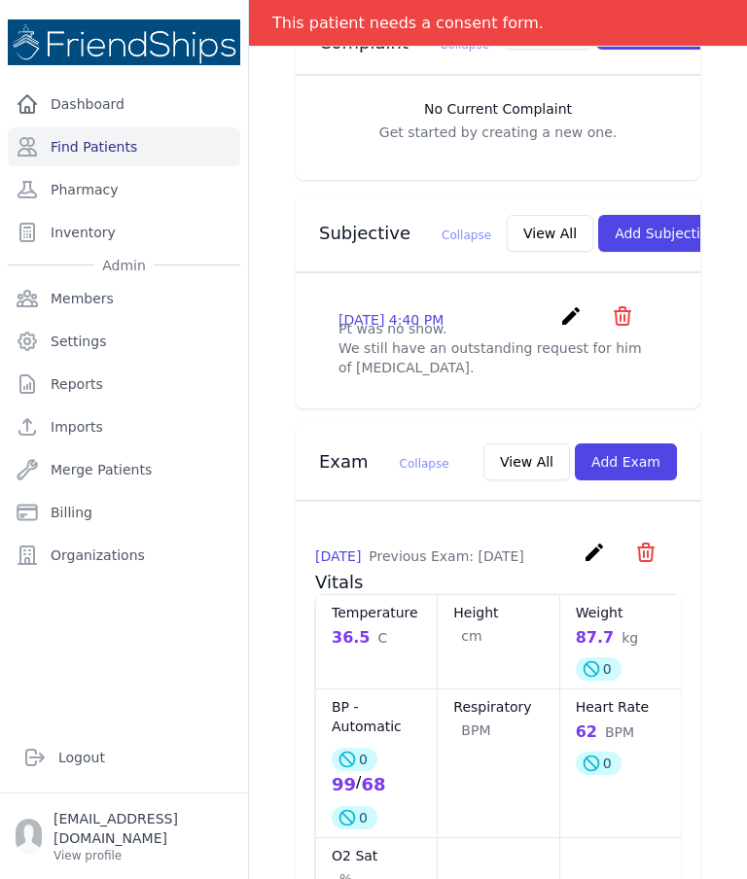
scroll to position [560, 0]
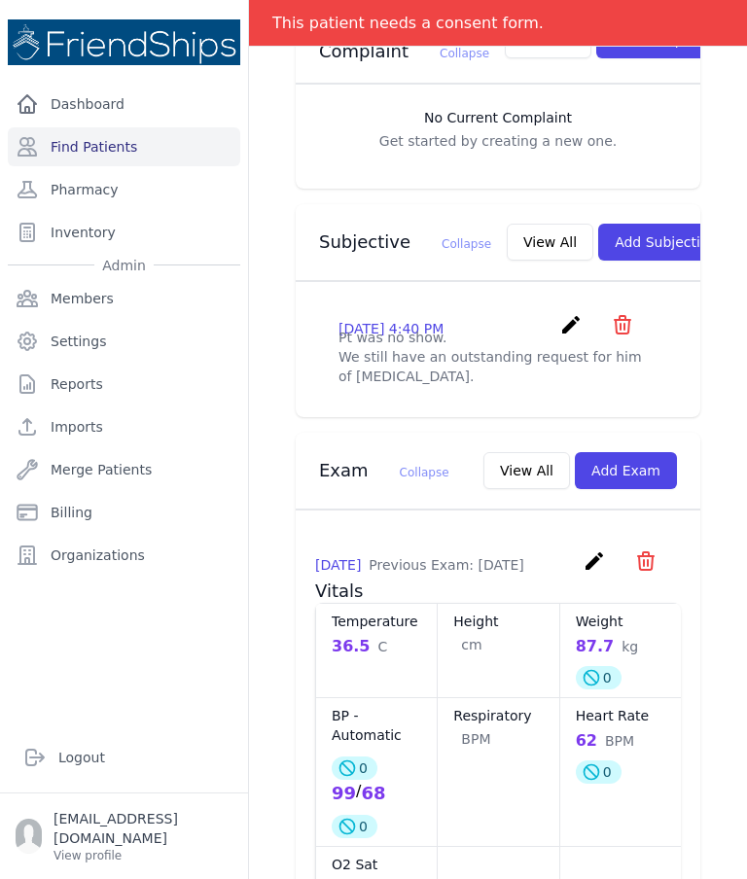
click at [87, 151] on link "Find Patients" at bounding box center [124, 146] width 232 height 39
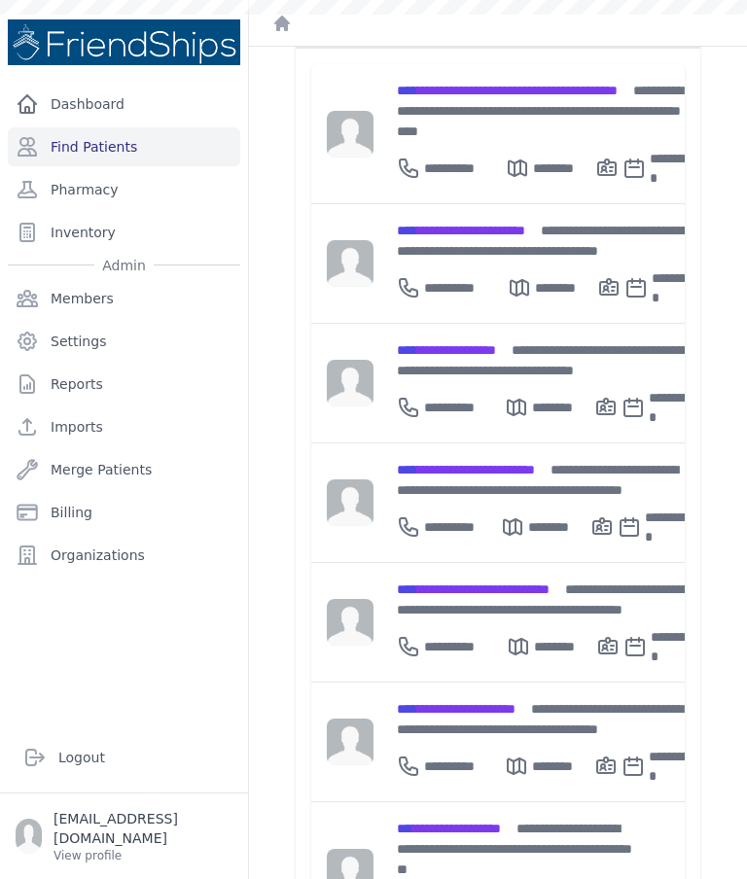
scroll to position [385, 0]
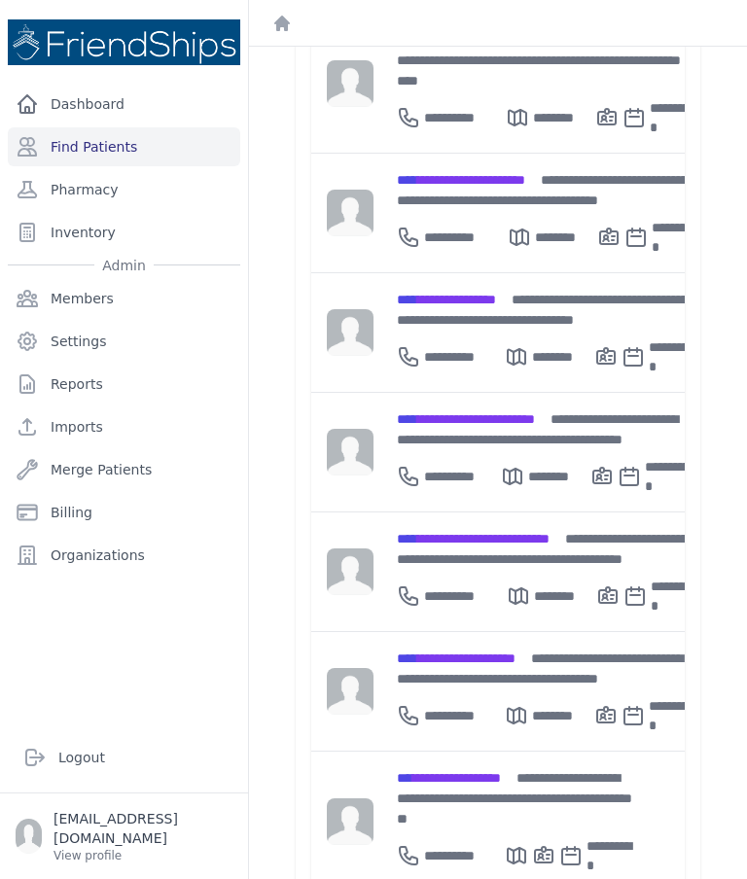
click at [435, 532] on span "**********" at bounding box center [473, 539] width 153 height 14
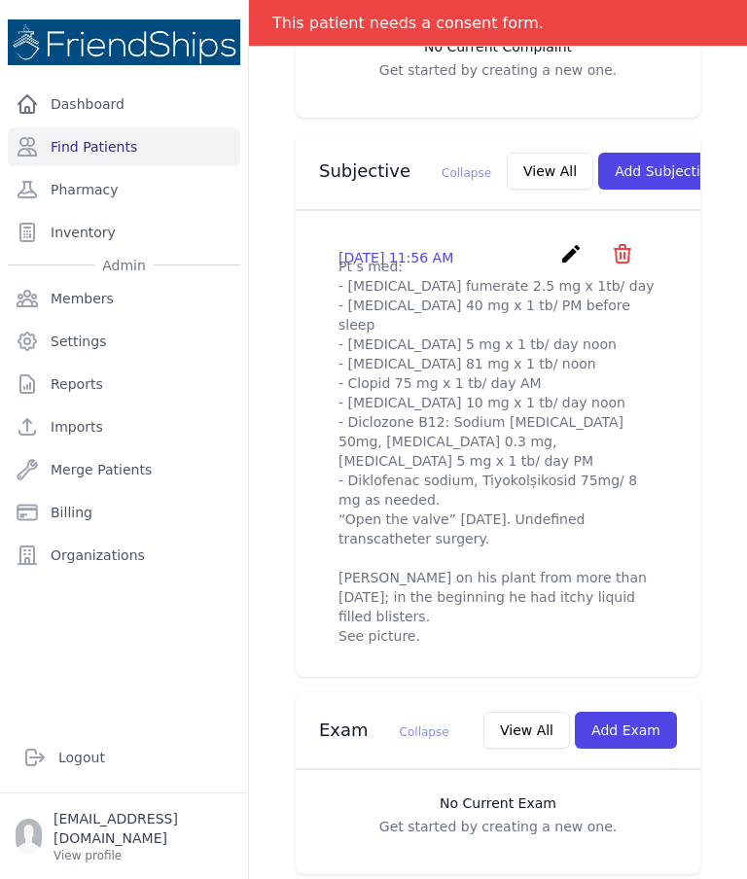
scroll to position [633, 0]
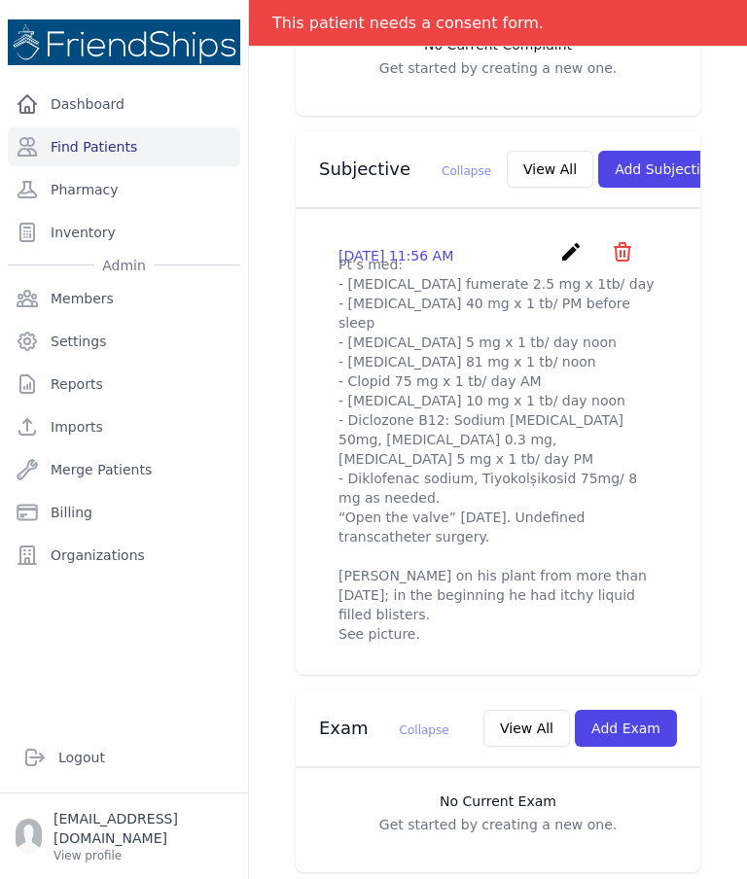
click at [553, 280] on p "Pt’s med: - [MEDICAL_DATA] fumerate 2.5 mg x 1tb/ day - [MEDICAL_DATA] 40 mg x …" at bounding box center [497, 449] width 319 height 389
click at [569, 264] on icon "create" at bounding box center [570, 251] width 23 height 23
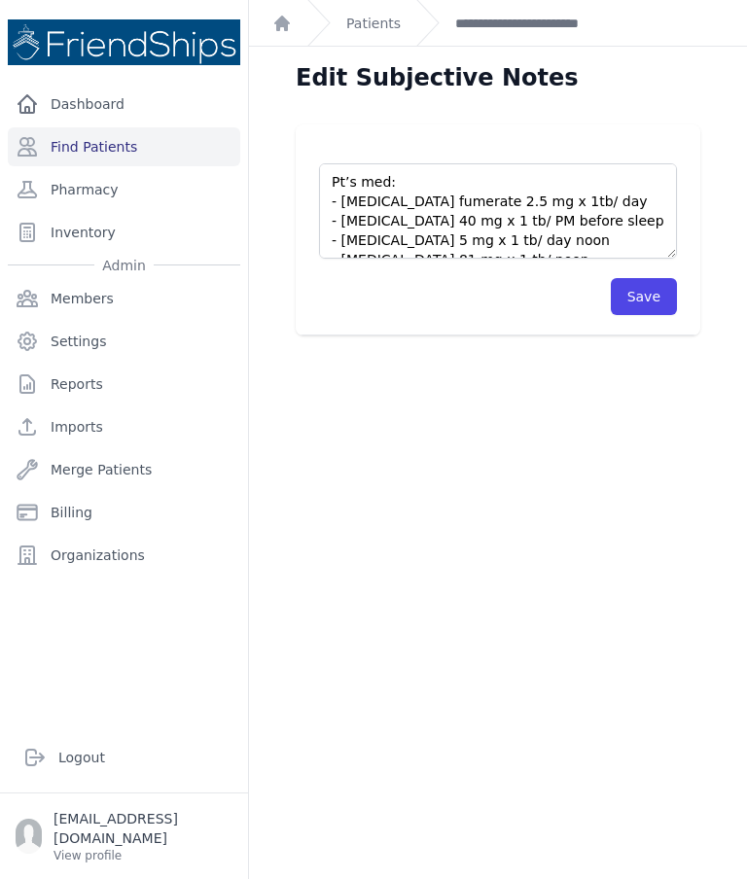
click at [391, 181] on textarea "Pt’s med: - [MEDICAL_DATA] fumerate 2.5 mg x 1tb/ day - [MEDICAL_DATA] 40 mg x …" at bounding box center [498, 210] width 358 height 95
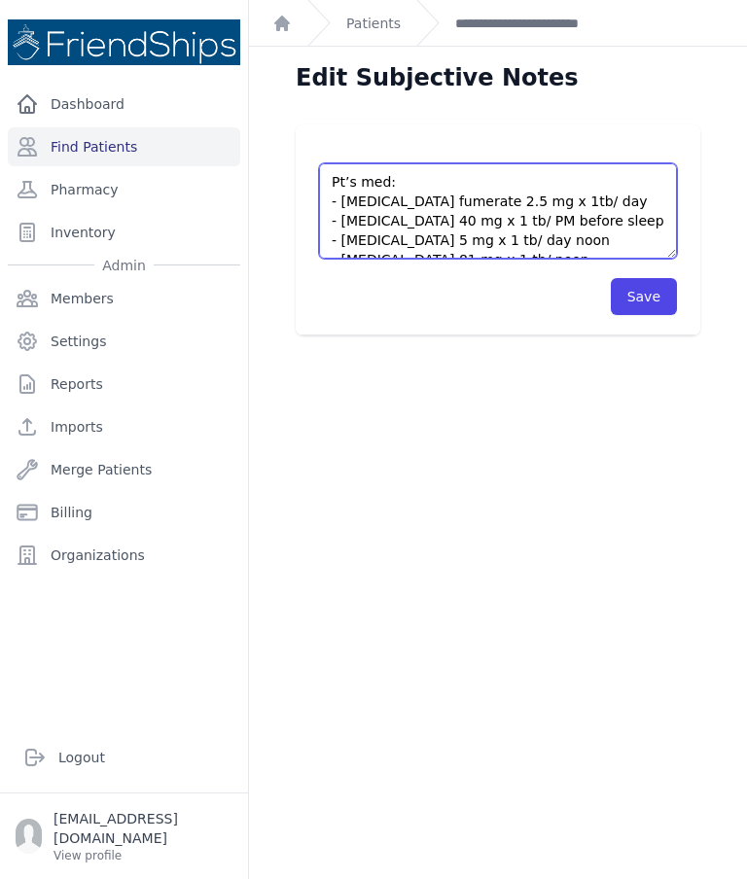
click at [347, 179] on textarea "Pt’s med: - [MEDICAL_DATA] fumerate 2.5 mg x 1tb/ day - [MEDICAL_DATA] 40 mg x …" at bounding box center [498, 210] width 358 height 95
click at [333, 179] on textarea "Pt’s med: - [MEDICAL_DATA] fumerate 2.5 mg x 1tb/ day - [MEDICAL_DATA] 40 mg x …" at bounding box center [498, 210] width 358 height 95
click at [448, 177] on textarea "Pt’s med: - [MEDICAL_DATA] fumerate 2.5 mg x 1tb/ day - [MEDICAL_DATA] 40 mg x …" at bounding box center [498, 210] width 358 height 95
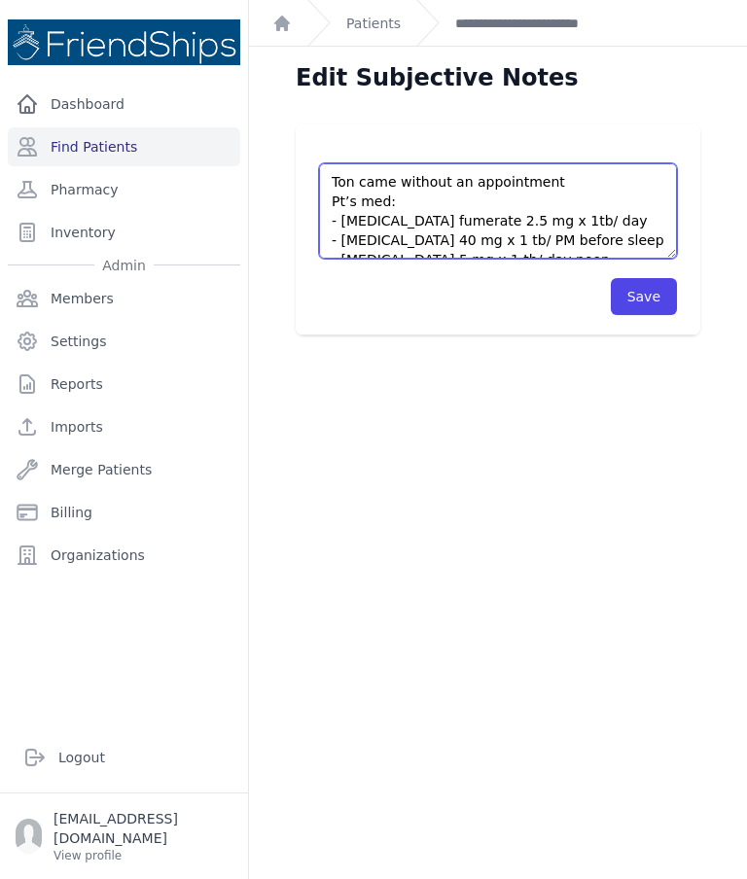
click at [348, 178] on textarea "Pt’s med: - [MEDICAL_DATA] fumerate 2.5 mg x 1tb/ day - [MEDICAL_DATA] 40 mg x …" at bounding box center [498, 210] width 358 height 95
click at [581, 184] on textarea "Pt’s med: - [MEDICAL_DATA] fumerate 2.5 mg x 1tb/ day - [MEDICAL_DATA] 40 mg x …" at bounding box center [498, 210] width 358 height 95
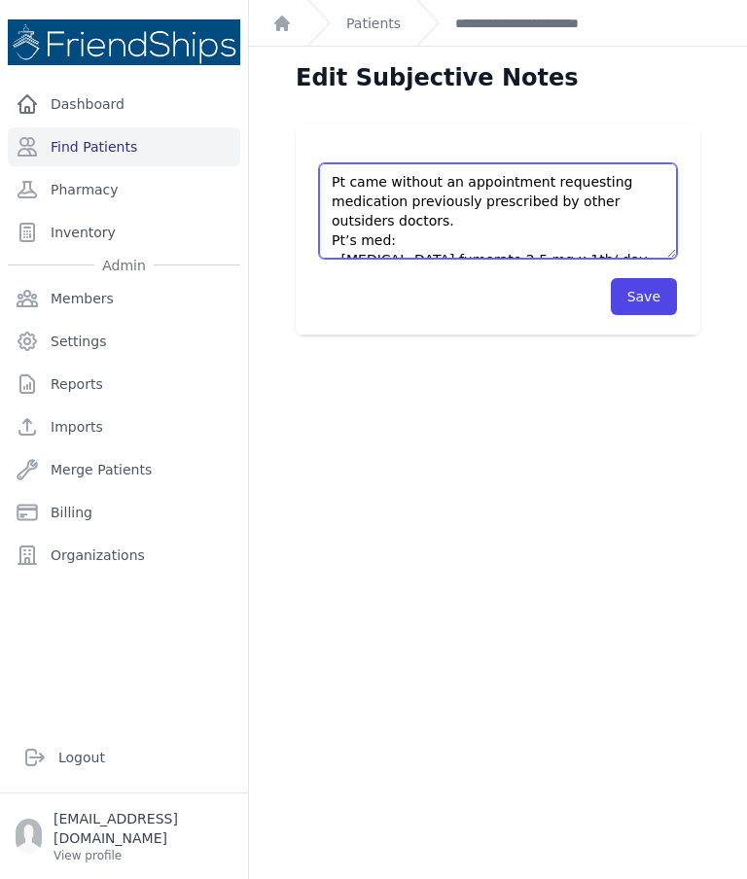
click at [666, 199] on textarea "Pt’s med: - [MEDICAL_DATA] fumerate 2.5 mg x 1tb/ day - [MEDICAL_DATA] 40 mg x …" at bounding box center [498, 210] width 358 height 95
click at [384, 218] on textarea "Pt’s med: - [MEDICAL_DATA] fumerate 2.5 mg x 1tb/ day - [MEDICAL_DATA] 40 mg x …" at bounding box center [498, 210] width 358 height 95
click at [462, 220] on textarea "Pt’s med: - [MEDICAL_DATA] fumerate 2.5 mg x 1tb/ day - [MEDICAL_DATA] 40 mg x …" at bounding box center [498, 210] width 358 height 95
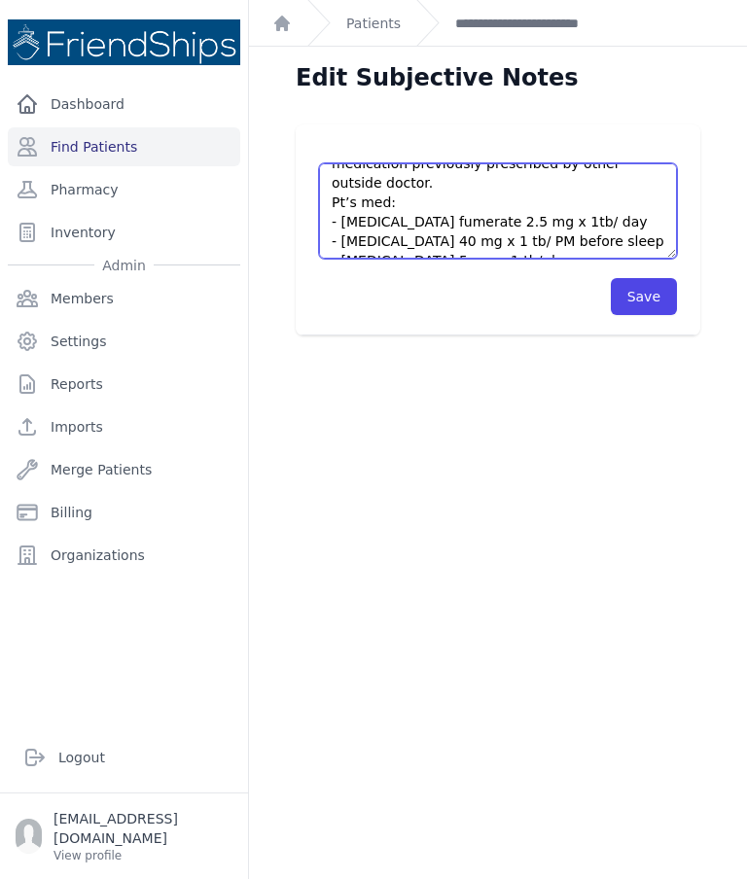
scroll to position [38, 0]
click at [387, 190] on textarea "Pt’s med: - [MEDICAL_DATA] fumerate 2.5 mg x 1tb/ day - [MEDICAL_DATA] 40 mg x …" at bounding box center [498, 210] width 358 height 95
click at [384, 208] on textarea "Pt’s med: - [MEDICAL_DATA] fumerate 2.5 mg x 1tb/ day - [MEDICAL_DATA] 40 mg x …" at bounding box center [498, 210] width 358 height 95
click at [379, 205] on textarea "Pt’s med: - [MEDICAL_DATA] fumerate 2.5 mg x 1tb/ day - [MEDICAL_DATA] 40 mg x …" at bounding box center [498, 210] width 358 height 95
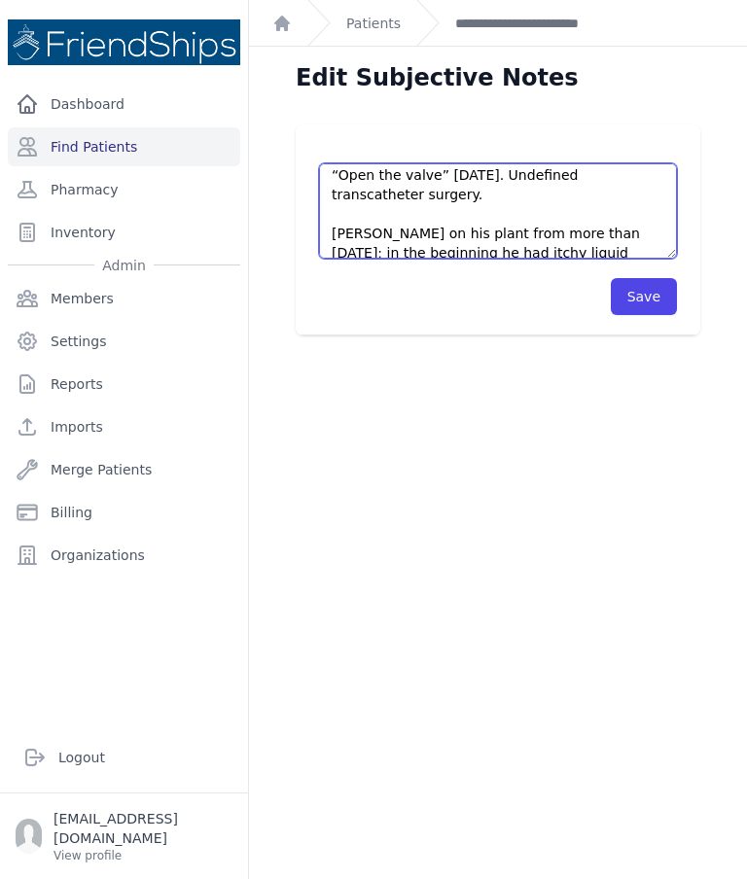
scroll to position [279, 0]
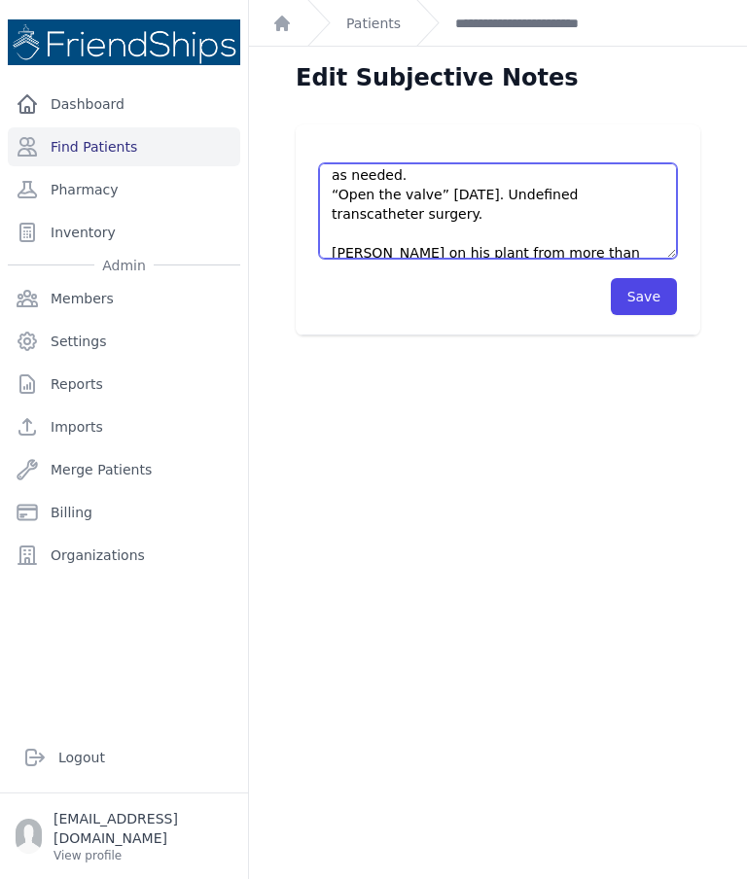
click at [442, 168] on textarea "Pt’s med: - [MEDICAL_DATA] fumerate 2.5 mg x 1tb/ day - [MEDICAL_DATA] 40 mg x …" at bounding box center [498, 210] width 358 height 95
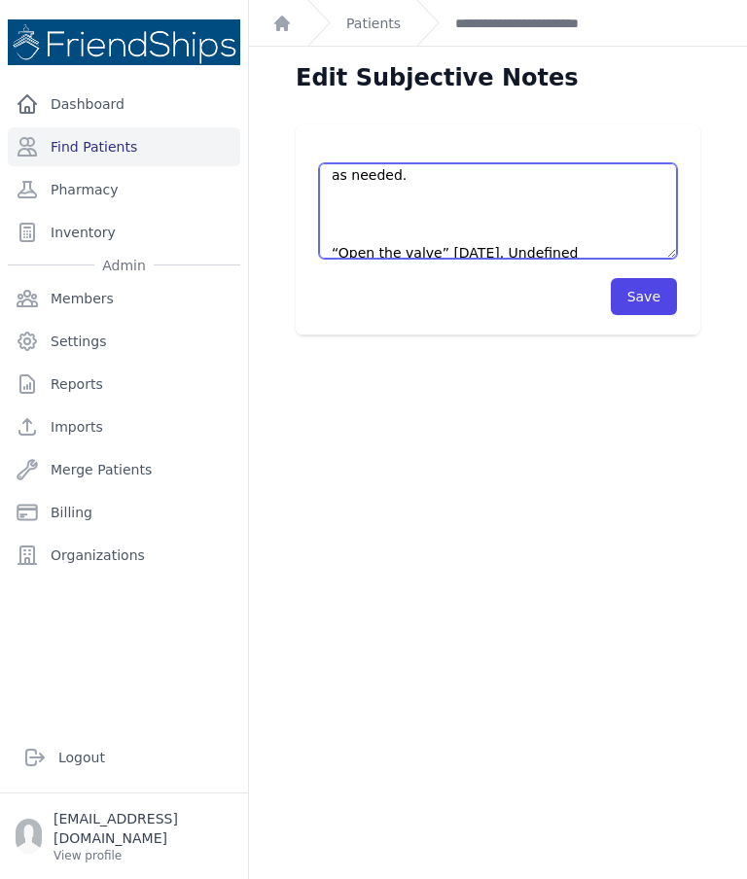
click at [380, 199] on textarea "Pt’s med: - [MEDICAL_DATA] fumerate 2.5 mg x 1tb/ day - [MEDICAL_DATA] 40 mg x …" at bounding box center [498, 210] width 358 height 95
click at [364, 210] on textarea "Pt’s med: - [MEDICAL_DATA] fumerate 2.5 mg x 1tb/ day - [MEDICAL_DATA] 40 mg x …" at bounding box center [498, 210] width 358 height 95
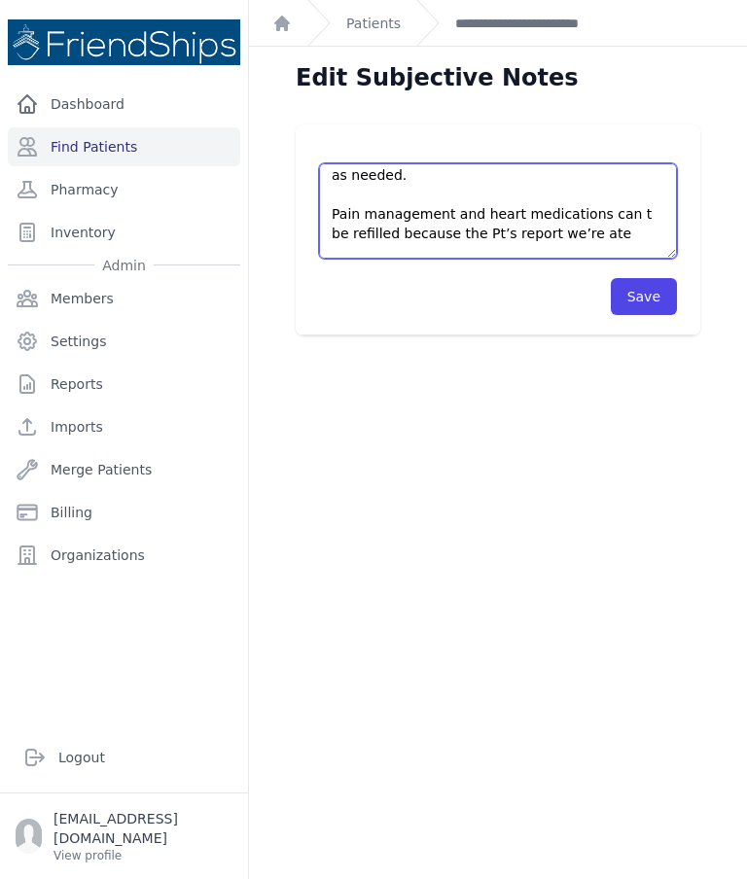
click at [561, 234] on textarea "Pt’s med: - [MEDICAL_DATA] fumerate 2.5 mg x 1tb/ day - [MEDICAL_DATA] 40 mg x …" at bounding box center [498, 210] width 358 height 95
click at [600, 235] on textarea "Pt’s med: - [MEDICAL_DATA] fumerate 2.5 mg x 1tb/ day - [MEDICAL_DATA] 40 mg x …" at bounding box center [498, 210] width 358 height 95
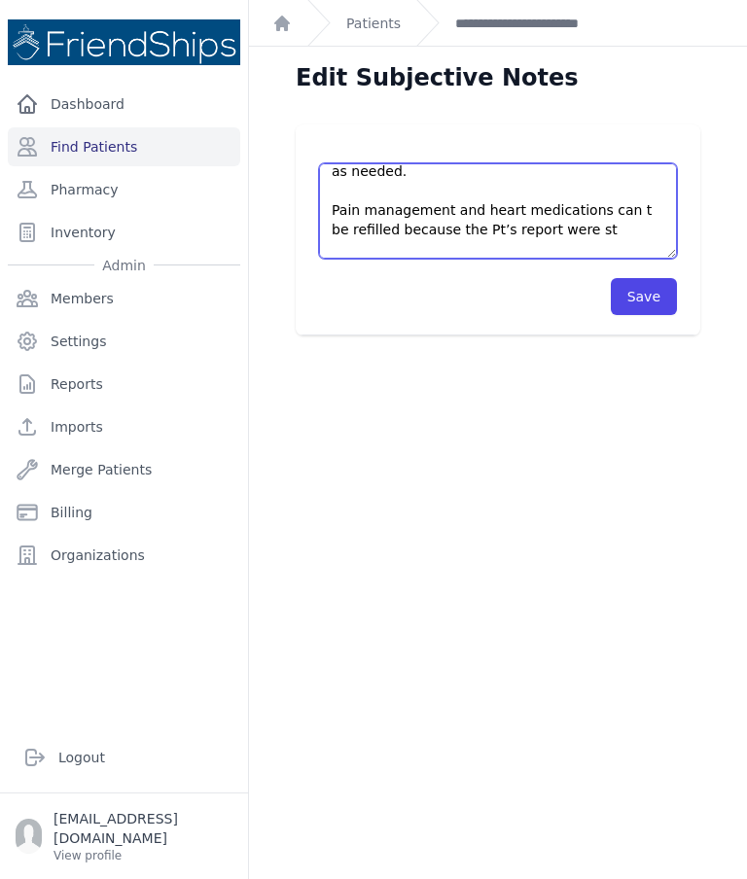
click at [520, 235] on textarea "Pt’s med: - [MEDICAL_DATA] fumerate 2.5 mg x 1tb/ day - [MEDICAL_DATA] 40 mg x …" at bounding box center [498, 210] width 358 height 95
click at [580, 234] on textarea "Pt’s med: - [MEDICAL_DATA] fumerate 2.5 mg x 1tb/ day - [MEDICAL_DATA] 40 mg x …" at bounding box center [498, 210] width 358 height 95
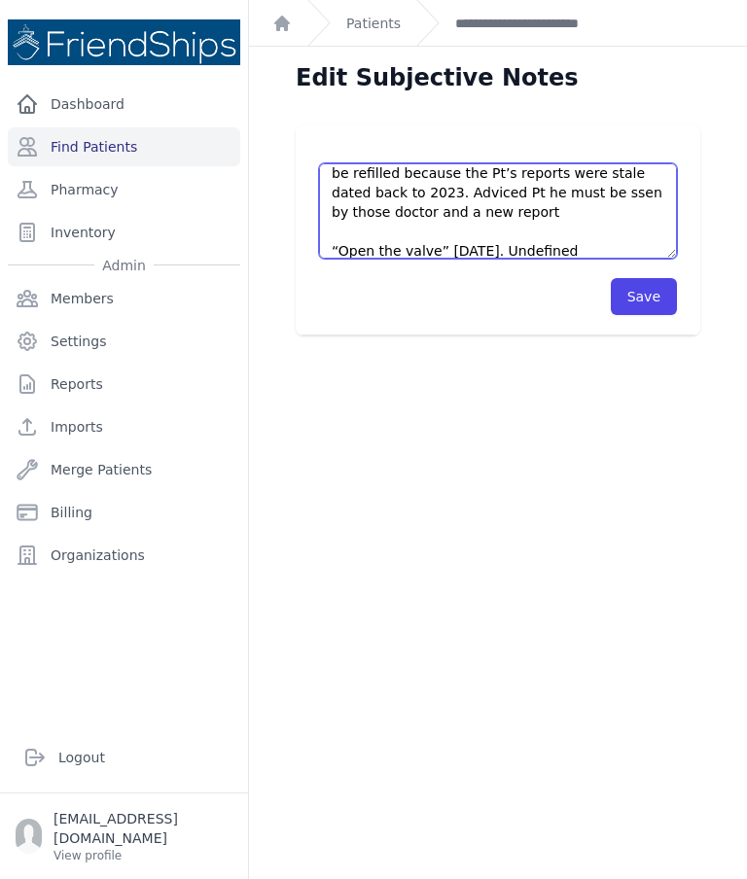
click at [583, 196] on textarea "Pt’s med: - [MEDICAL_DATA] fumerate 2.5 mg x 1tb/ day - [MEDICAL_DATA] 40 mg x …" at bounding box center [498, 210] width 358 height 95
click at [517, 210] on textarea "Pt’s med: - [MEDICAL_DATA] fumerate 2.5 mg x 1tb/ day - [MEDICAL_DATA] 40 mg x …" at bounding box center [498, 210] width 358 height 95
click at [379, 214] on textarea "Pt’s med: - [MEDICAL_DATA] fumerate 2.5 mg x 1tb/ day - [MEDICAL_DATA] 40 mg x …" at bounding box center [498, 210] width 358 height 95
click at [371, 200] on textarea "Pt’s med: - [MEDICAL_DATA] fumerate 2.5 mg x 1tb/ day - [MEDICAL_DATA] 40 mg x …" at bounding box center [498, 210] width 358 height 95
click at [559, 183] on textarea "Pt’s med: - [MEDICAL_DATA] fumerate 2.5 mg x 1tb/ day - [MEDICAL_DATA] 40 mg x …" at bounding box center [498, 210] width 358 height 95
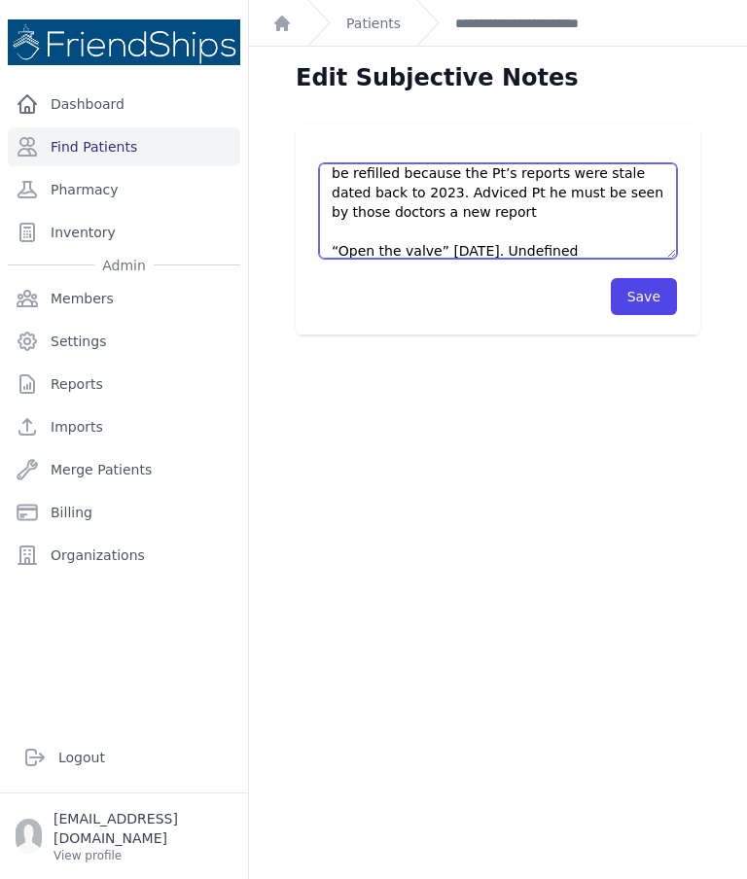
click at [595, 190] on textarea "Pt’s med: - [MEDICAL_DATA] fumerate 2.5 mg x 1tb/ day - [MEDICAL_DATA] 40 mg x …" at bounding box center [498, 210] width 358 height 95
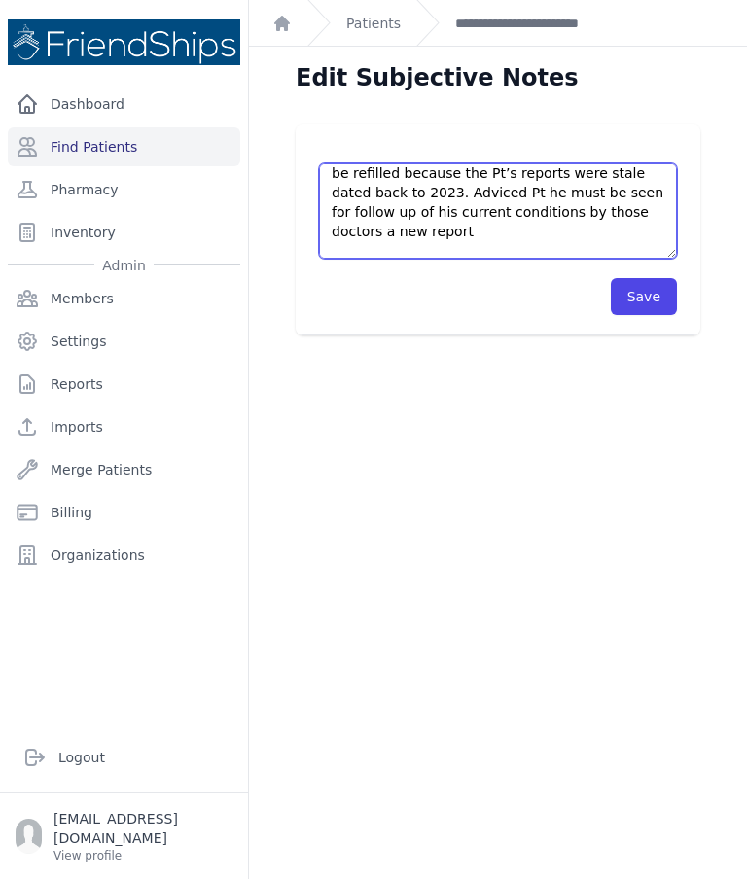
click at [388, 205] on textarea "Pt’s med: - [MEDICAL_DATA] fumerate 2.5 mg x 1tb/ day - [MEDICAL_DATA] 40 mg x …" at bounding box center [498, 210] width 358 height 95
click at [397, 230] on textarea "Pt’s med: - [MEDICAL_DATA] fumerate 2.5 mg x 1tb/ day - [MEDICAL_DATA] 40 mg x …" at bounding box center [498, 210] width 358 height 95
click at [623, 227] on textarea "Pt’s med: - [MEDICAL_DATA] fumerate 2.5 mg x 1tb/ day - [MEDICAL_DATA] 40 mg x …" at bounding box center [498, 210] width 358 height 95
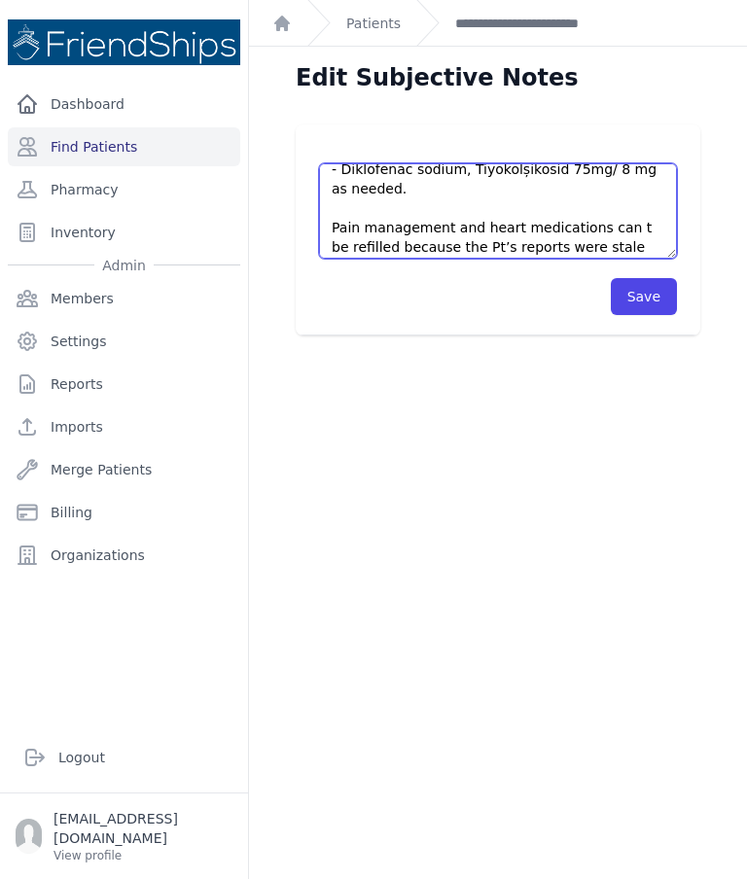
scroll to position [263, 0]
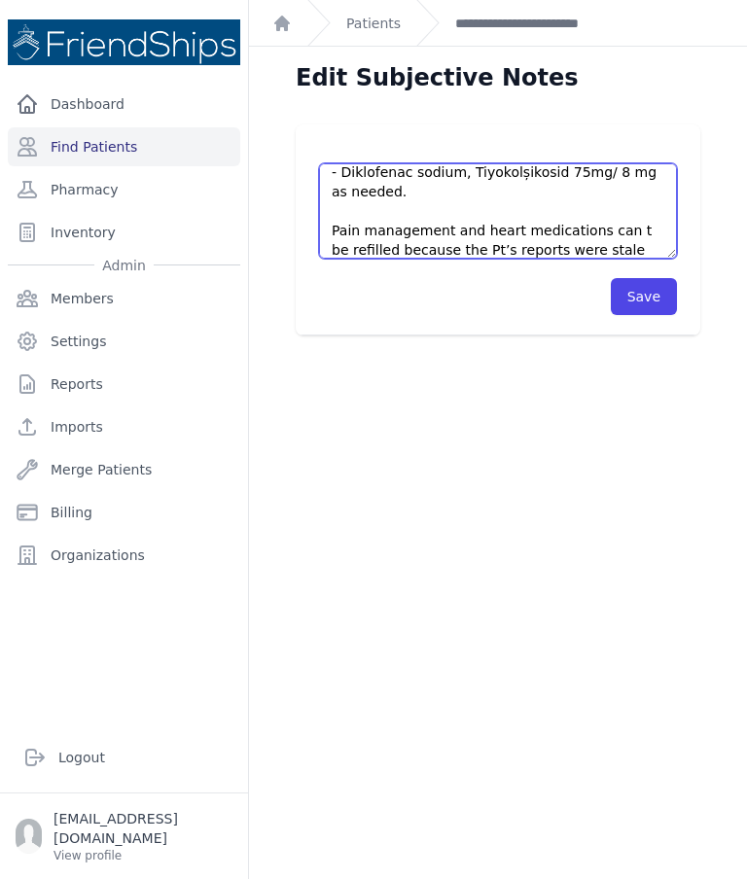
click at [405, 203] on textarea "Pt’s med: - [MEDICAL_DATA] fumerate 2.5 mg x 1tb/ day - [MEDICAL_DATA] 40 mg x …" at bounding box center [498, 210] width 358 height 95
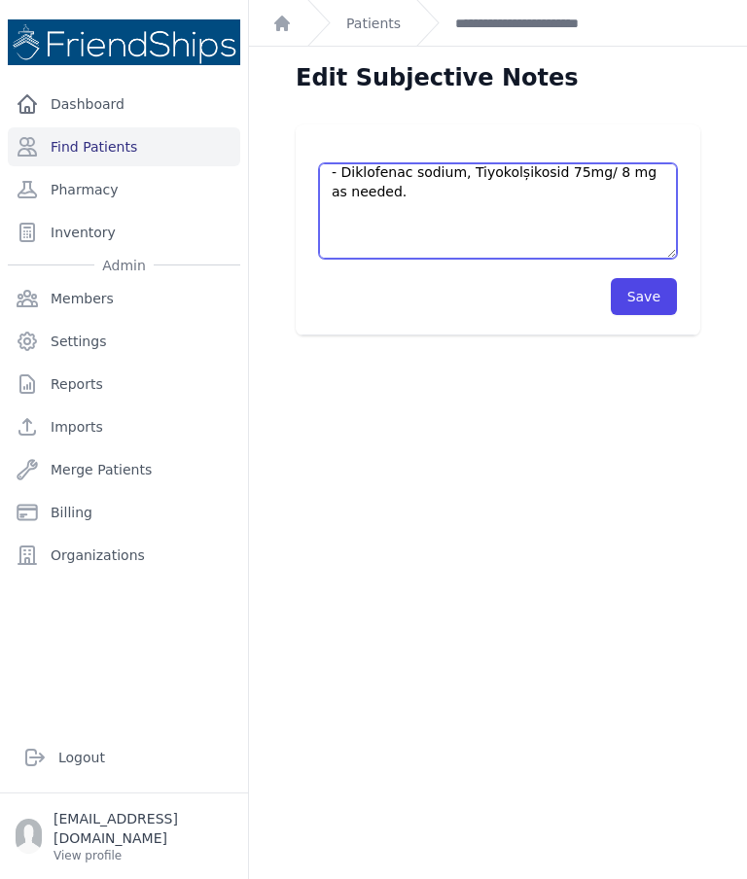
click at [427, 214] on textarea "Pt’s med: - [MEDICAL_DATA] fumerate 2.5 mg x 1tb/ day - [MEDICAL_DATA] 40 mg x …" at bounding box center [498, 210] width 358 height 95
click at [384, 229] on textarea "Pt’s med: - [MEDICAL_DATA] fumerate 2.5 mg x 1tb/ day - [MEDICAL_DATA] 40 mg x …" at bounding box center [498, 210] width 358 height 95
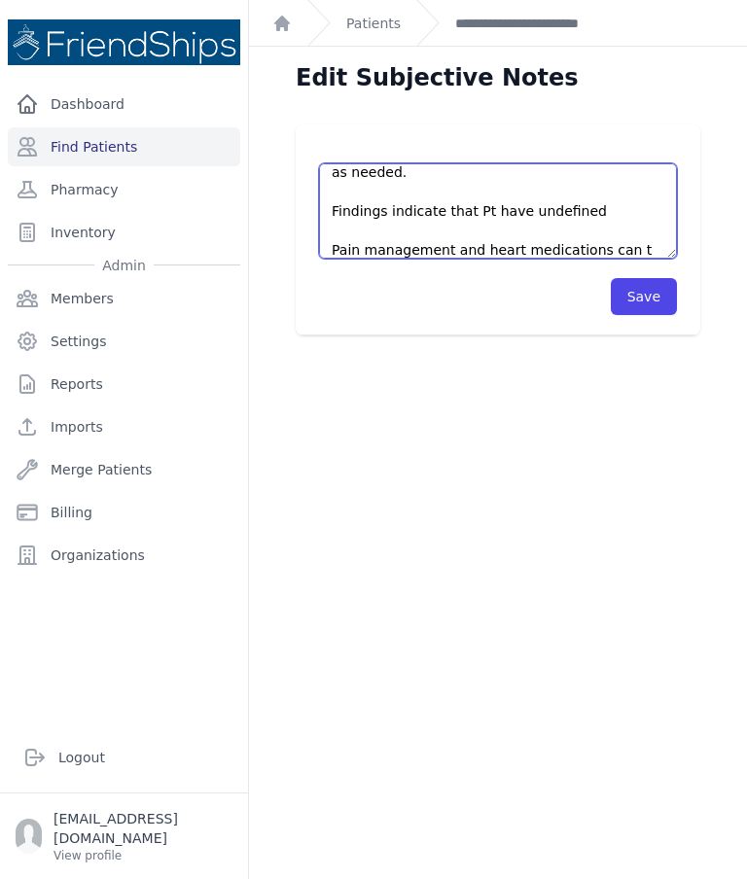
scroll to position [279, 0]
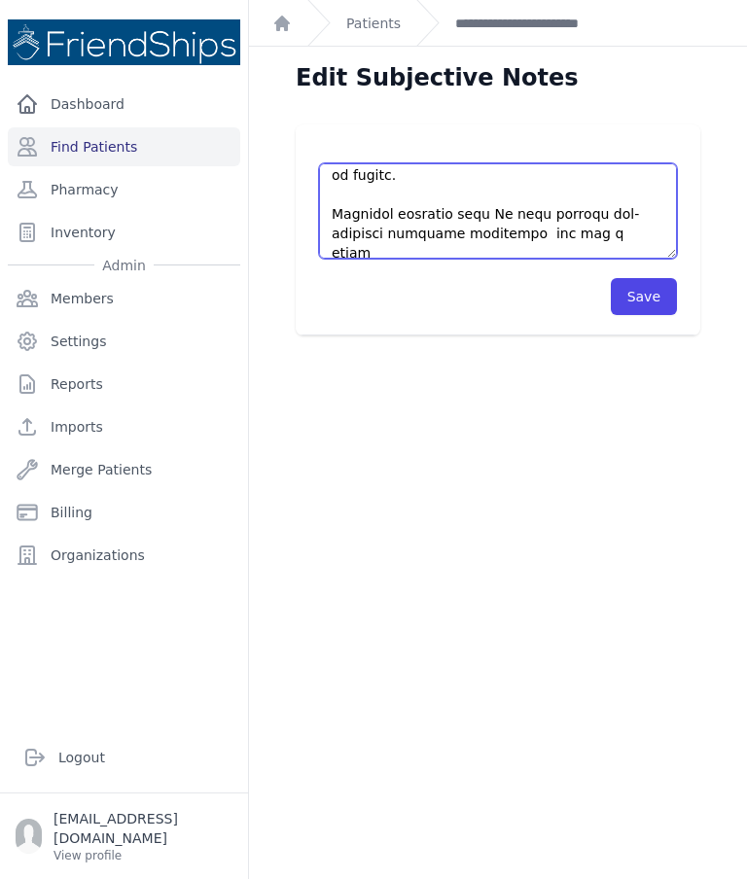
click at [503, 229] on textarea "Pt’s med: - [MEDICAL_DATA] fumerate 2.5 mg x 1tb/ day - [MEDICAL_DATA] 40 mg x …" at bounding box center [498, 210] width 358 height 95
click at [508, 230] on textarea "Pt’s med: - [MEDICAL_DATA] fumerate 2.5 mg x 1tb/ day - [MEDICAL_DATA] 40 mg x …" at bounding box center [498, 210] width 358 height 95
click at [453, 229] on textarea "Pt’s med: - [MEDICAL_DATA] fumerate 2.5 mg x 1tb/ day - [MEDICAL_DATA] 40 mg x …" at bounding box center [498, 210] width 358 height 95
click at [558, 231] on textarea "Pt’s med: - [MEDICAL_DATA] fumerate 2.5 mg x 1tb/ day - [MEDICAL_DATA] 40 mg x …" at bounding box center [498, 210] width 358 height 95
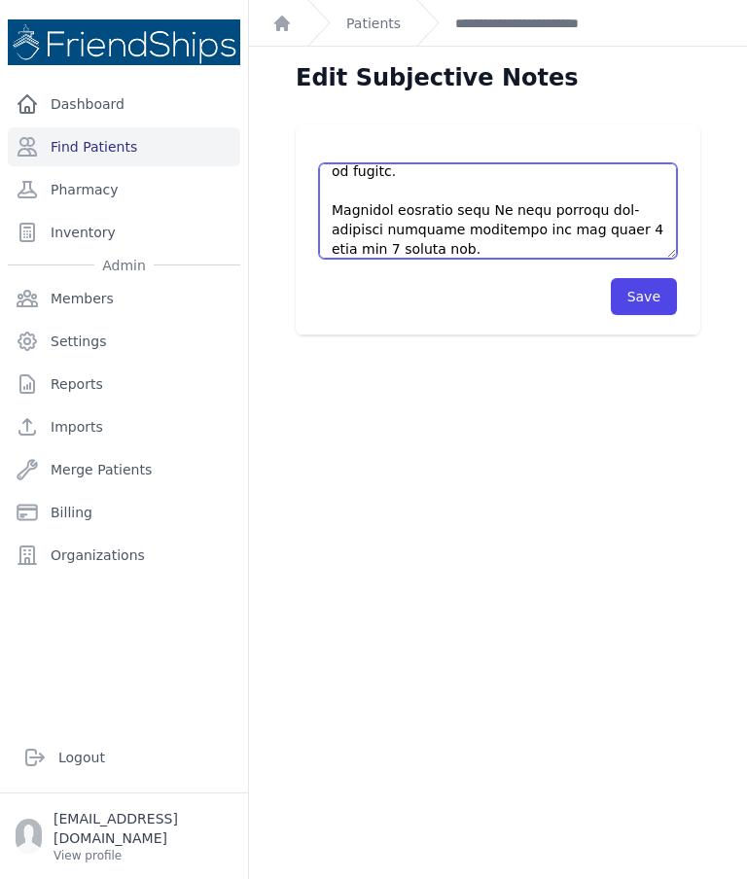
click at [510, 206] on textarea "Pt’s med: - [MEDICAL_DATA] fumerate 2.5 mg x 1tb/ day - [MEDICAL_DATA] 40 mg x …" at bounding box center [498, 210] width 358 height 95
click at [641, 209] on textarea "Pt’s med: - [MEDICAL_DATA] fumerate 2.5 mg x 1tb/ day - [MEDICAL_DATA] 40 mg x …" at bounding box center [498, 210] width 358 height 95
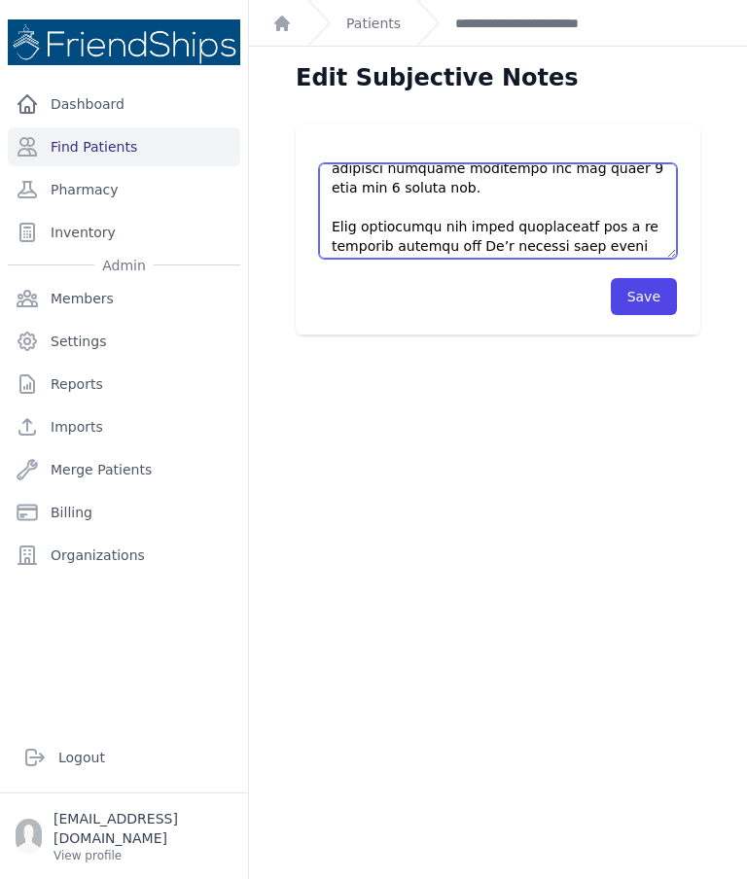
scroll to position [342, 0]
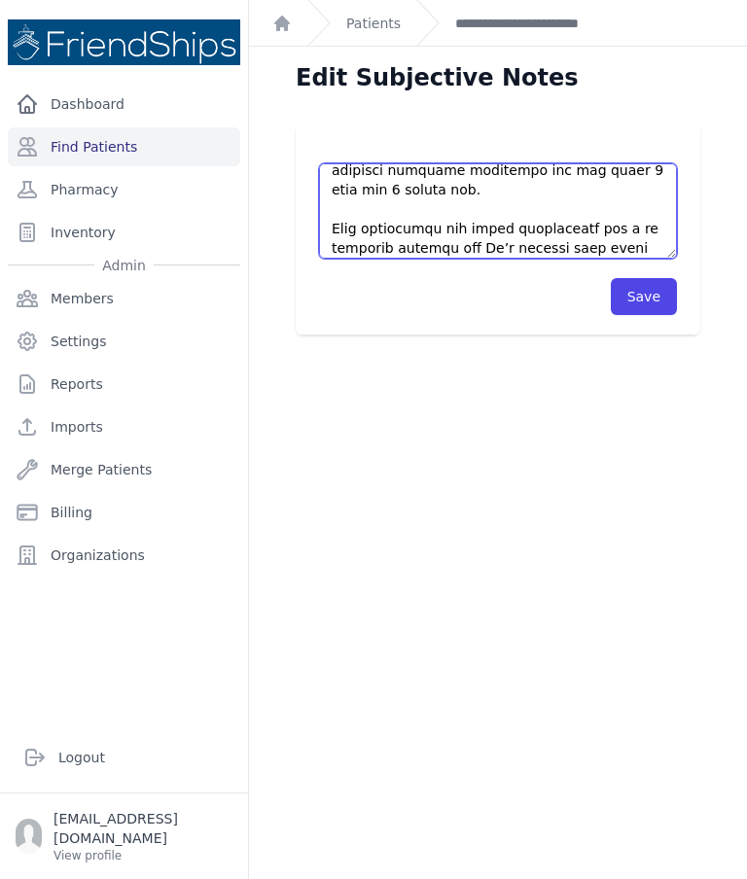
click at [543, 204] on textarea "Pt’s med: - [MEDICAL_DATA] fumerate 2.5 mg x 1tb/ day - [MEDICAL_DATA] 40 mg x …" at bounding box center [498, 210] width 358 height 95
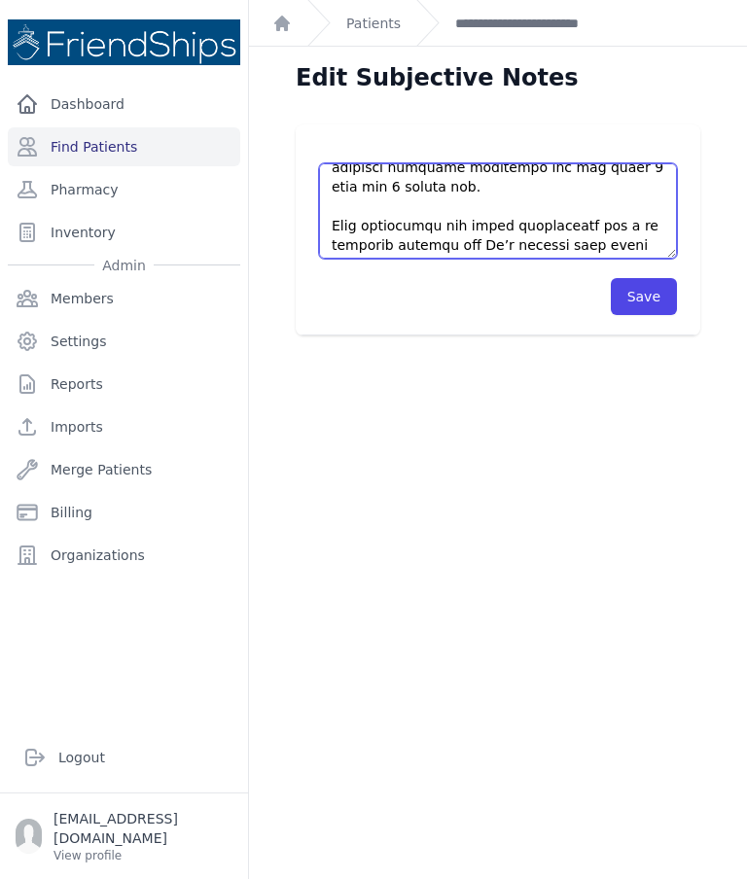
scroll to position [344, 0]
type textarea "Lo ipsu dolorsi am consectetur adipiscing elitseddoe temporinci utlaboreet do m…"
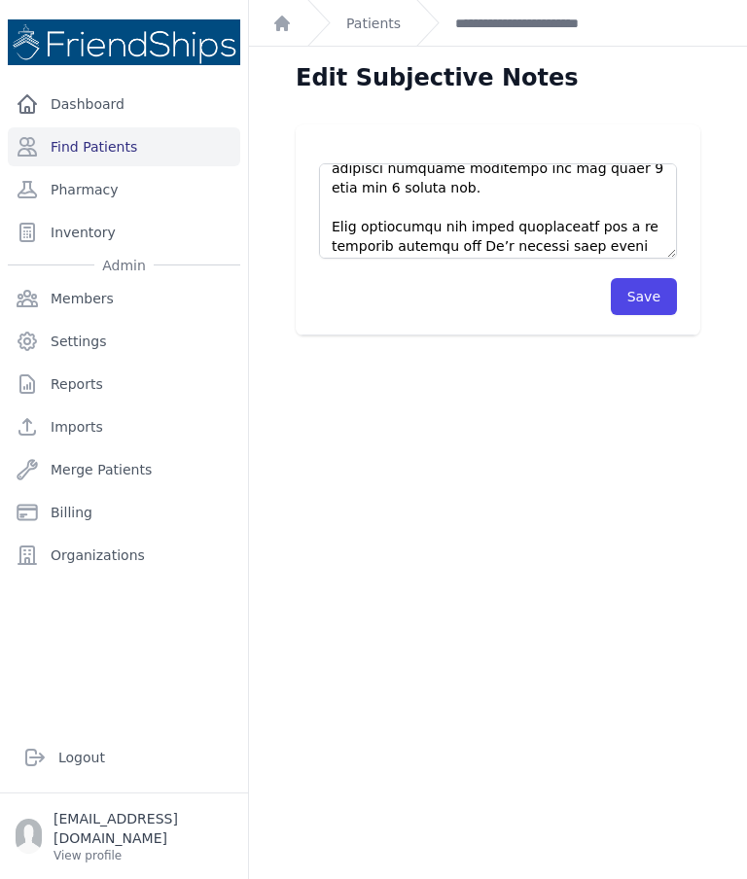
click at [645, 303] on button "Save" at bounding box center [644, 296] width 66 height 37
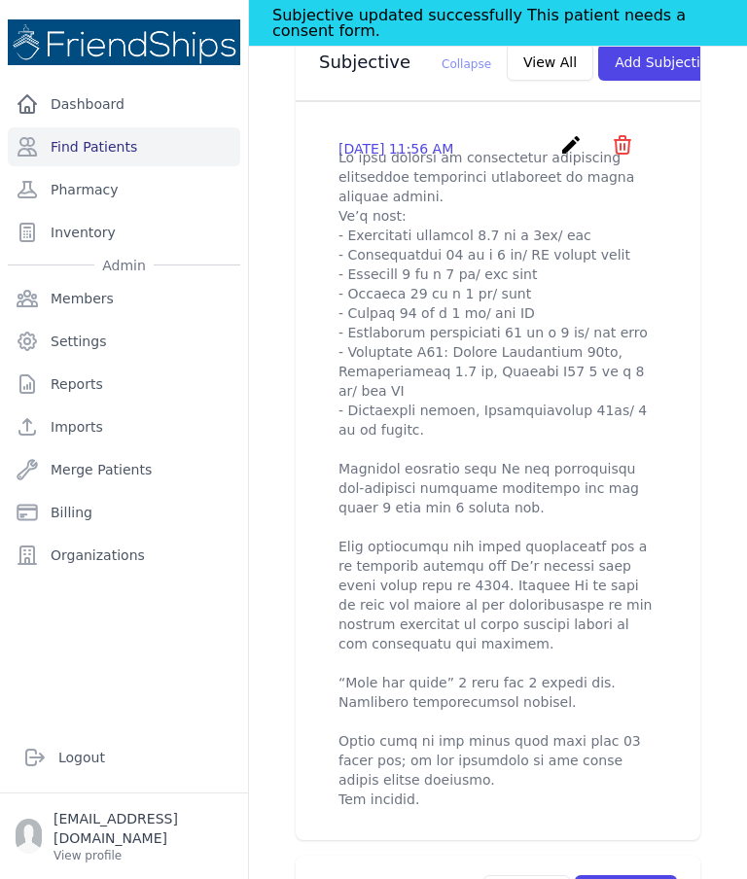
scroll to position [824, 0]
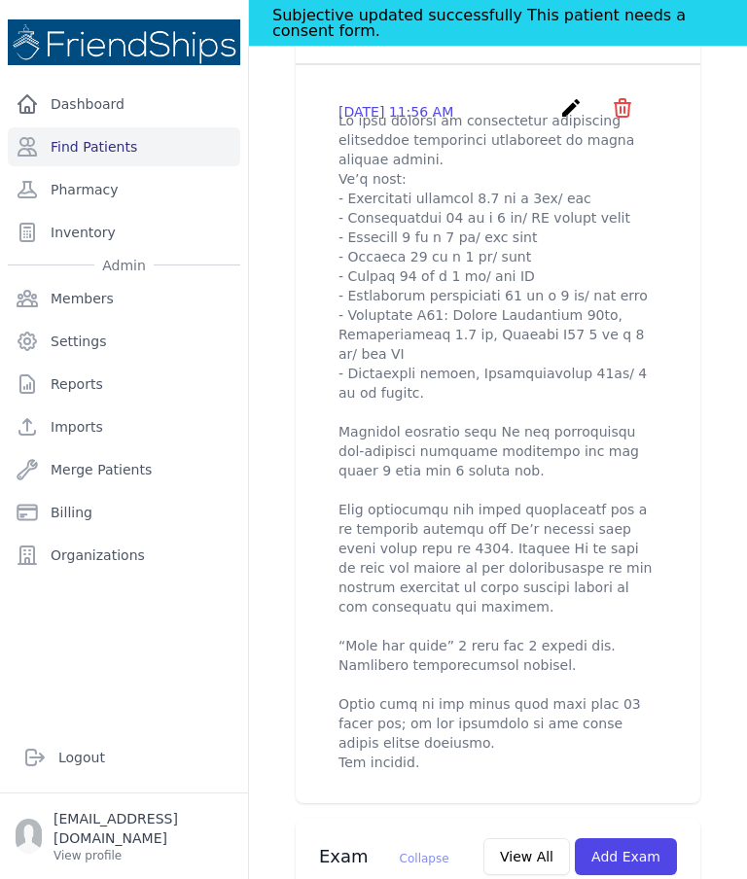
click at [358, 690] on p at bounding box center [497, 441] width 319 height 661
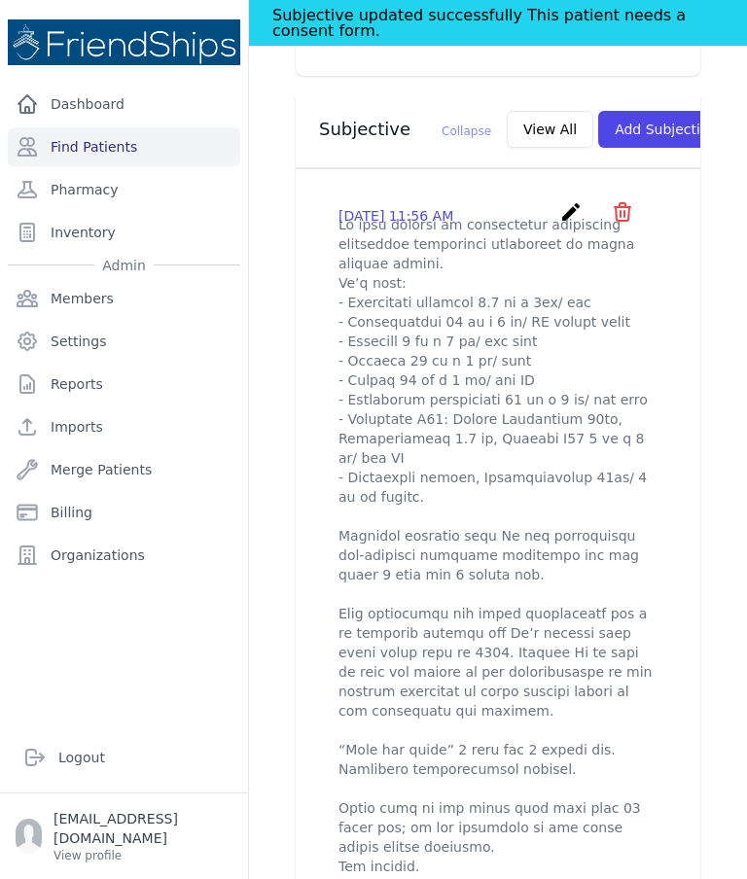
scroll to position [722, 0]
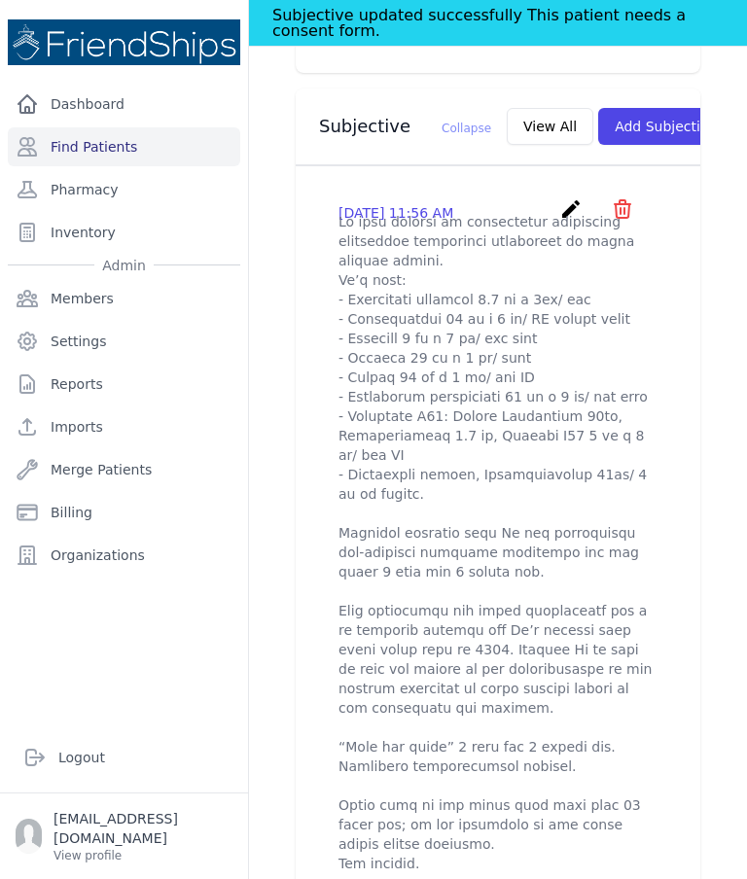
click at [570, 221] on icon "create" at bounding box center [570, 208] width 23 height 23
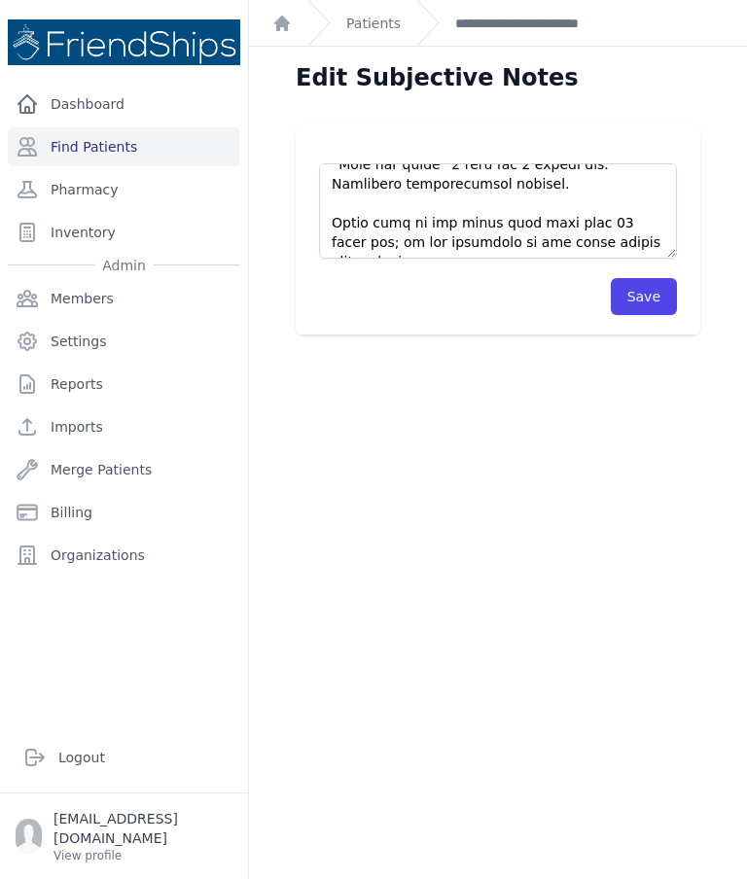
scroll to position [542, 0]
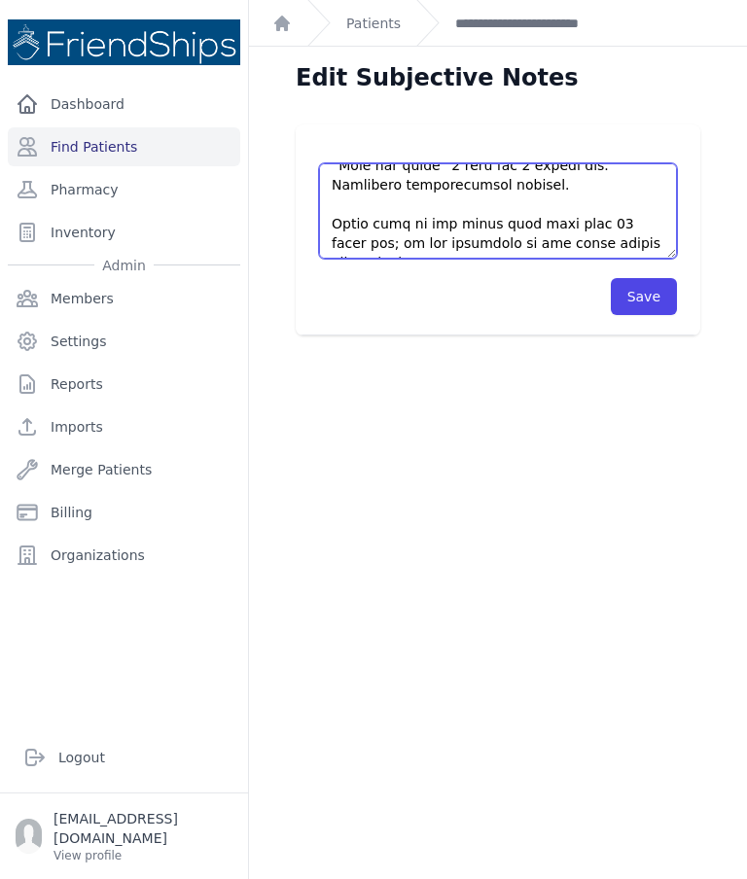
click at [565, 177] on textarea at bounding box center [498, 210] width 358 height 95
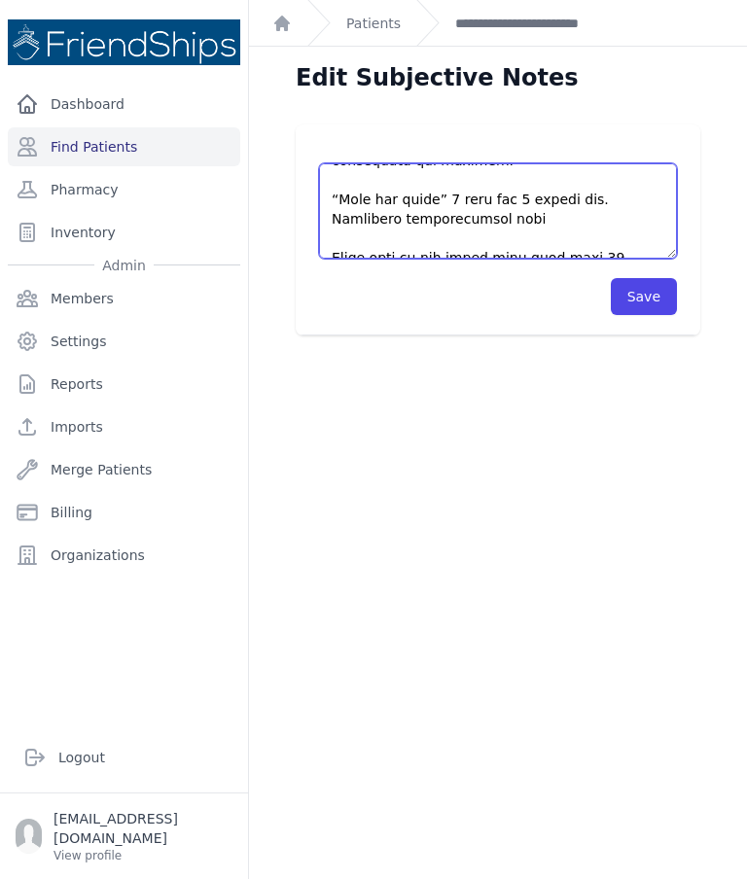
scroll to position [504, 0]
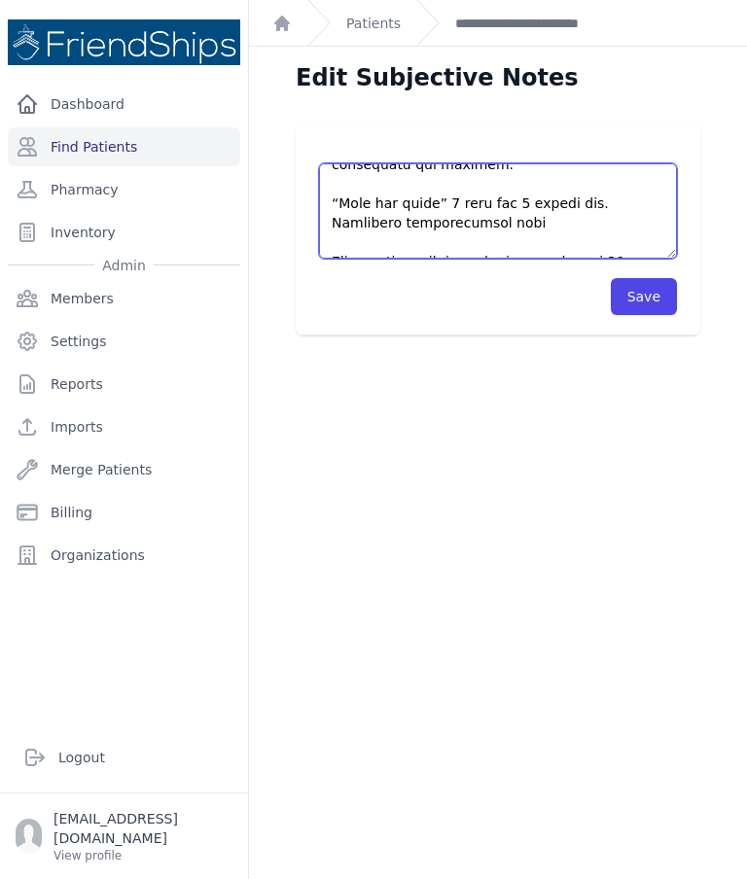
click at [360, 204] on textarea at bounding box center [498, 210] width 358 height 95
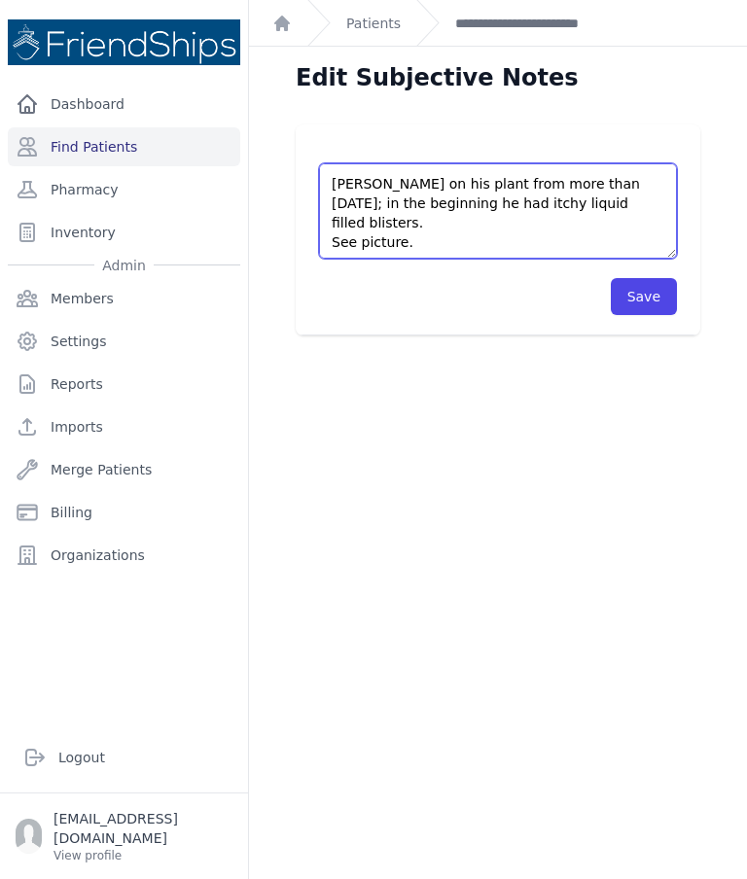
scroll to position [493, 0]
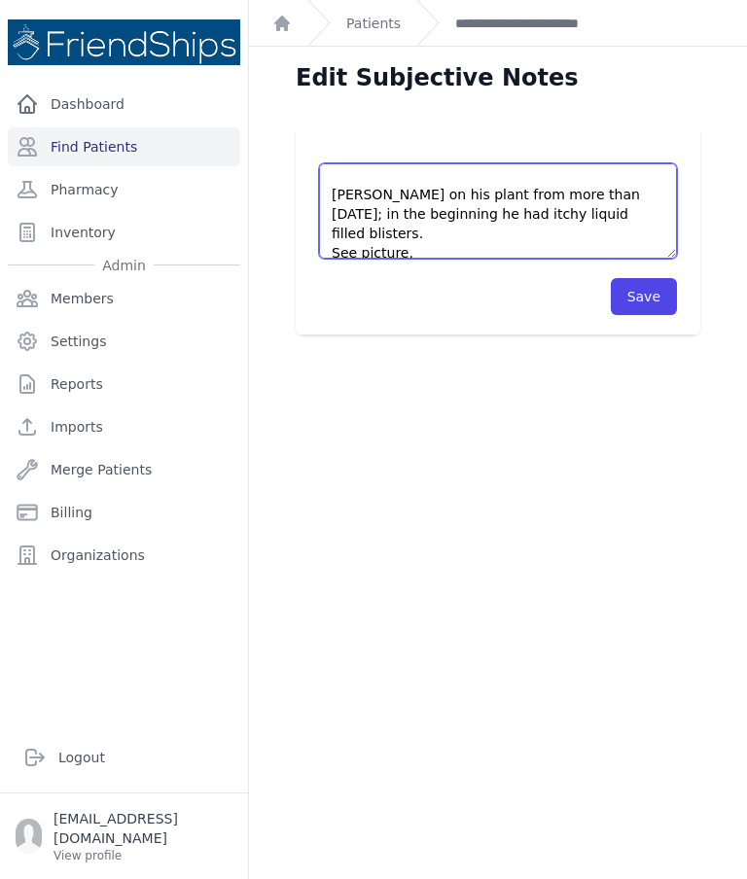
type textarea "Pt came without an appointment requesting medication previously prescribed by o…"
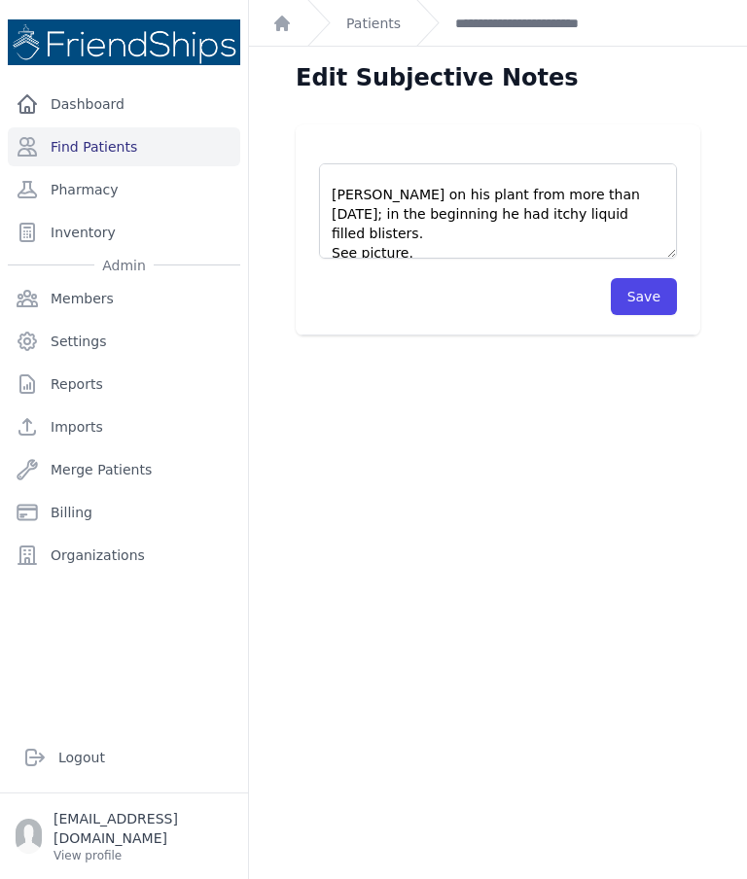
click at [652, 289] on button "Save" at bounding box center [644, 296] width 66 height 37
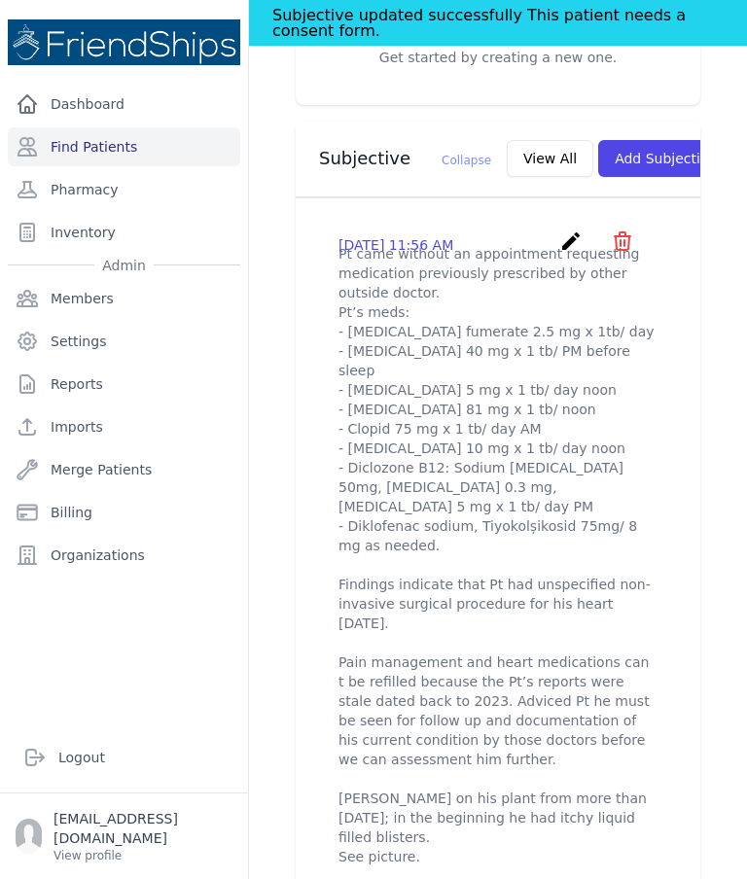
scroll to position [695, 0]
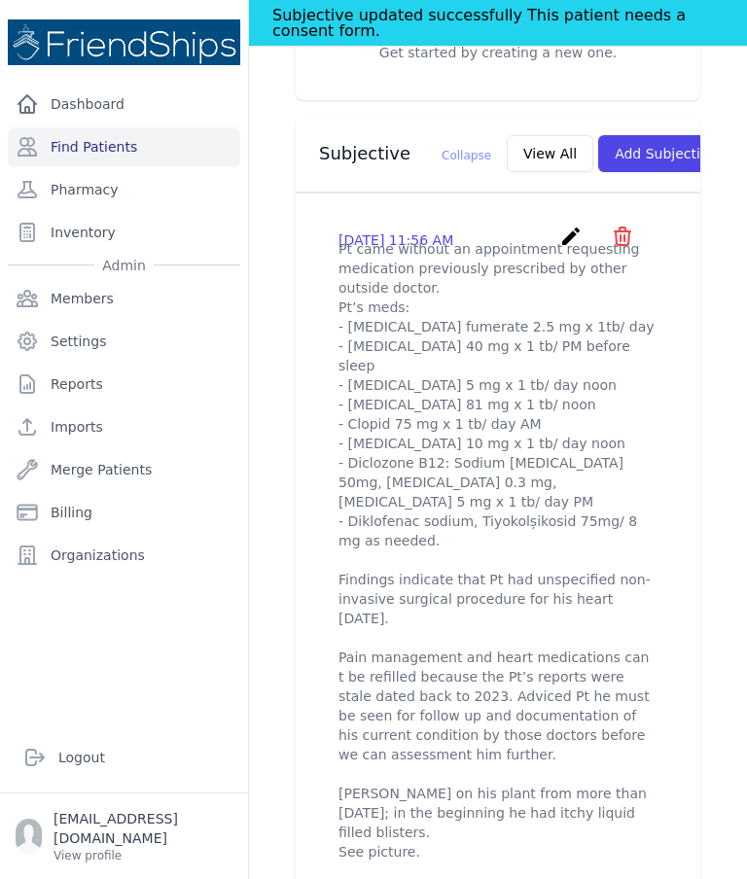
click at [585, 252] on link "create" at bounding box center [573, 242] width 28 height 18
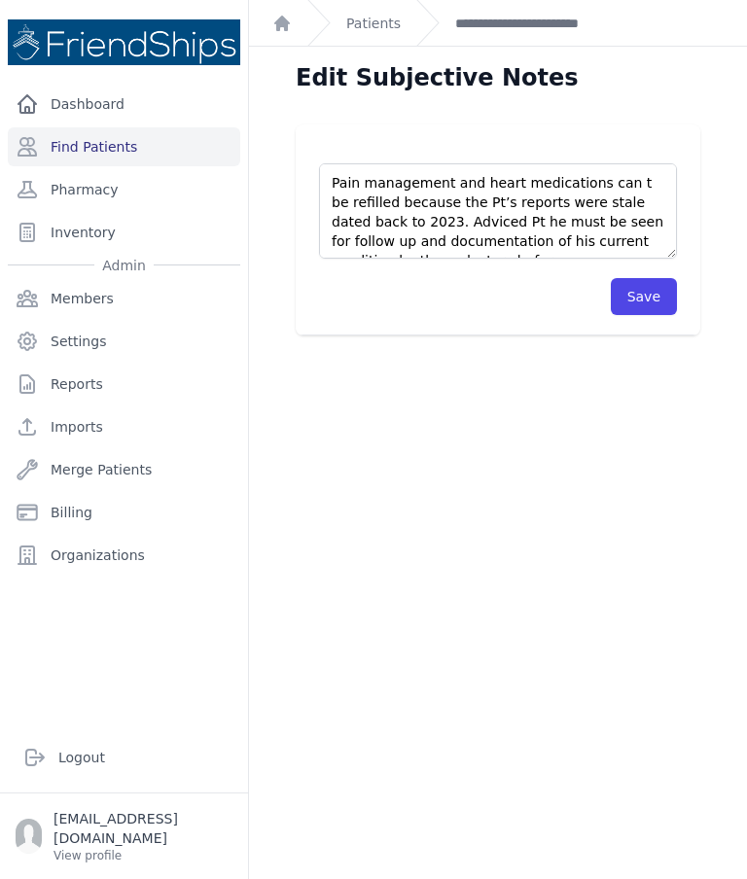
scroll to position [373, 0]
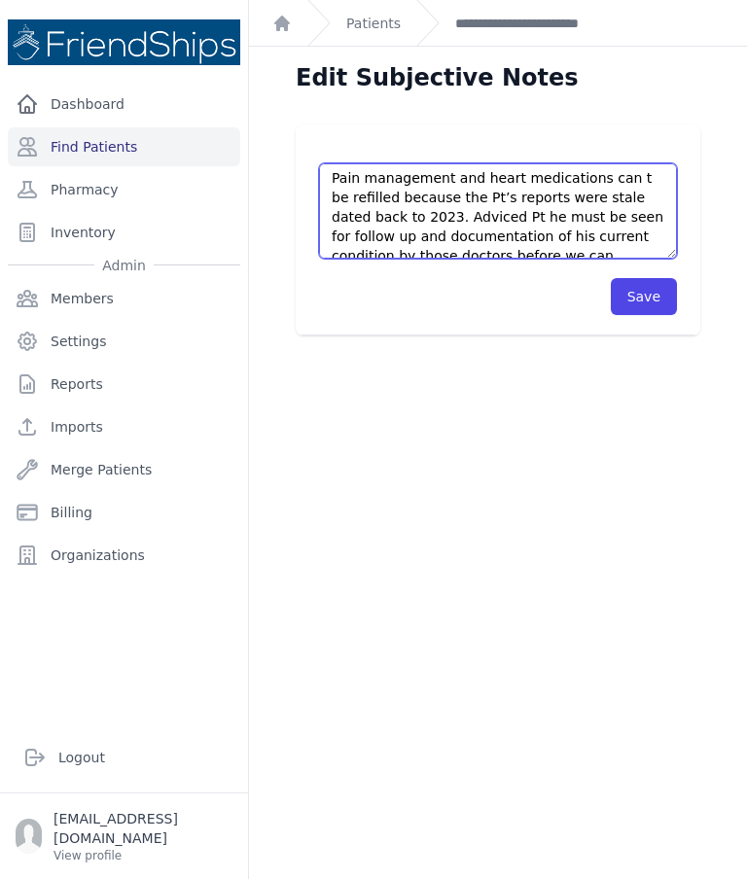
click at [333, 196] on textarea "Pt came without an appointment requesting medication previously prescribed by o…" at bounding box center [498, 210] width 358 height 95
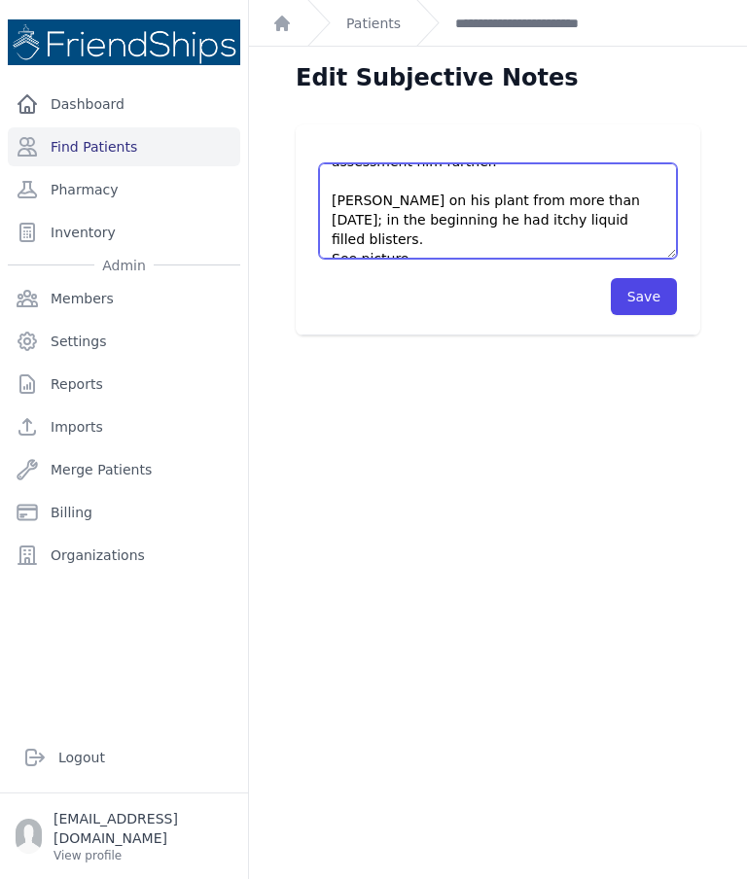
scroll to position [488, 0]
click at [332, 210] on textarea "Pt came without an appointment requesting medication previously prescribed by o…" at bounding box center [498, 210] width 358 height 95
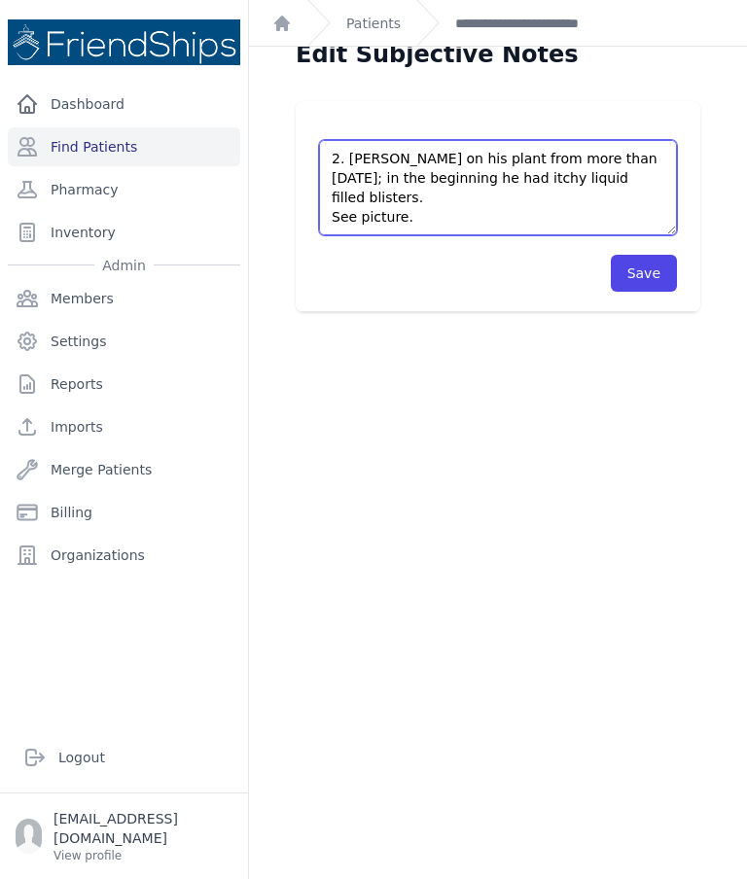
scroll to position [23, 0]
click at [428, 216] on textarea "Pt came without an appointment requesting medication previously prescribed by o…" at bounding box center [498, 187] width 358 height 95
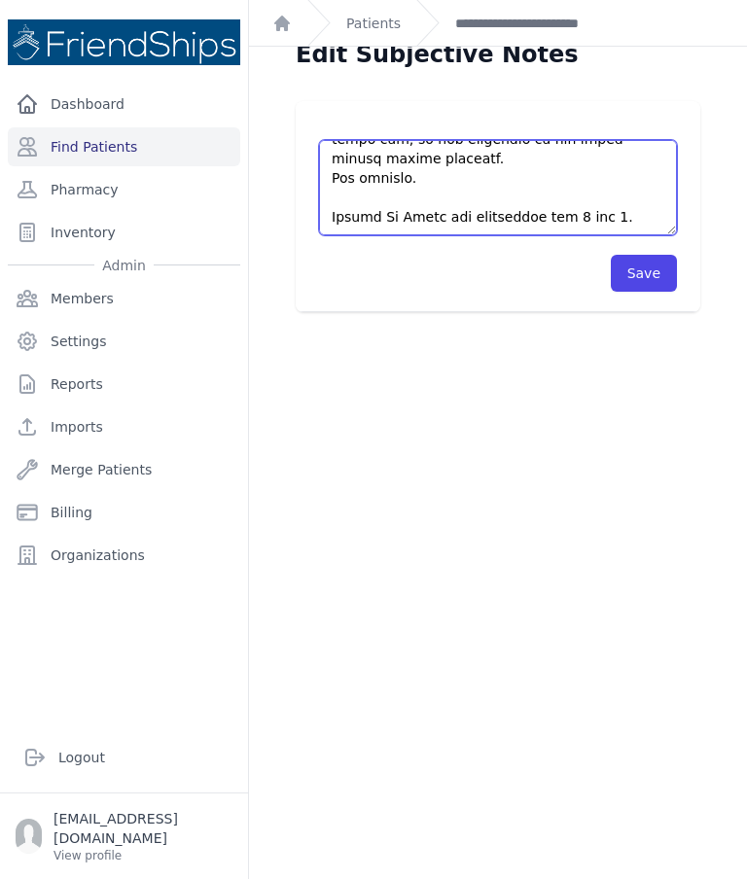
type textarea "Lo ipsu dolorsi am consectetur adipiscing elitseddoe temporinci utlaboreet do m…"
click at [668, 282] on button "Save" at bounding box center [644, 273] width 66 height 37
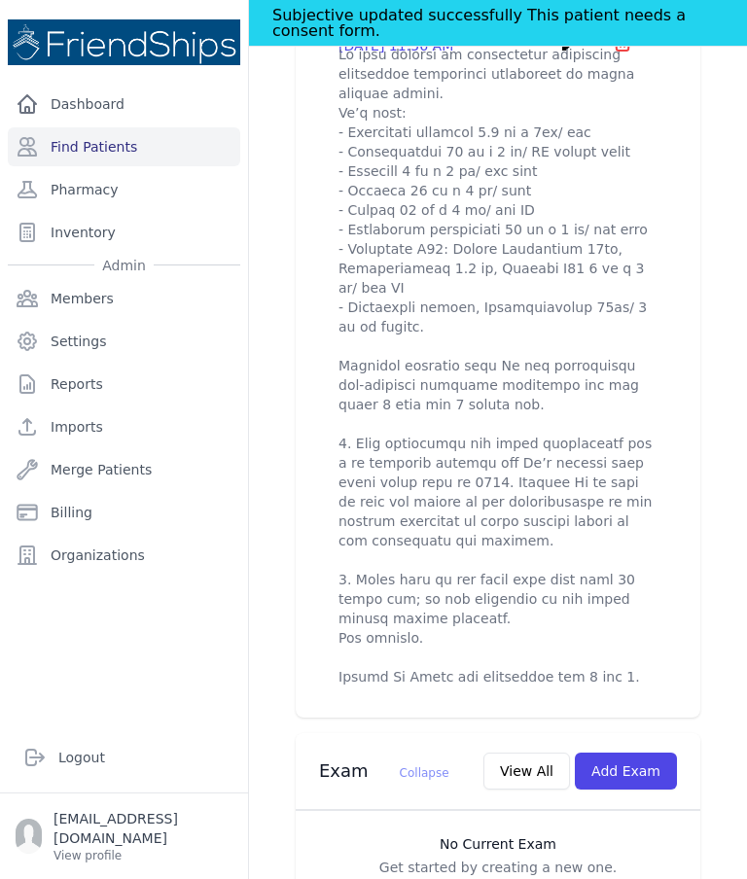
scroll to position [820, 0]
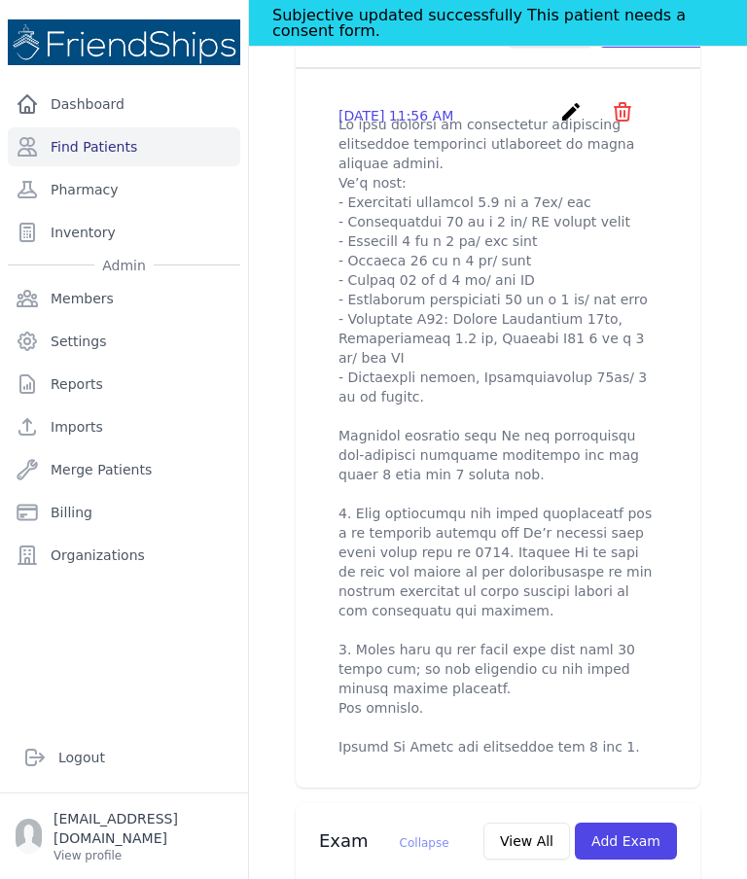
click at [570, 123] on icon "create" at bounding box center [570, 111] width 23 height 23
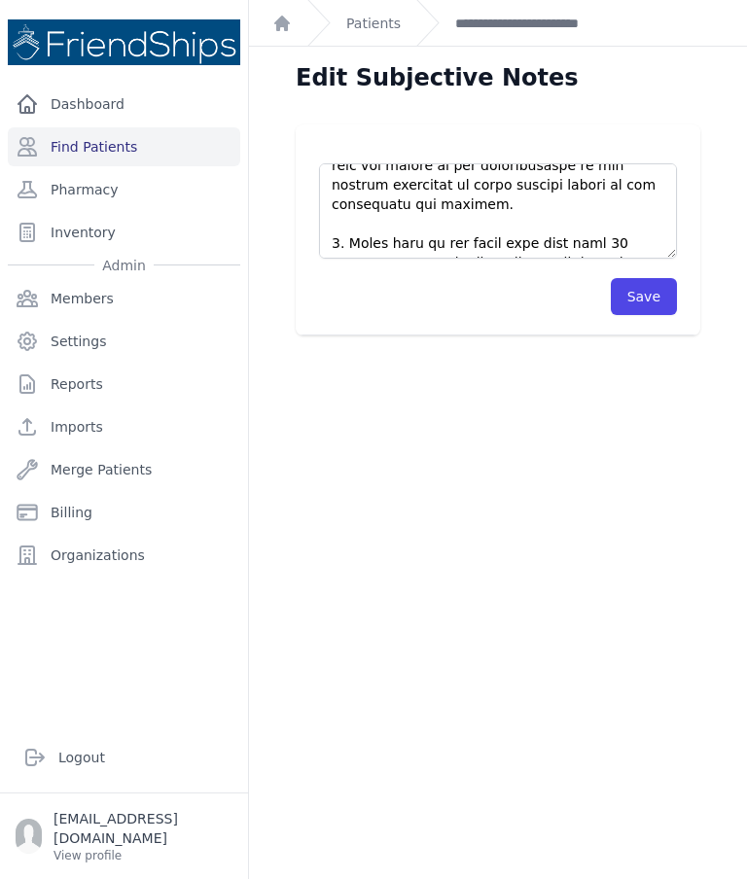
scroll to position [419, 0]
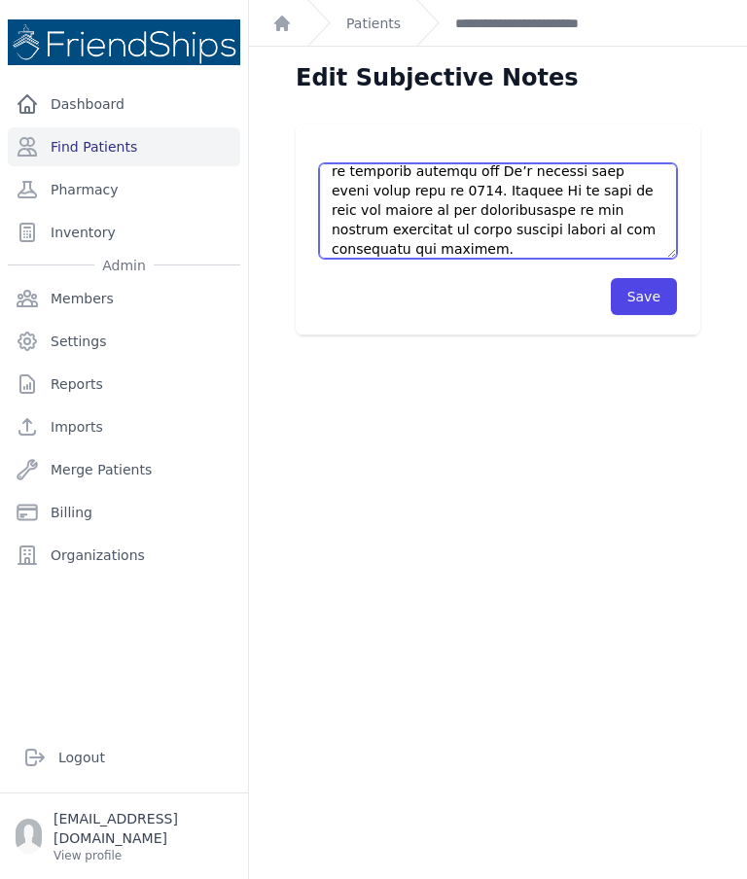
click at [418, 184] on textarea at bounding box center [498, 210] width 358 height 95
type textarea "Lo ipsu dolorsi am consectetur adipiscing elitseddoe temporinci utlaboreet do m…"
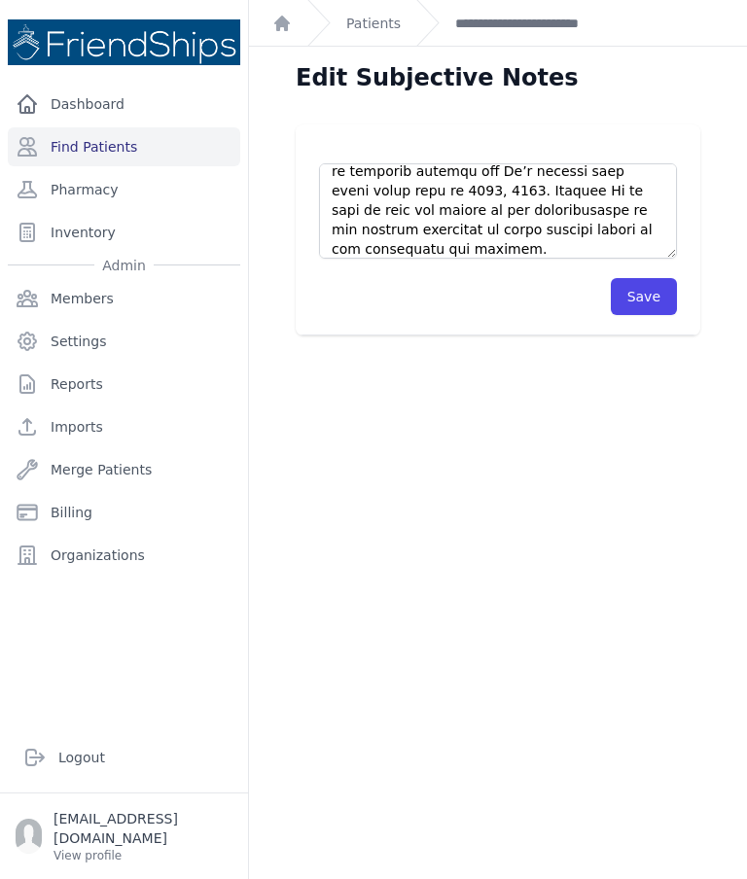
click at [645, 284] on button "Save" at bounding box center [644, 296] width 66 height 37
